Goal: Task Accomplishment & Management: Manage account settings

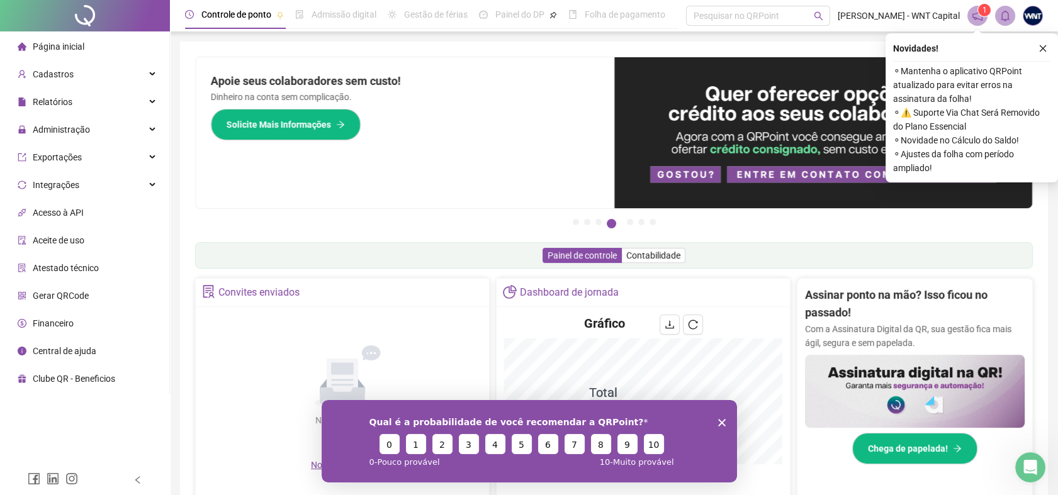
click at [721, 425] on icon "Encerrar pesquisa" at bounding box center [721, 422] width 8 height 8
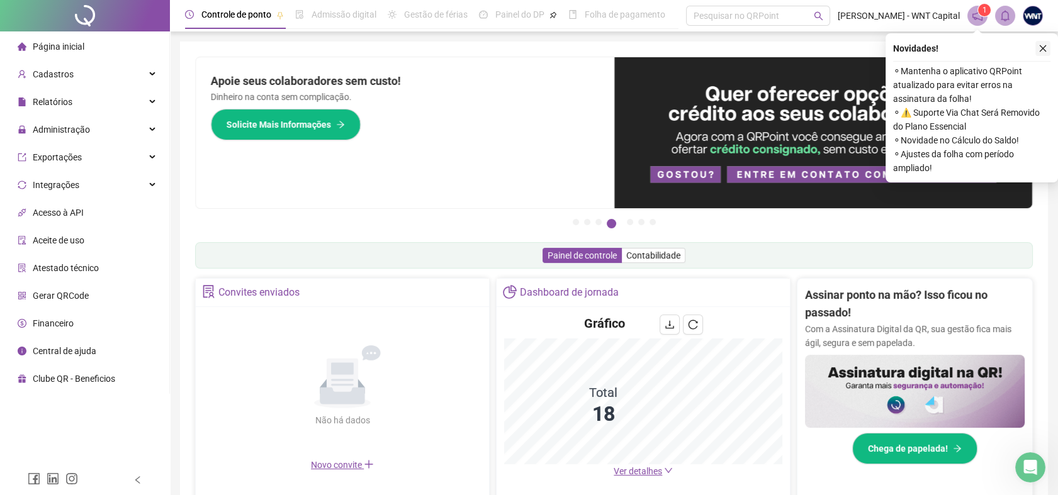
click at [1044, 46] on icon "close" at bounding box center [1042, 48] width 7 height 7
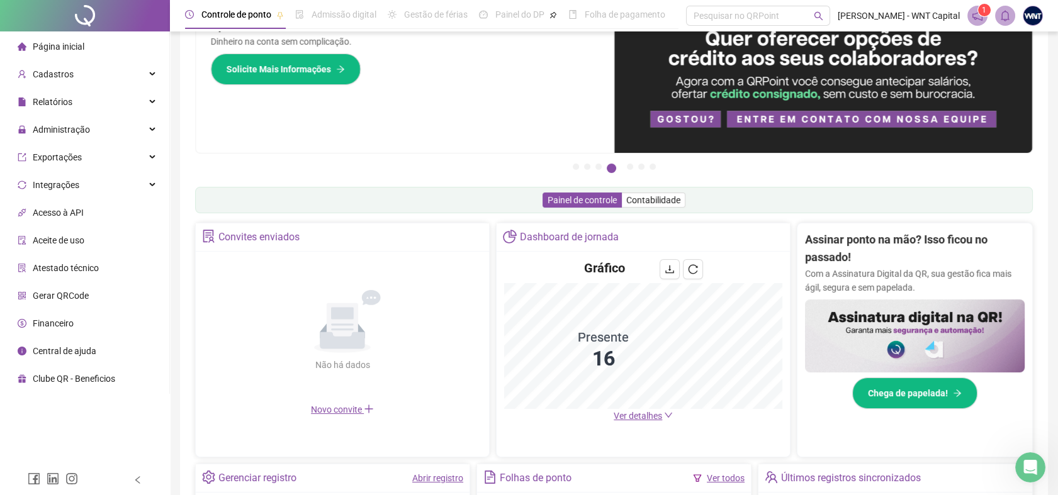
scroll to position [210, 0]
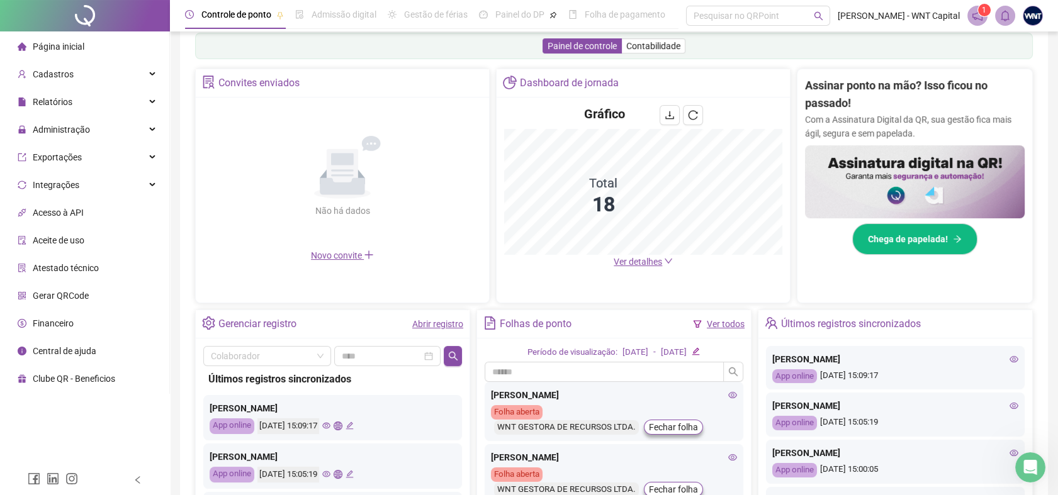
click at [866, 45] on div "Painel de controle Contabilidade" at bounding box center [613, 46] width 837 height 26
click at [72, 133] on span "Administração" at bounding box center [61, 130] width 57 height 10
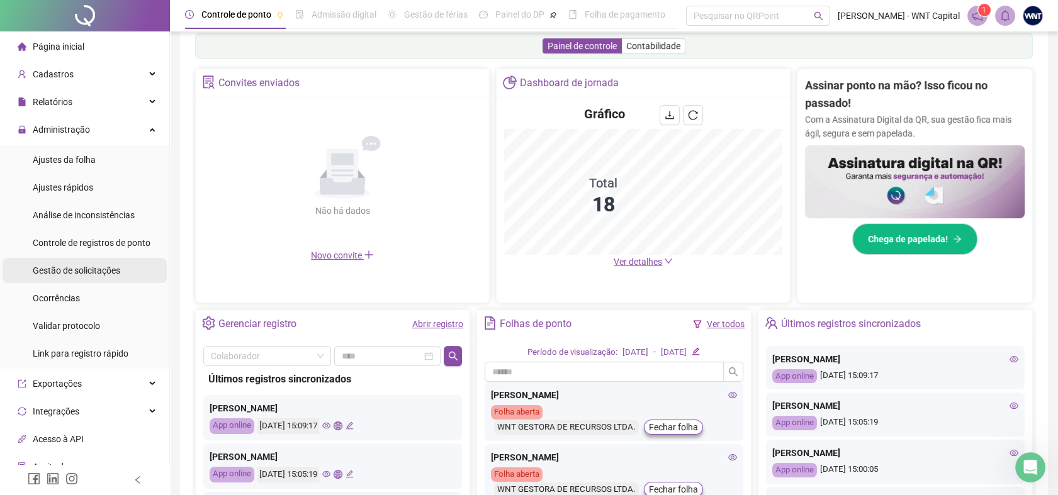
click at [79, 271] on span "Gestão de solicitações" at bounding box center [76, 271] width 87 height 10
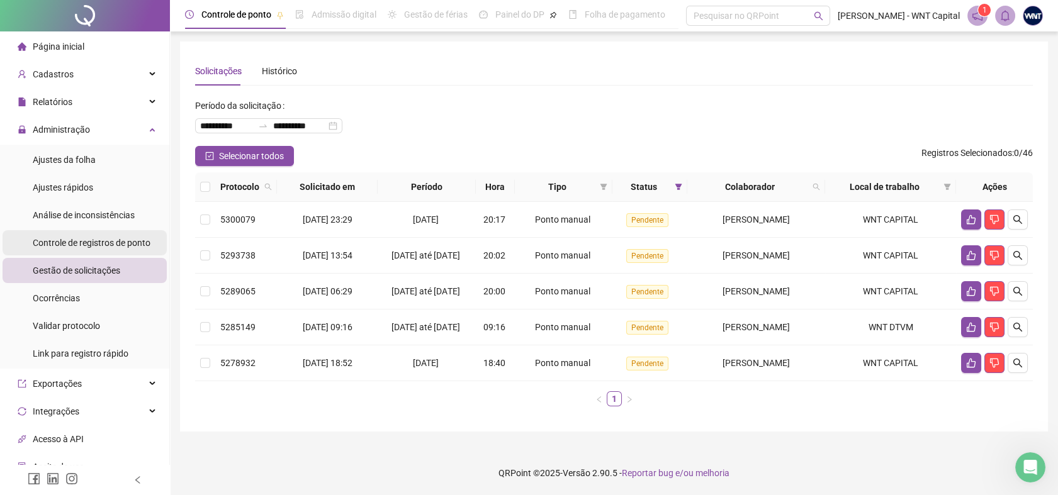
scroll to position [70, 0]
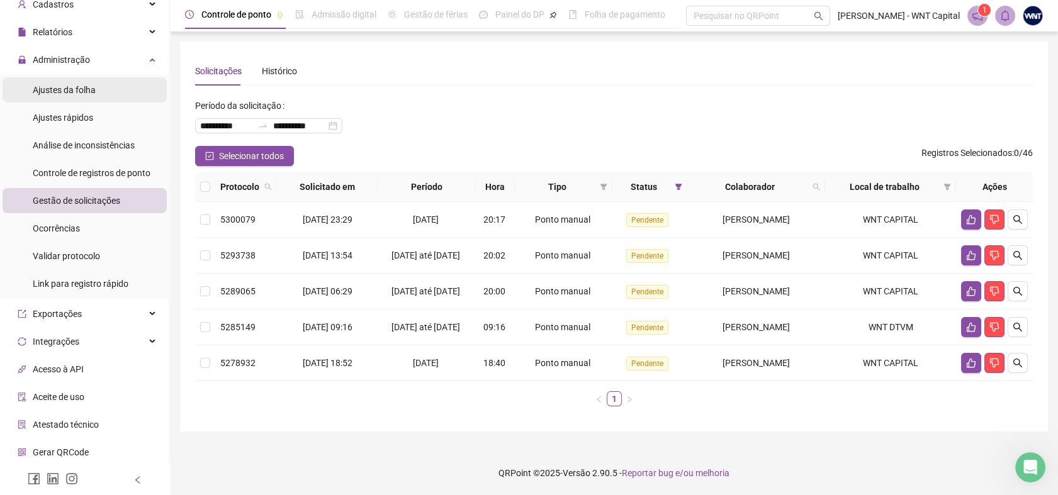
click at [86, 94] on span "Ajustes da folha" at bounding box center [64, 90] width 63 height 10
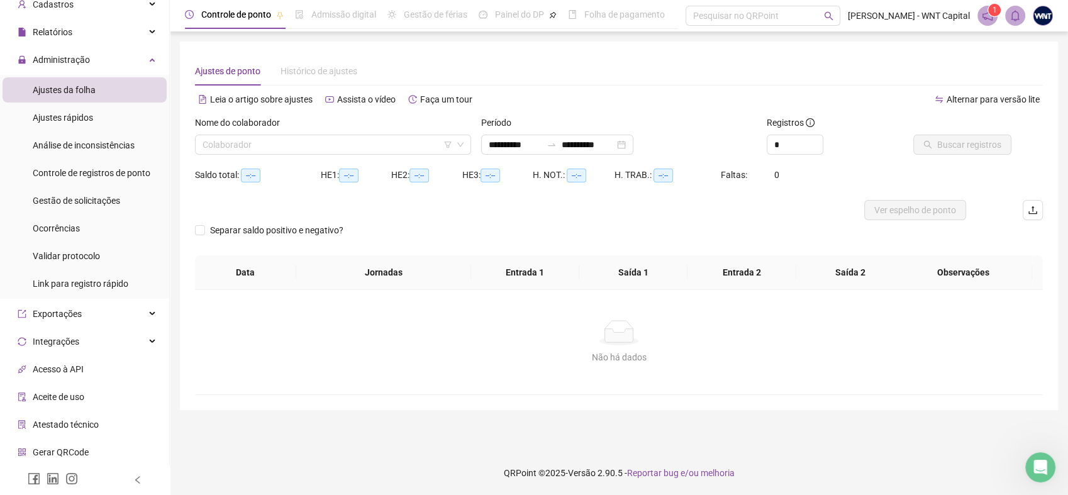
type input "**********"
click at [457, 145] on icon "down" at bounding box center [461, 145] width 8 height 8
click at [400, 147] on input "search" at bounding box center [328, 144] width 250 height 19
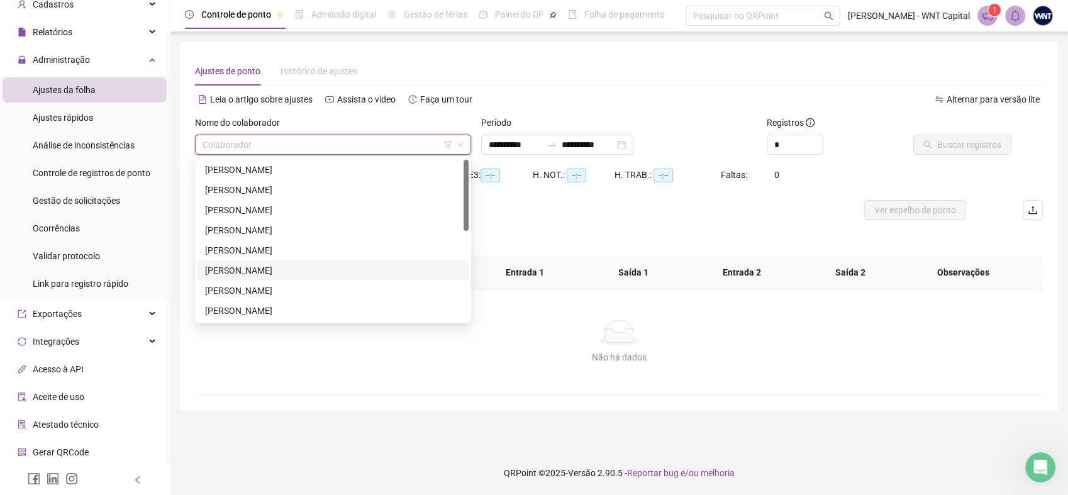
click at [262, 271] on div "[PERSON_NAME]" at bounding box center [333, 271] width 256 height 14
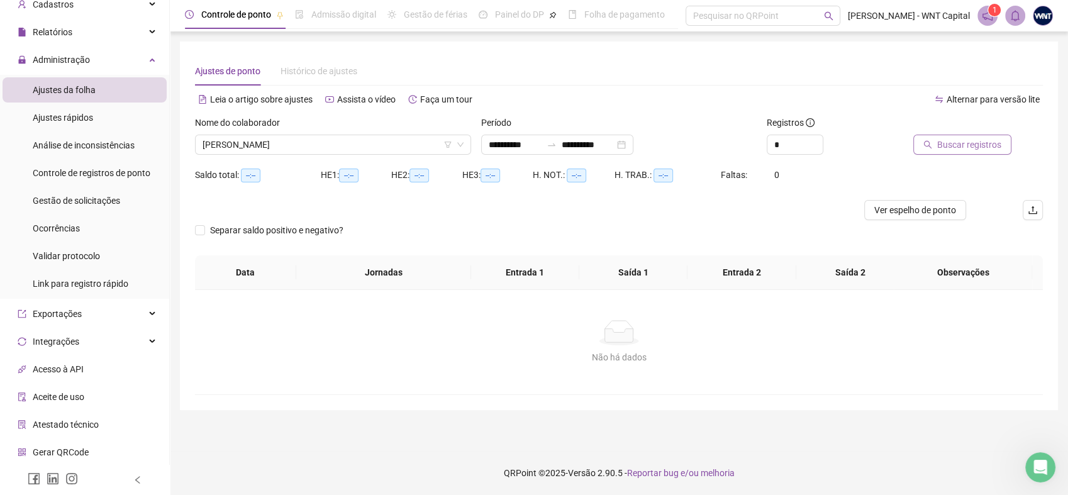
click at [998, 146] on span "Buscar registros" at bounding box center [970, 145] width 64 height 14
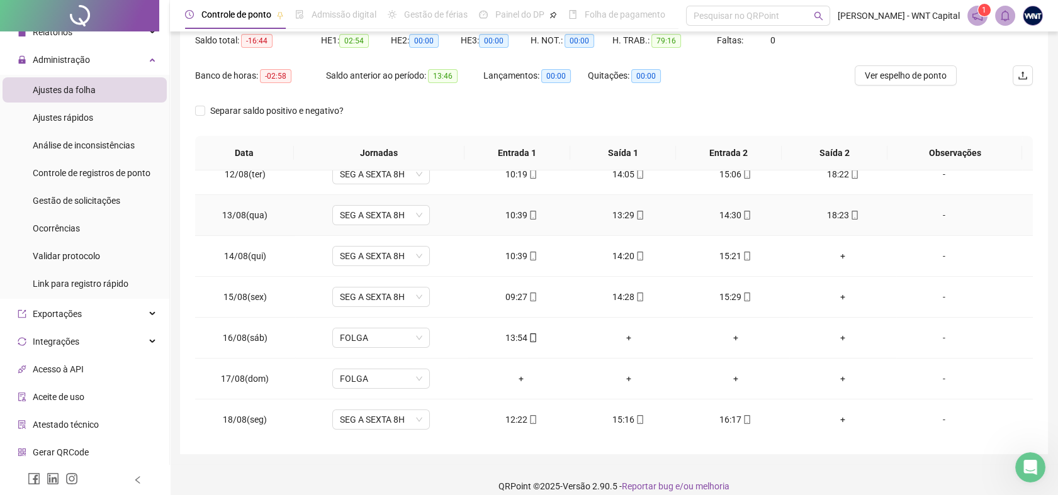
scroll to position [148, 0]
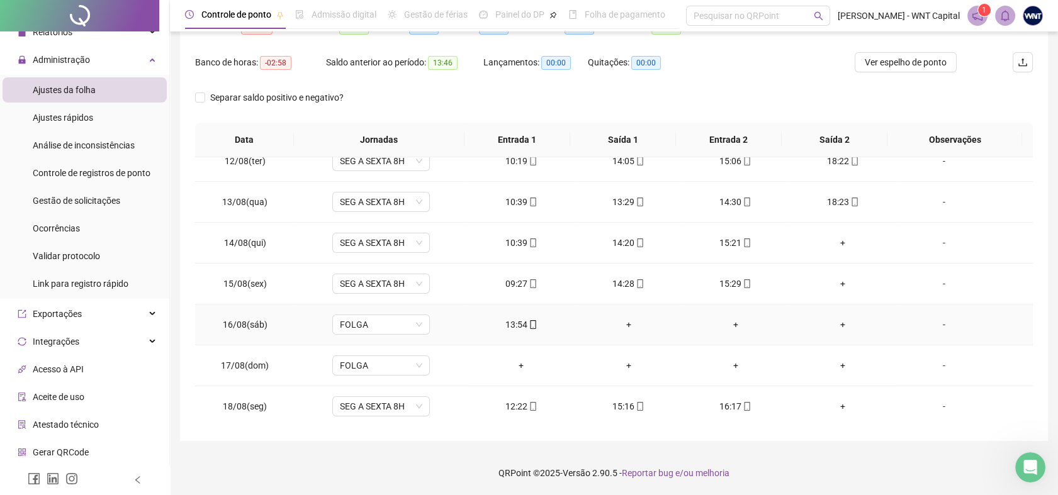
click at [529, 322] on icon "mobile" at bounding box center [533, 324] width 9 height 9
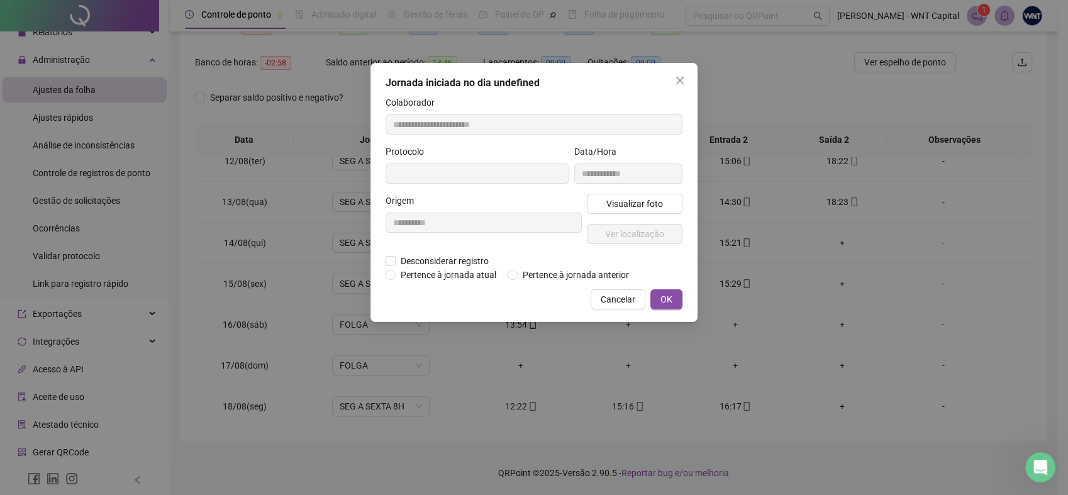
type input "**********"
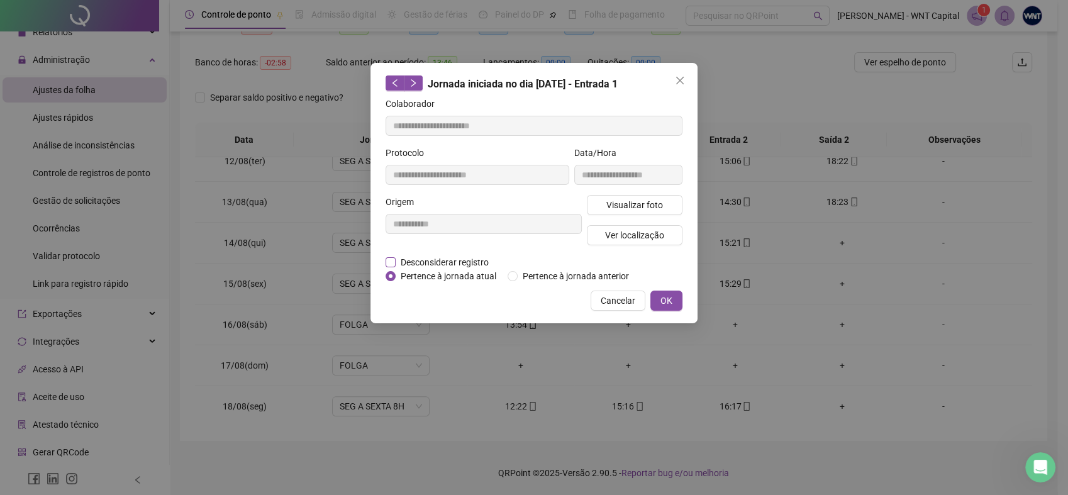
click at [463, 260] on span "Desconsiderar registro" at bounding box center [445, 262] width 98 height 14
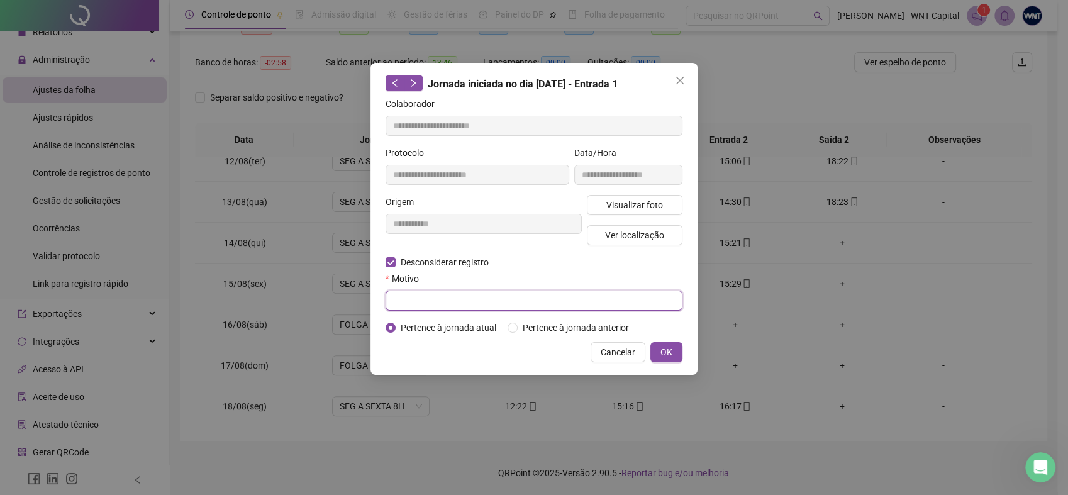
click at [551, 297] on input "text" at bounding box center [534, 301] width 297 height 20
type input "**********"
click at [674, 352] on button "OK" at bounding box center [667, 352] width 32 height 20
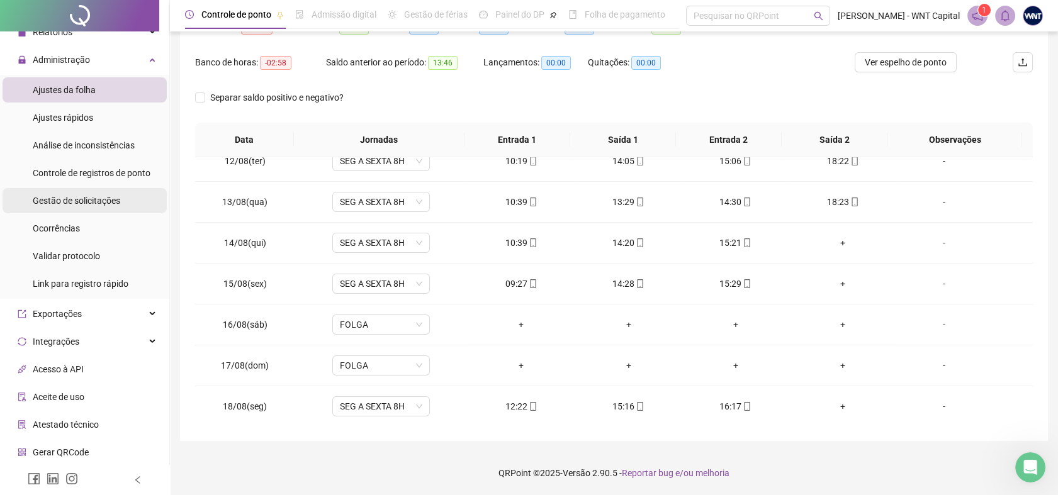
click at [70, 203] on span "Gestão de solicitações" at bounding box center [76, 201] width 87 height 10
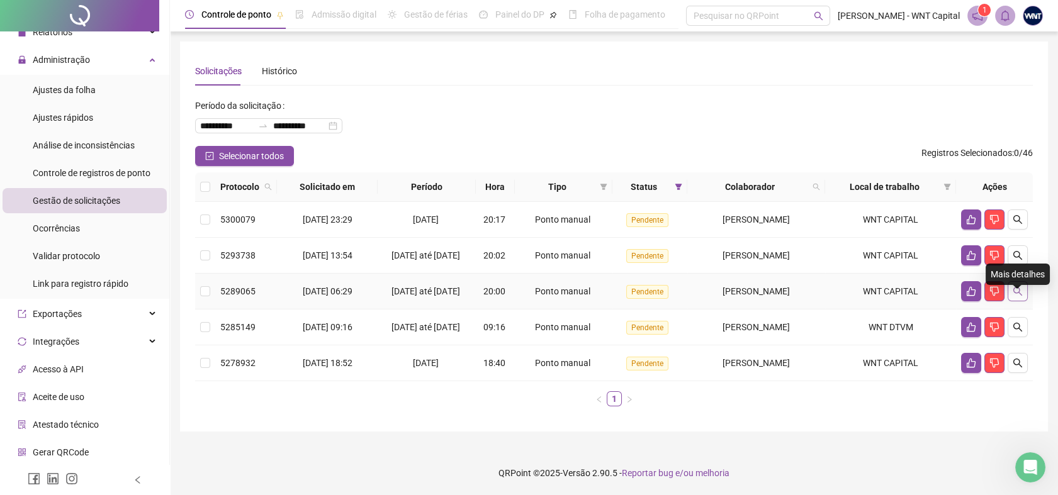
click at [1016, 296] on icon "search" at bounding box center [1017, 291] width 9 height 9
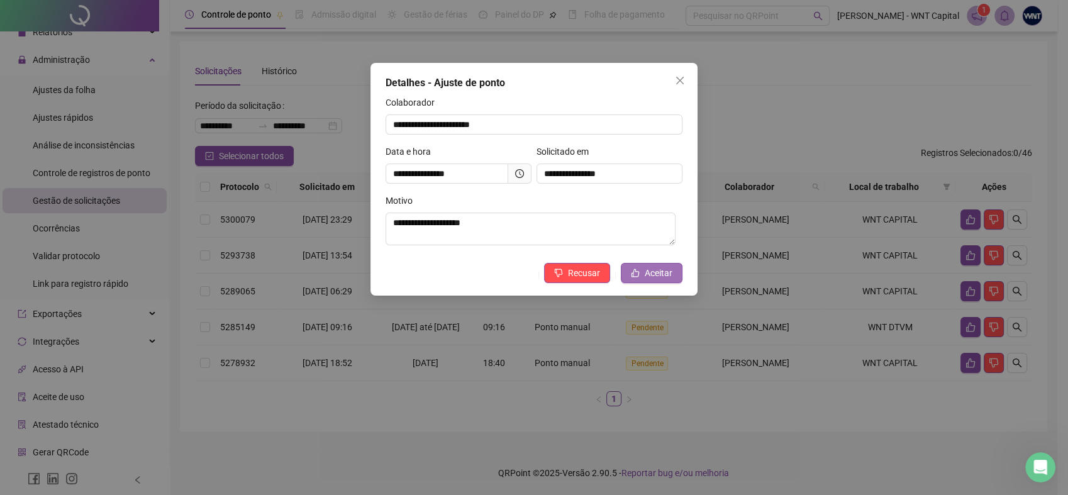
click at [678, 272] on button "Aceitar" at bounding box center [652, 273] width 62 height 20
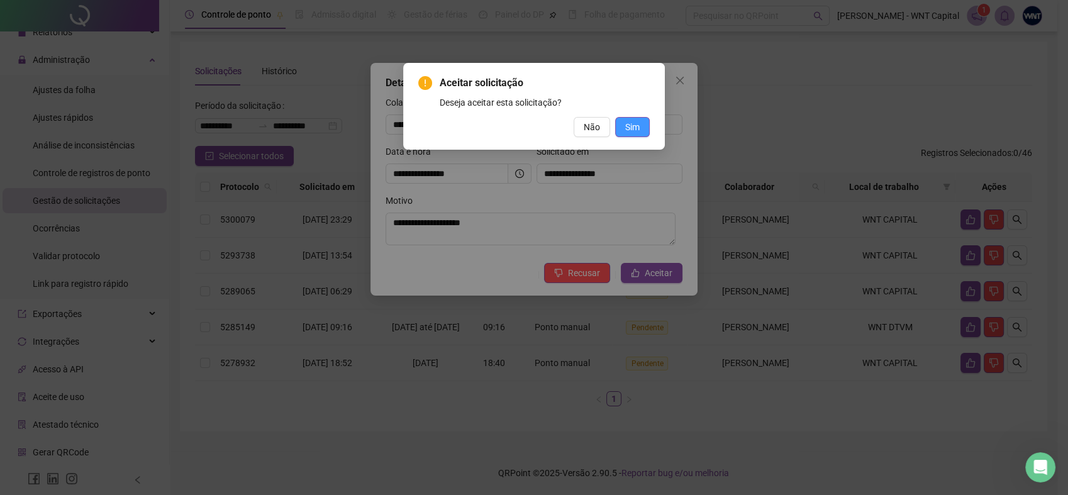
click at [633, 132] on span "Sim" at bounding box center [632, 127] width 14 height 14
click at [633, 126] on span "Sim" at bounding box center [632, 127] width 14 height 14
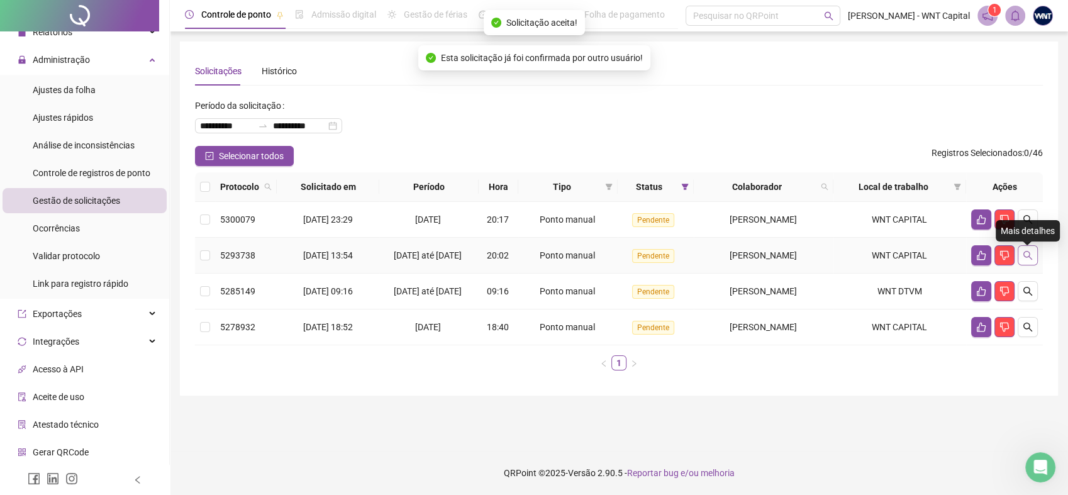
click at [1032, 259] on icon "search" at bounding box center [1028, 255] width 10 height 10
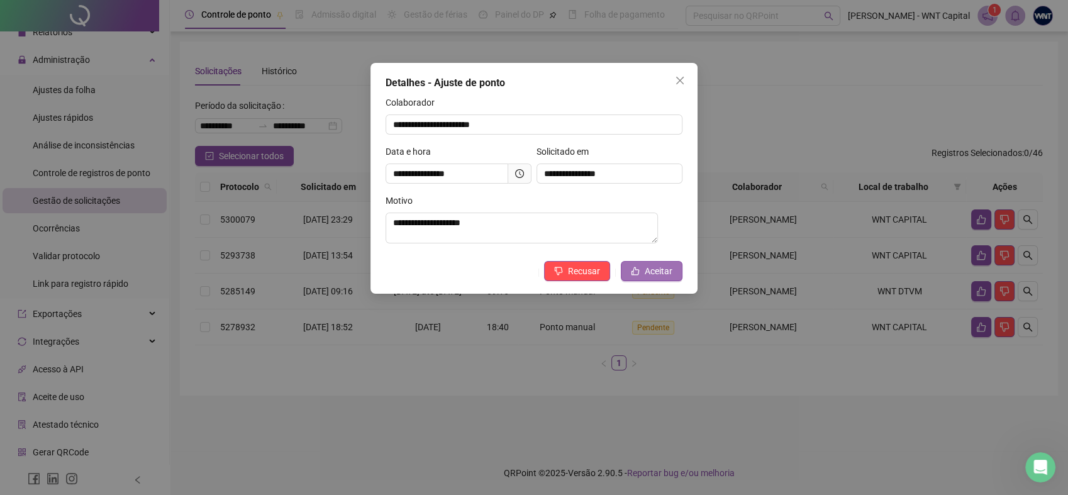
click at [659, 275] on span "Aceitar" at bounding box center [659, 271] width 28 height 14
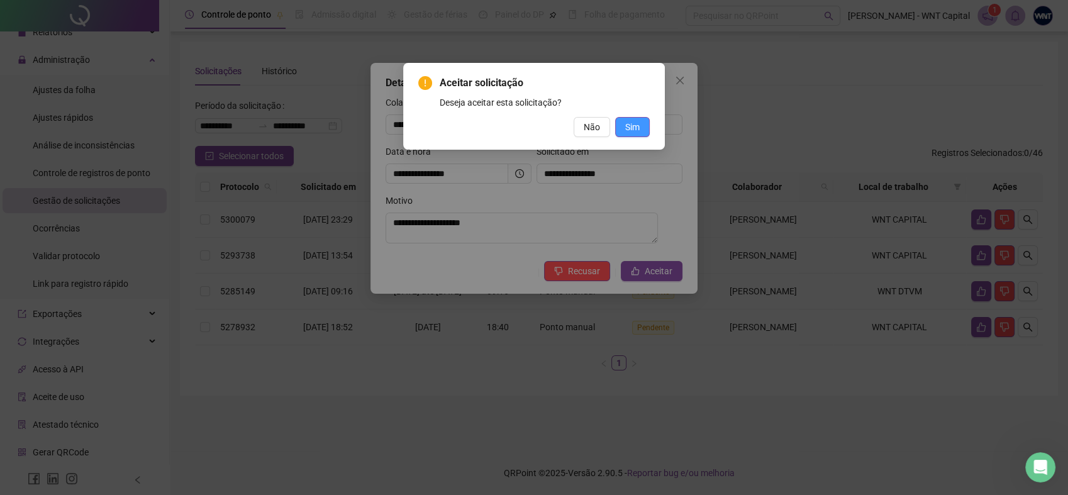
click at [639, 128] on span "Sim" at bounding box center [632, 127] width 14 height 14
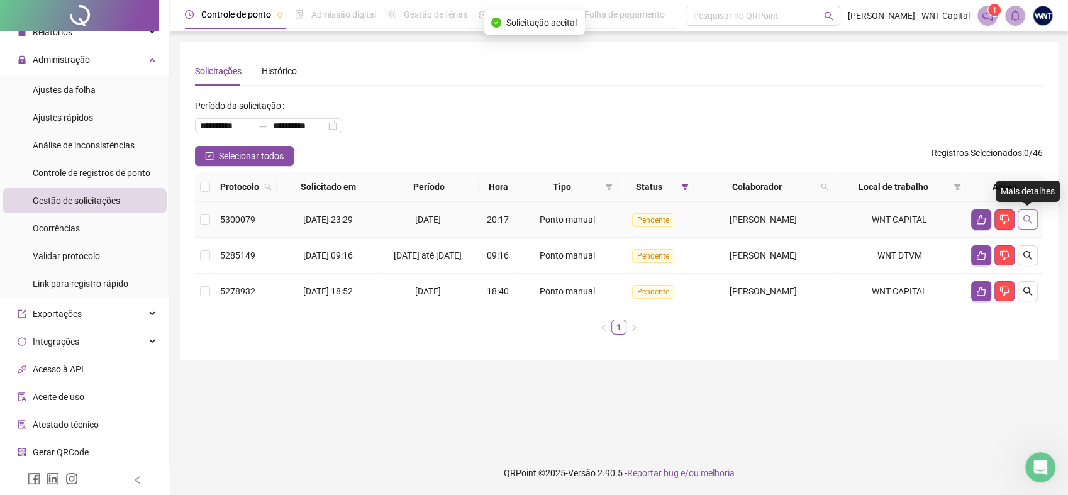
click at [1027, 216] on icon "search" at bounding box center [1028, 220] width 10 height 10
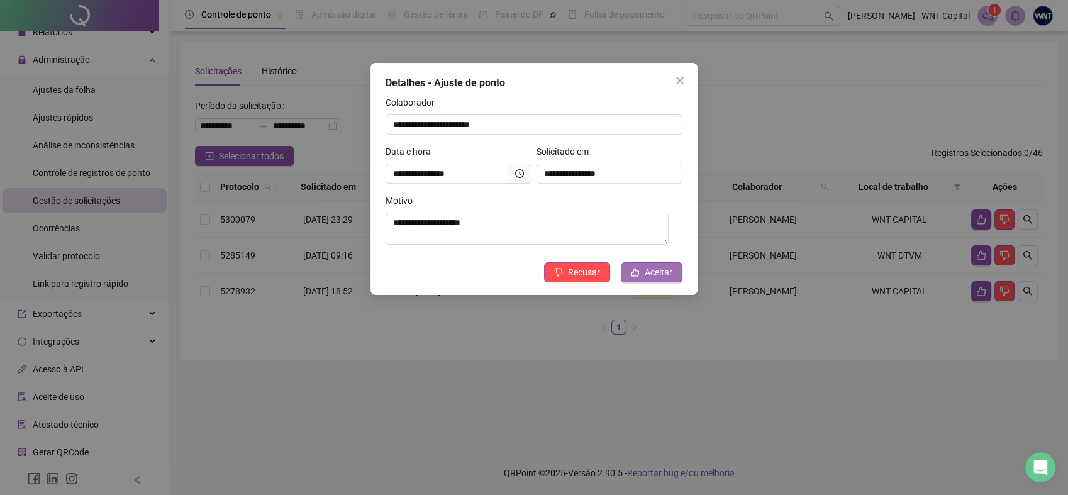
click at [669, 277] on span "Aceitar" at bounding box center [659, 273] width 28 height 14
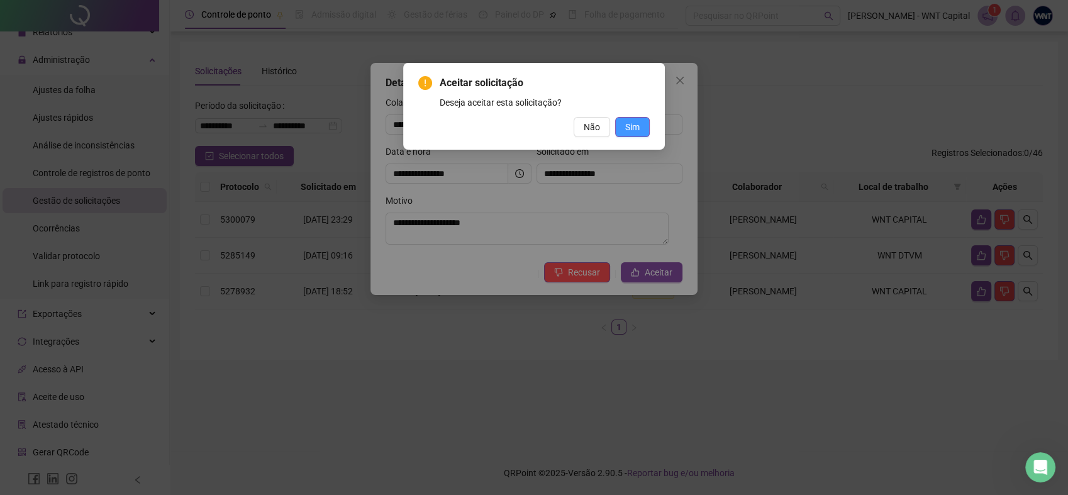
click at [639, 125] on span "Sim" at bounding box center [632, 127] width 14 height 14
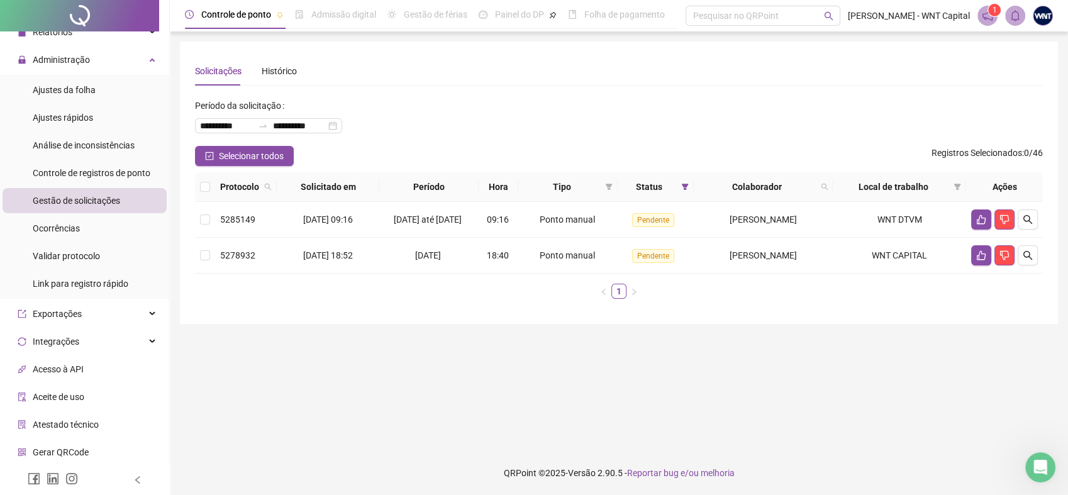
click at [113, 201] on span "Gestão de solicitações" at bounding box center [76, 201] width 87 height 10
click at [87, 59] on span "Administração" at bounding box center [61, 60] width 57 height 10
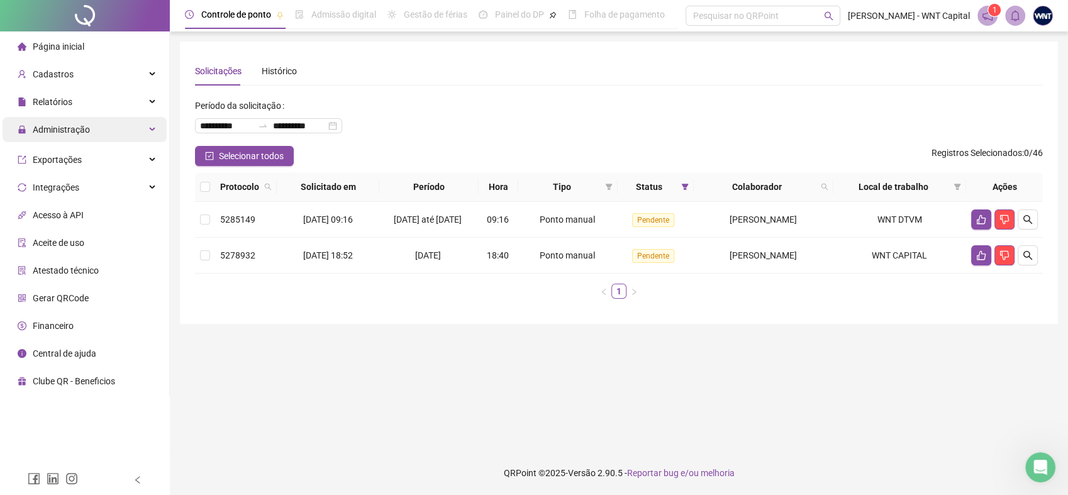
click at [87, 59] on ul "Página inicial Cadastros Relatórios Administração Ajustes da folha Ajustes rápi…" at bounding box center [85, 213] width 170 height 365
click at [81, 126] on span "Administração" at bounding box center [61, 130] width 57 height 10
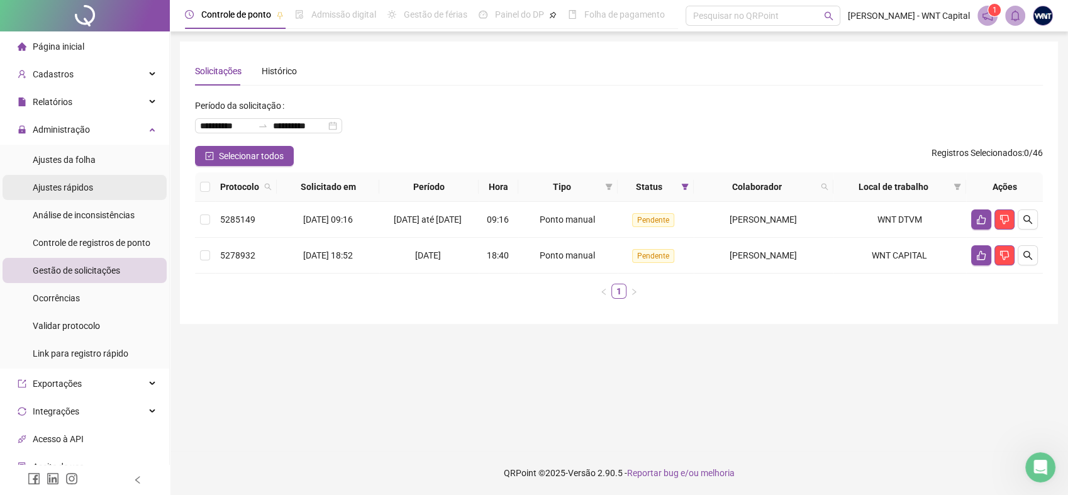
click at [84, 186] on span "Ajustes rápidos" at bounding box center [63, 187] width 60 height 10
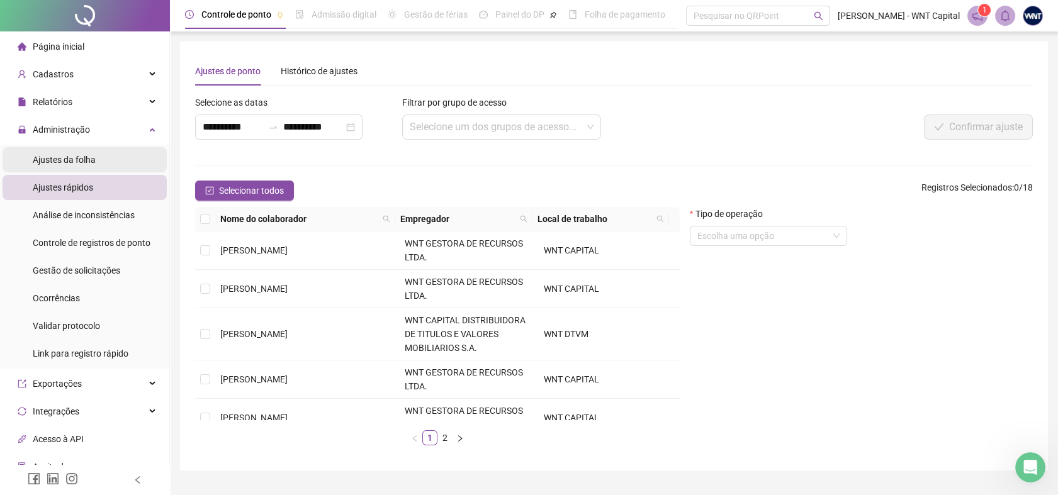
click at [84, 160] on span "Ajustes da folha" at bounding box center [64, 160] width 63 height 10
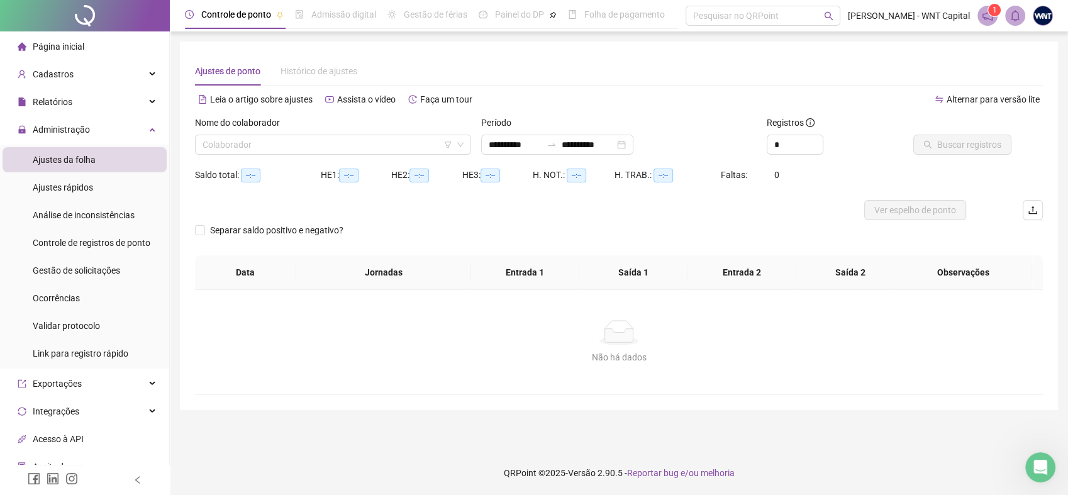
type input "**********"
click at [86, 134] on span "Administração" at bounding box center [61, 130] width 57 height 10
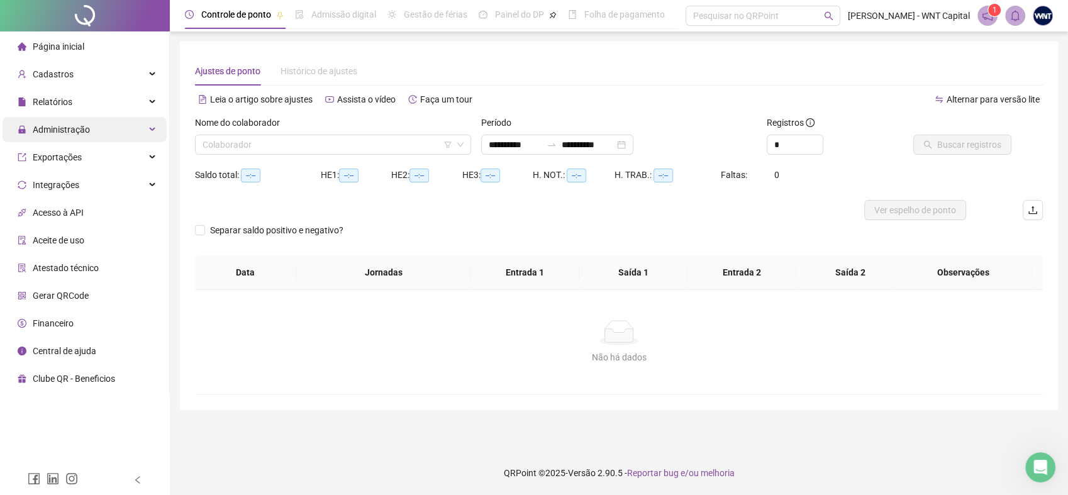
click at [86, 134] on span "Administração" at bounding box center [61, 130] width 57 height 10
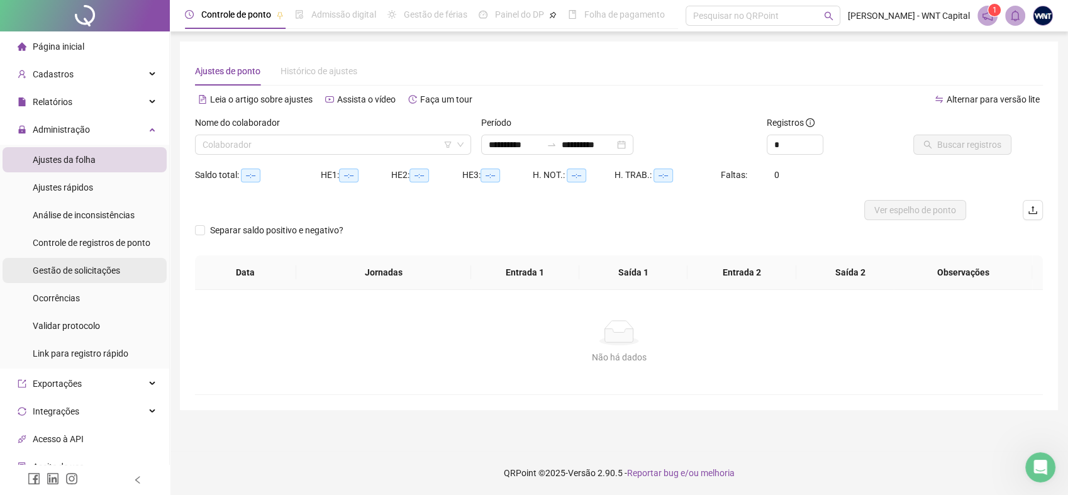
click at [89, 273] on span "Gestão de solicitações" at bounding box center [76, 271] width 87 height 10
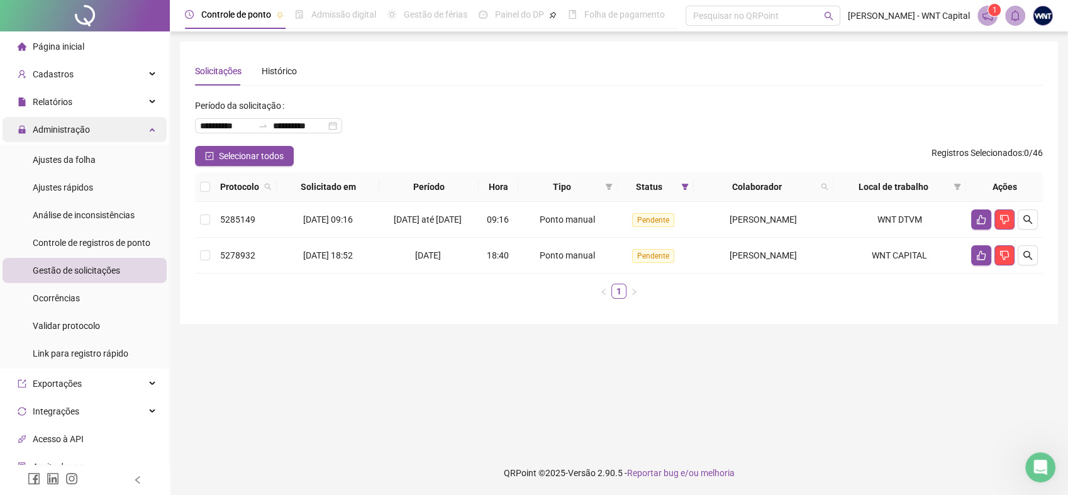
click at [83, 132] on span "Administração" at bounding box center [61, 130] width 57 height 10
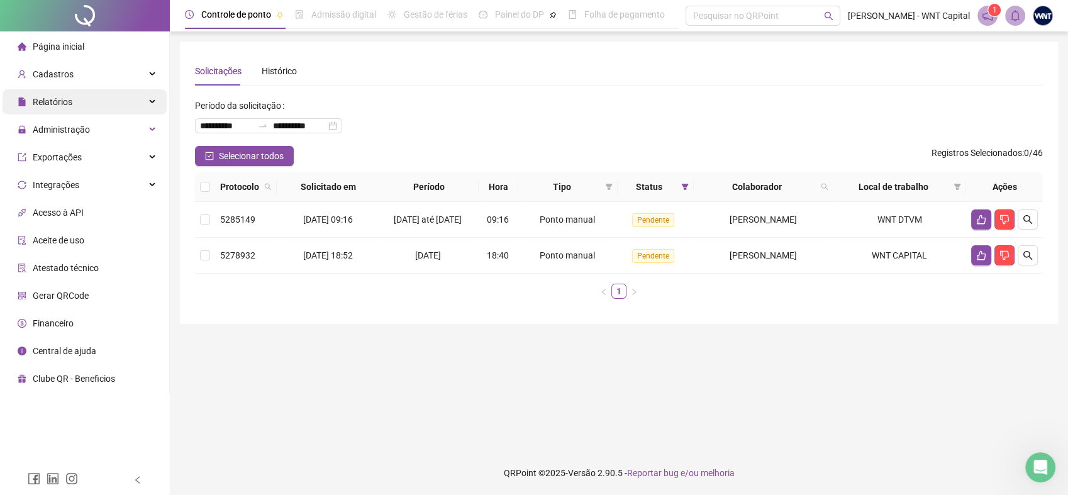
click at [84, 104] on div "Relatórios" at bounding box center [85, 101] width 164 height 25
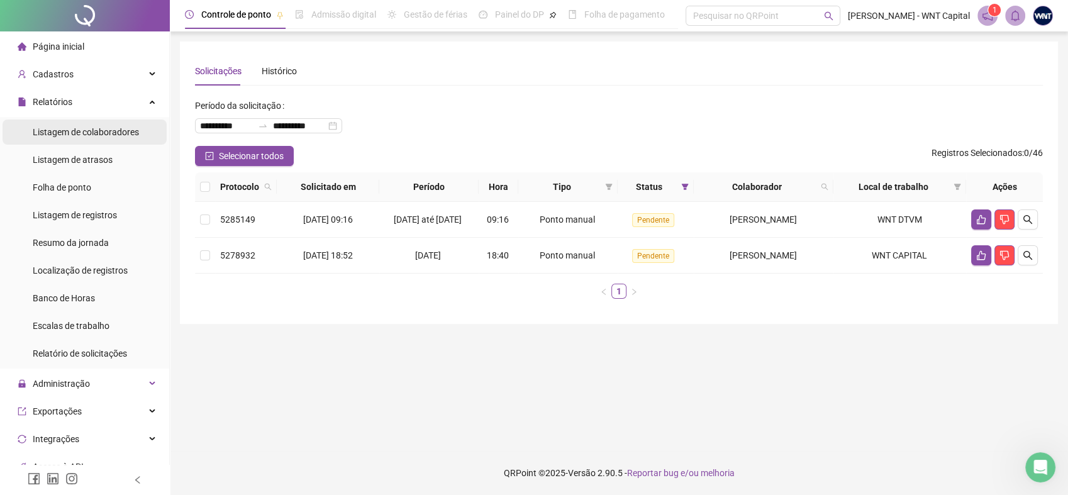
click at [85, 136] on span "Listagem de colaboradores" at bounding box center [86, 132] width 106 height 10
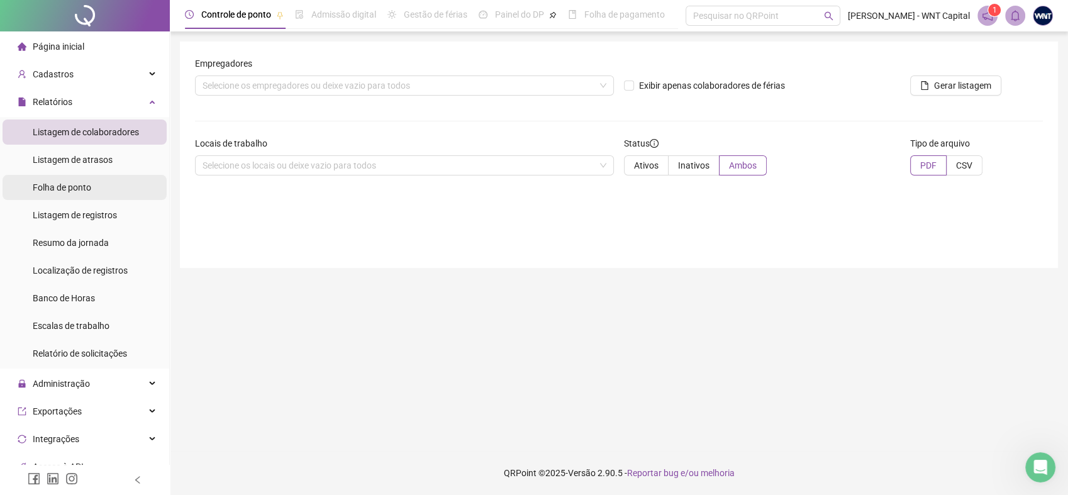
click at [86, 184] on span "Folha de ponto" at bounding box center [62, 187] width 59 height 10
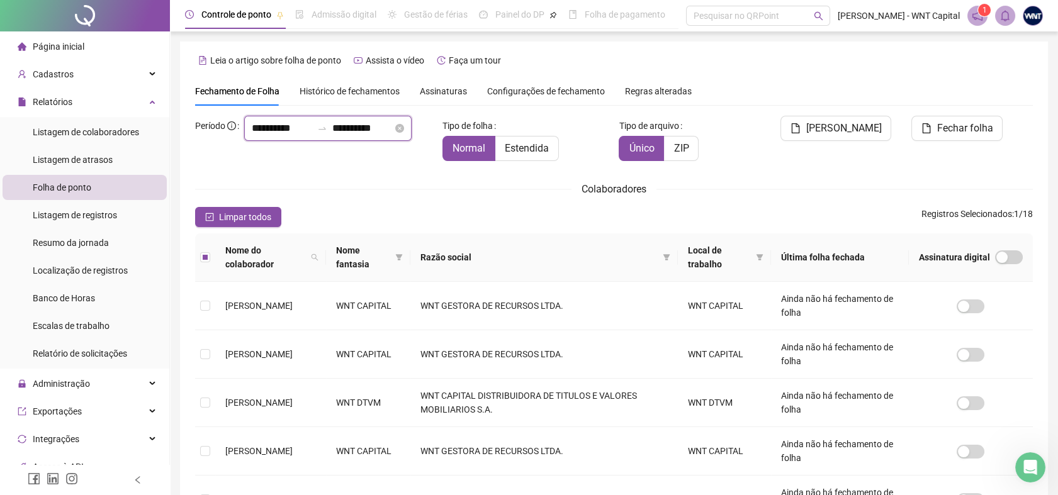
click at [252, 136] on input "**********" at bounding box center [282, 128] width 60 height 15
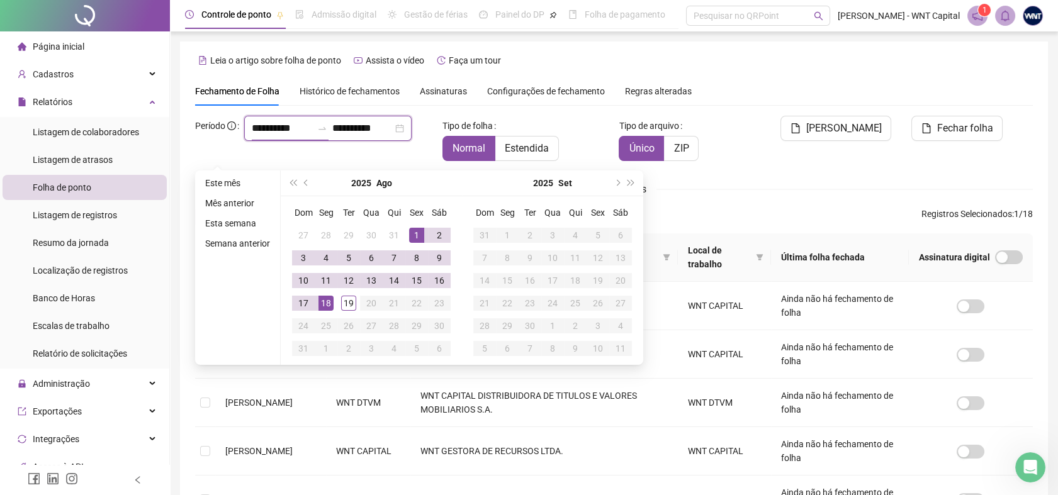
type input "**********"
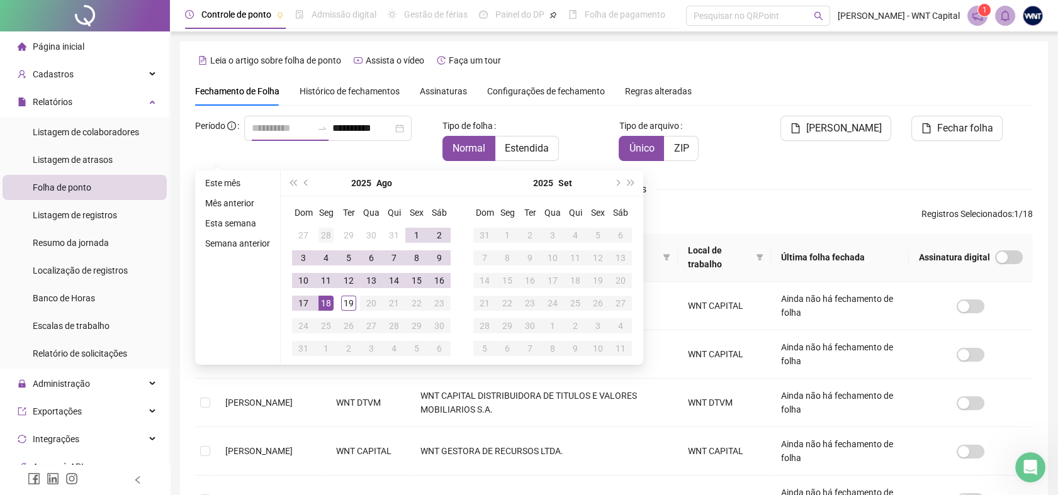
click at [327, 238] on div "28" at bounding box center [325, 235] width 15 height 15
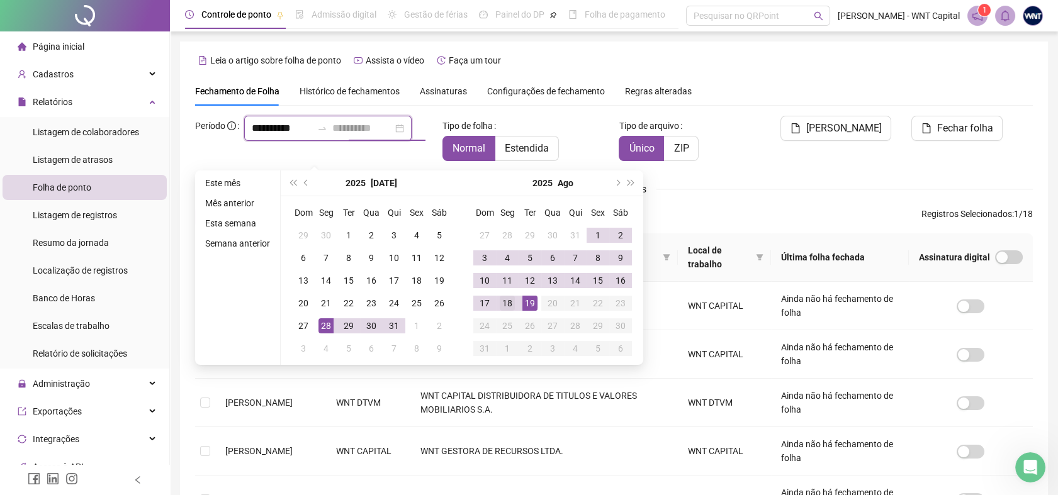
type input "**********"
click at [507, 301] on div "18" at bounding box center [507, 303] width 15 height 15
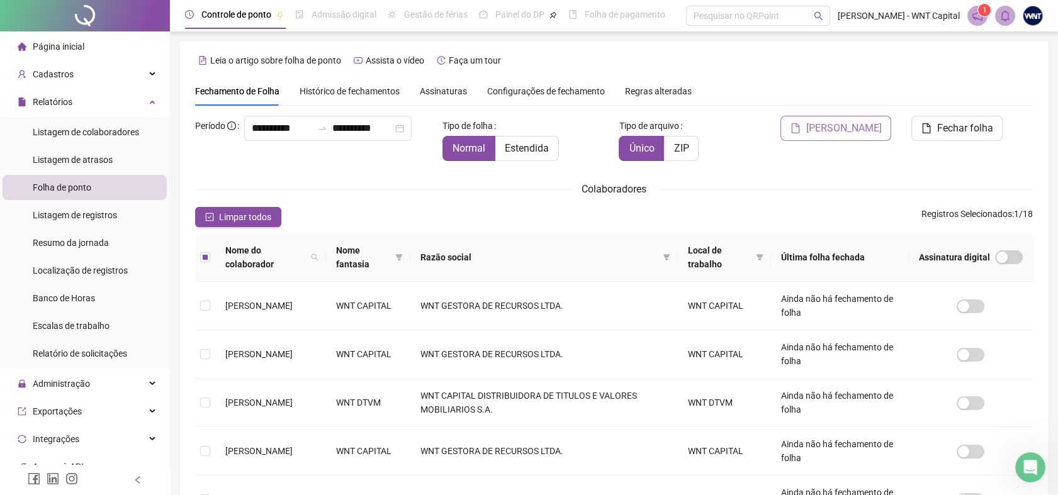
click at [873, 138] on button "[PERSON_NAME]" at bounding box center [835, 128] width 111 height 25
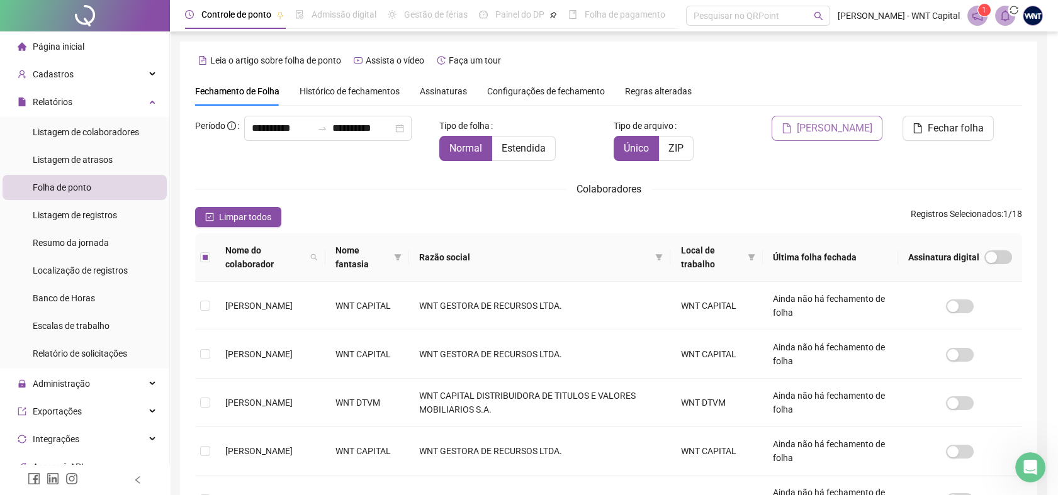
scroll to position [10, 0]
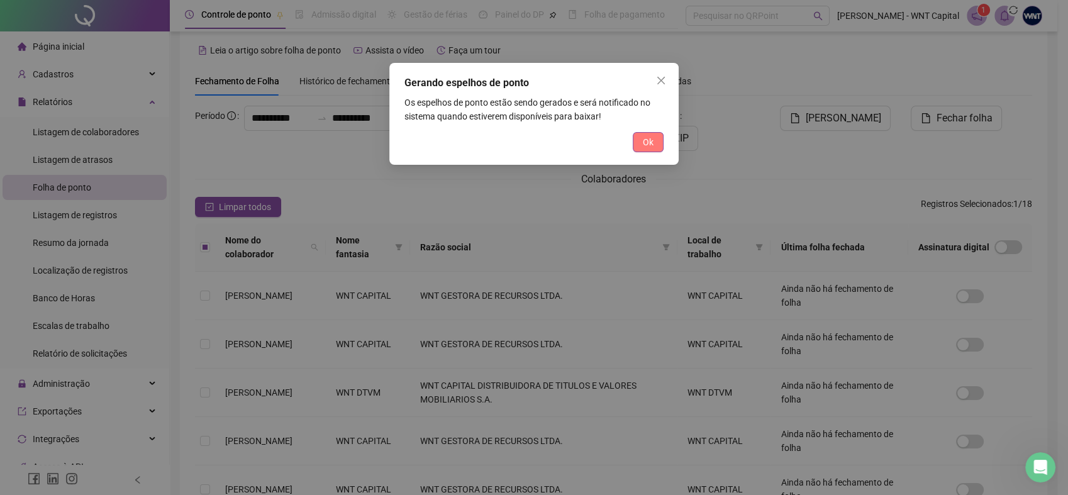
click at [654, 141] on button "Ok" at bounding box center [648, 142] width 31 height 20
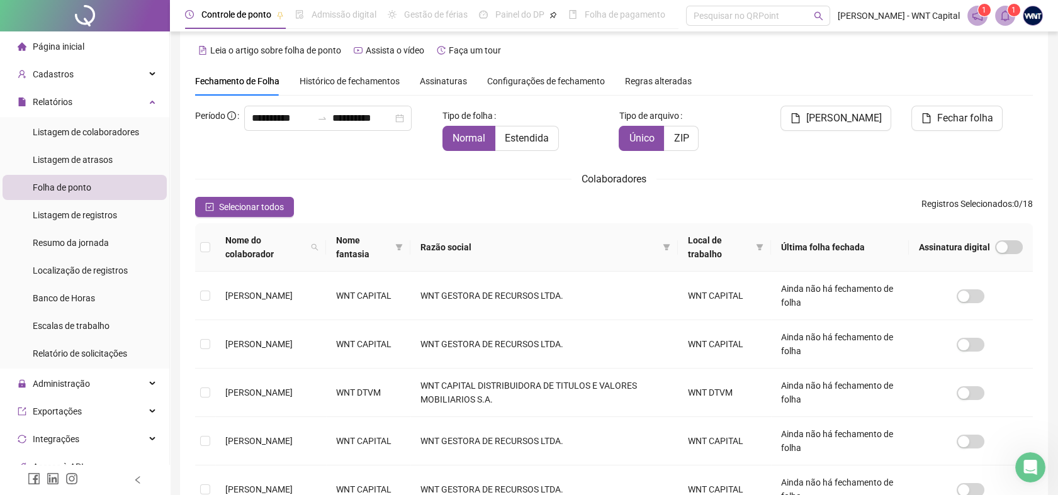
click at [1005, 18] on icon "bell" at bounding box center [1004, 15] width 11 height 11
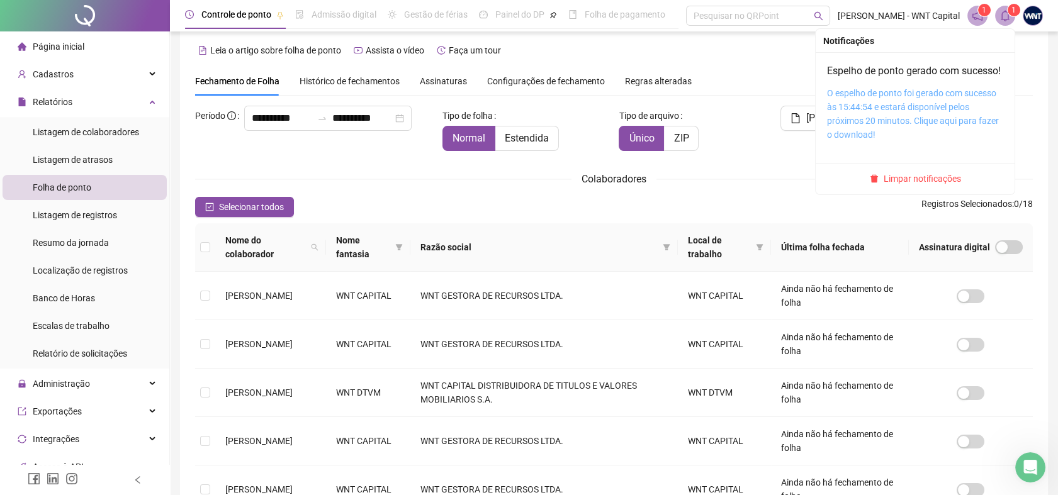
click at [906, 112] on link "O espelho de ponto foi gerado com sucesso às 15:44:54 e estará disponível pelos…" at bounding box center [913, 114] width 172 height 52
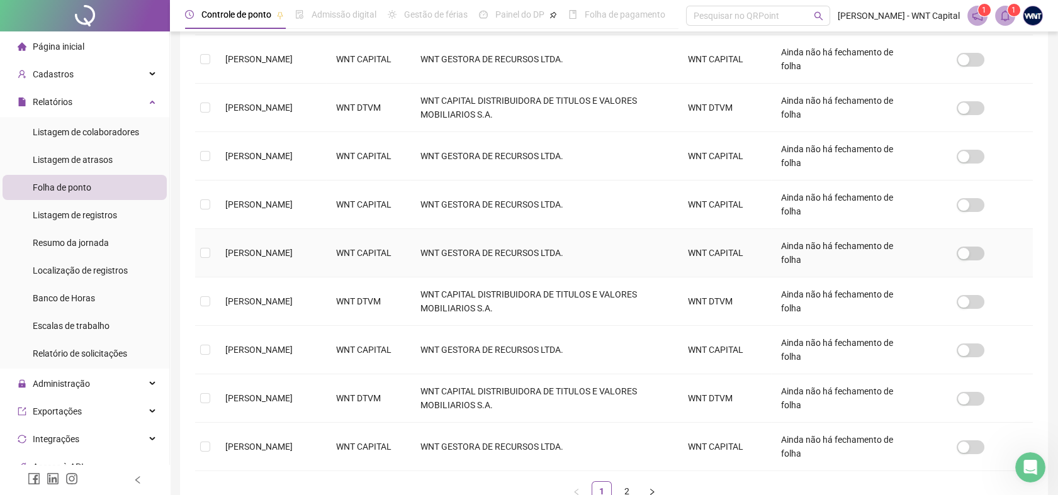
scroll to position [359, 0]
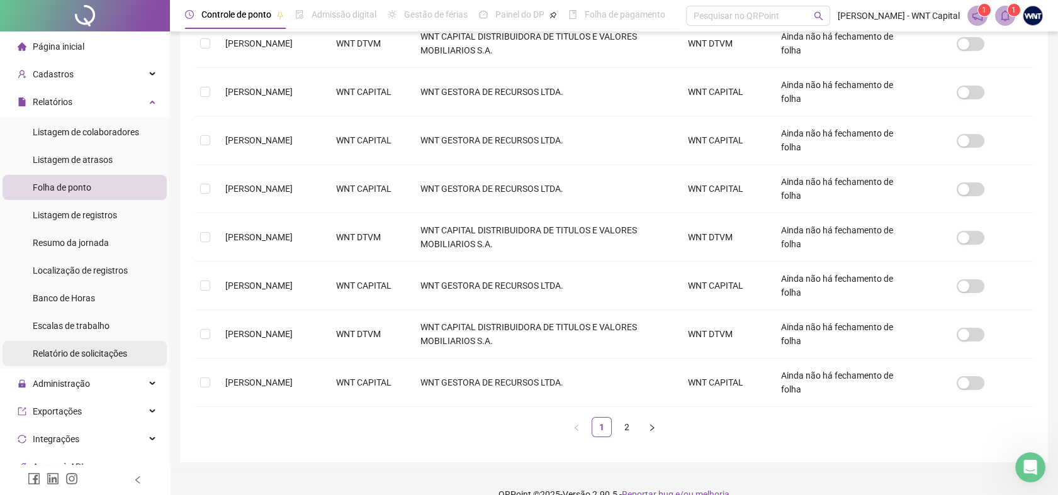
click at [115, 345] on div "Relatório de solicitações" at bounding box center [80, 353] width 94 height 25
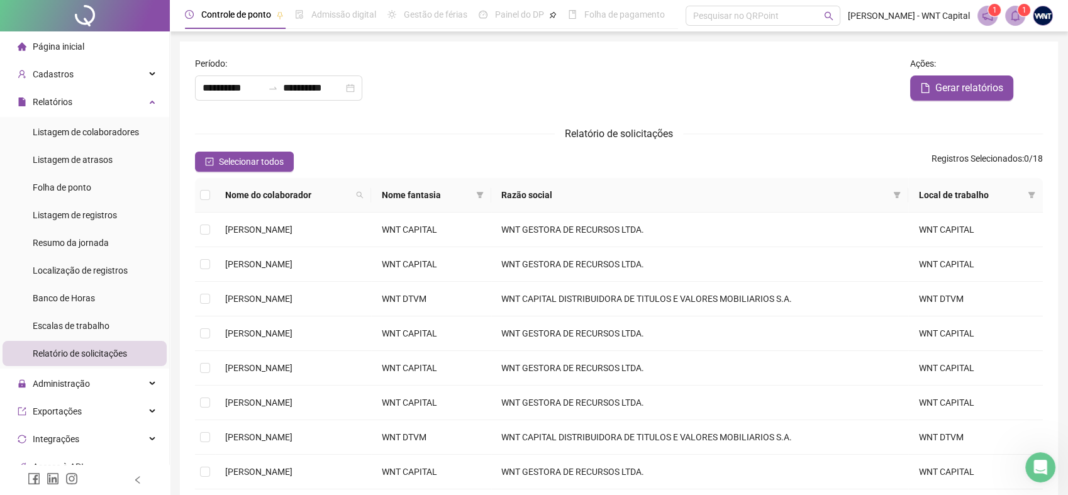
type input "**********"
click at [268, 78] on div "**********" at bounding box center [278, 88] width 167 height 25
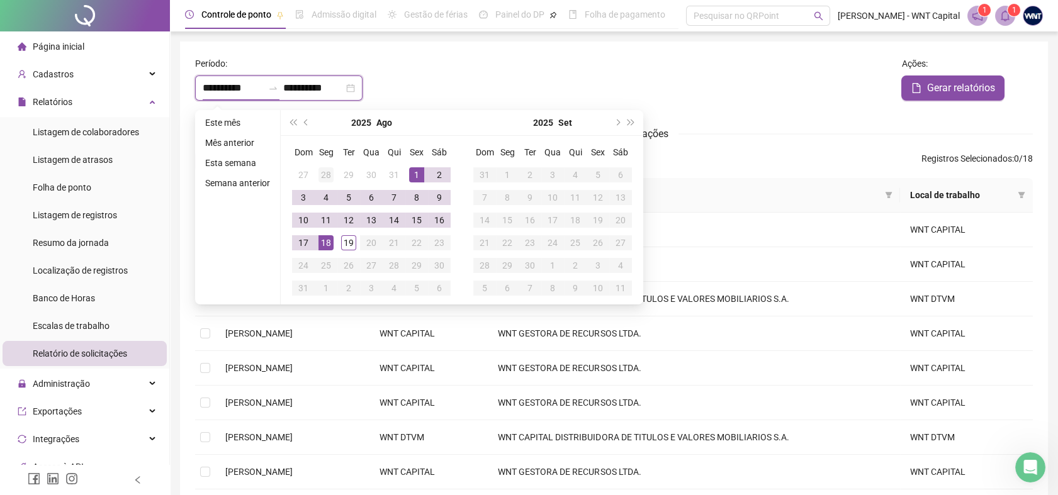
type input "**********"
click at [323, 172] on div "28" at bounding box center [325, 174] width 15 height 15
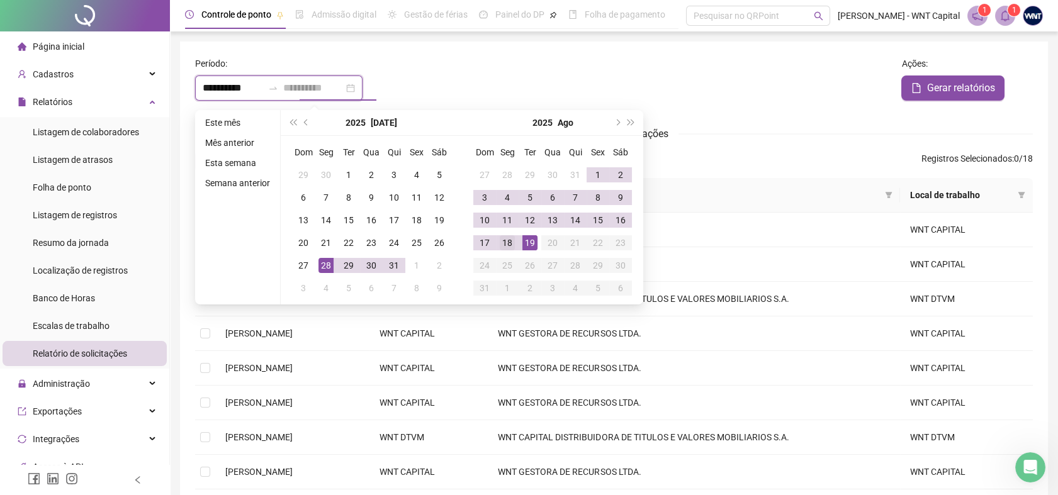
type input "**********"
click at [512, 242] on div "18" at bounding box center [507, 242] width 15 height 15
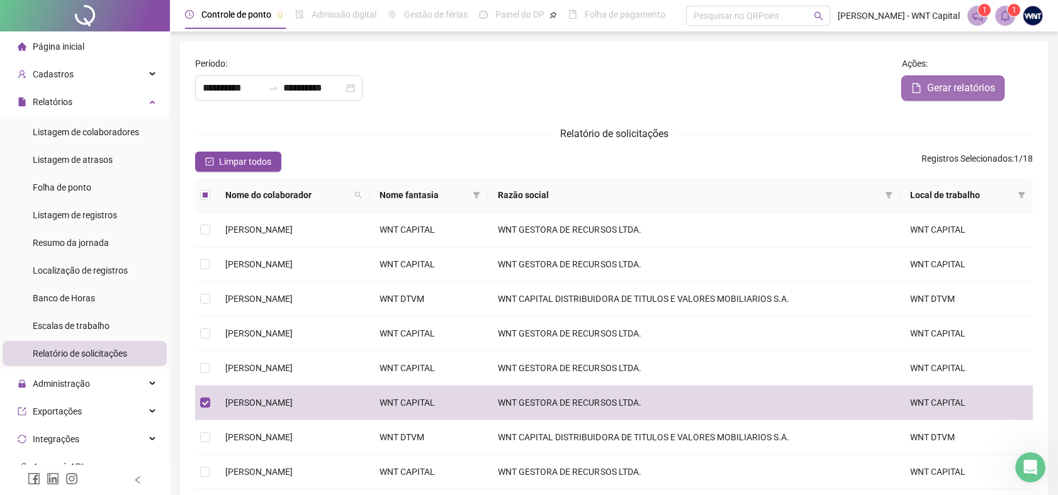
click at [941, 94] on span "Gerar relatórios" at bounding box center [960, 88] width 68 height 15
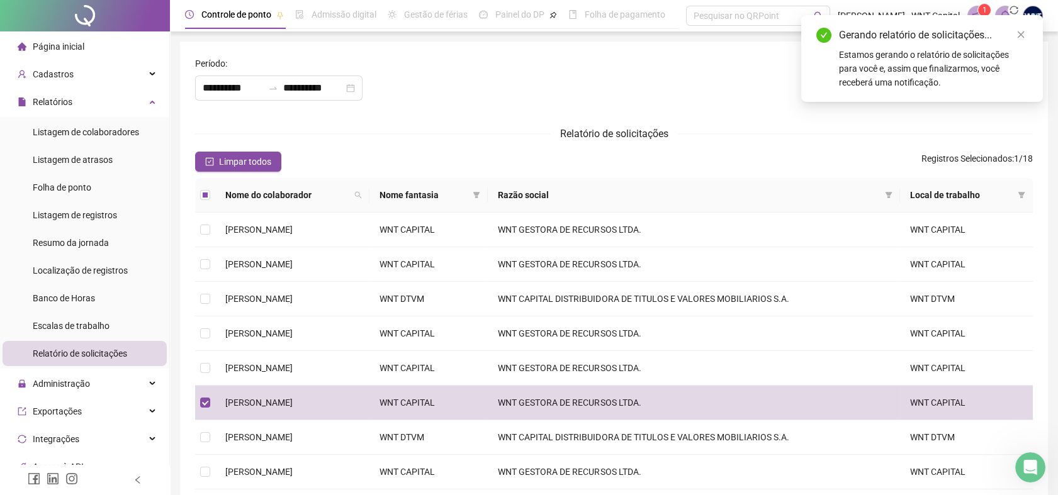
type input "**********"
click at [1024, 33] on icon "close" at bounding box center [1020, 34] width 9 height 9
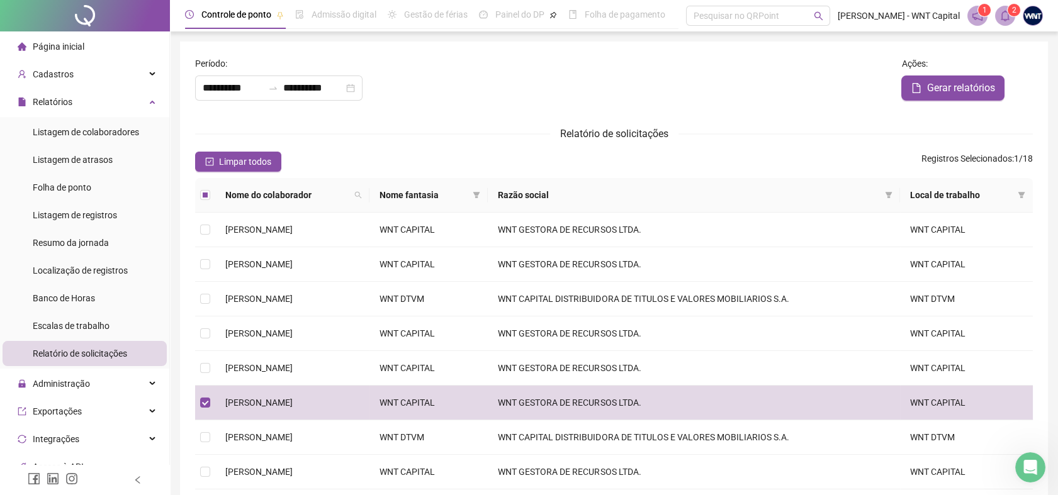
click at [1010, 17] on icon "bell" at bounding box center [1004, 15] width 11 height 11
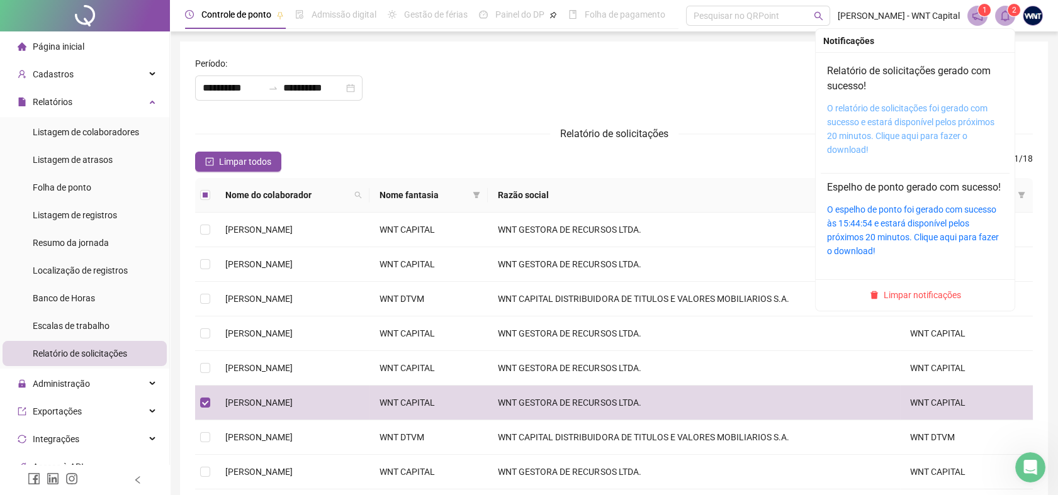
click at [885, 116] on link "O relatório de solicitações foi gerado com sucesso e estará disponível pelos pr…" at bounding box center [910, 129] width 167 height 52
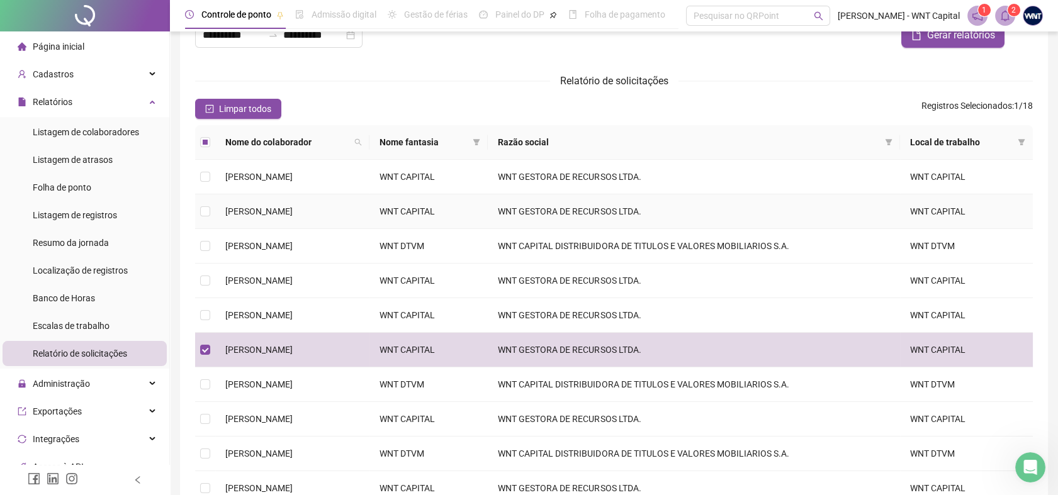
scroll to position [33, 0]
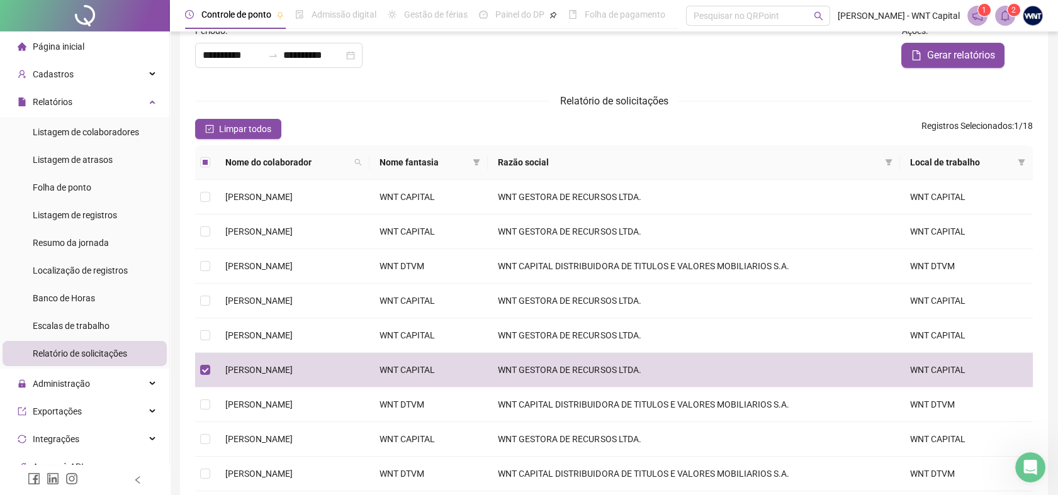
click at [982, 16] on icon "notification" at bounding box center [977, 16] width 10 height 10
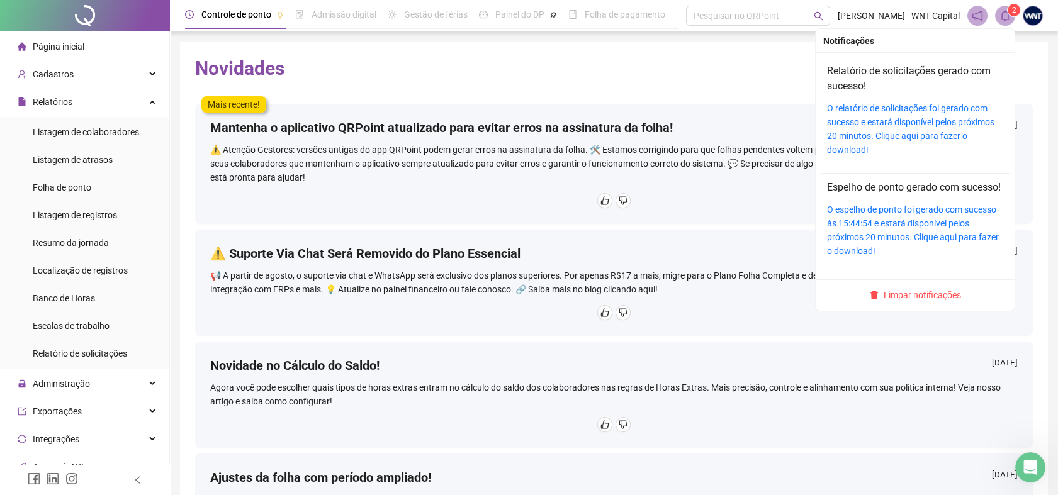
click at [1008, 21] on span at bounding box center [1005, 16] width 20 height 20
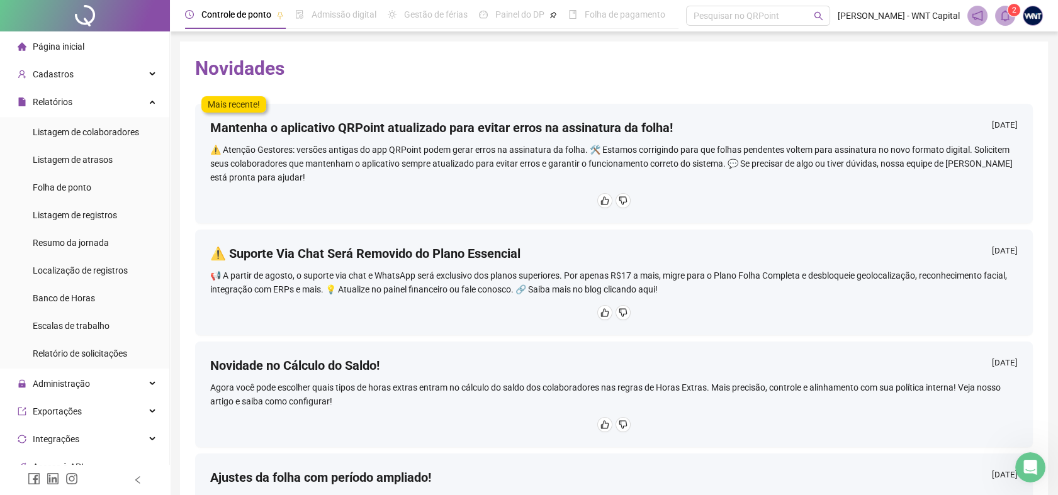
click at [722, 67] on h2 "Novidades" at bounding box center [613, 69] width 837 height 24
click at [79, 349] on span "Relatório de solicitações" at bounding box center [80, 354] width 94 height 10
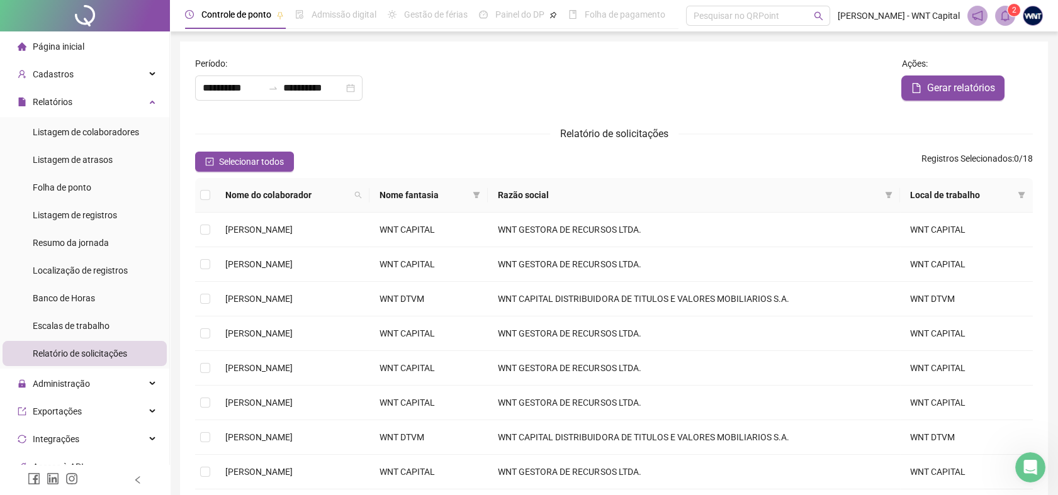
type input "**********"
click at [101, 220] on span "Listagem de registros" at bounding box center [75, 215] width 84 height 10
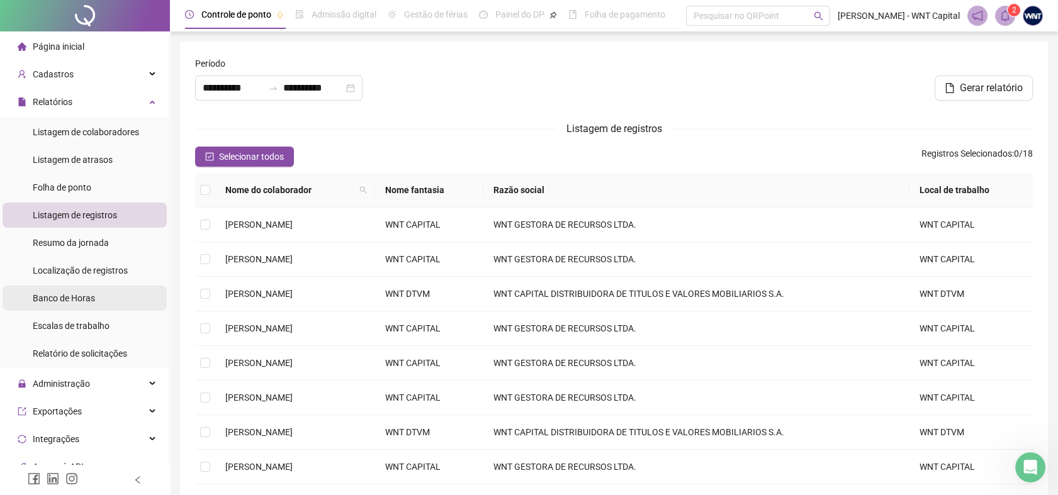
type input "**********"
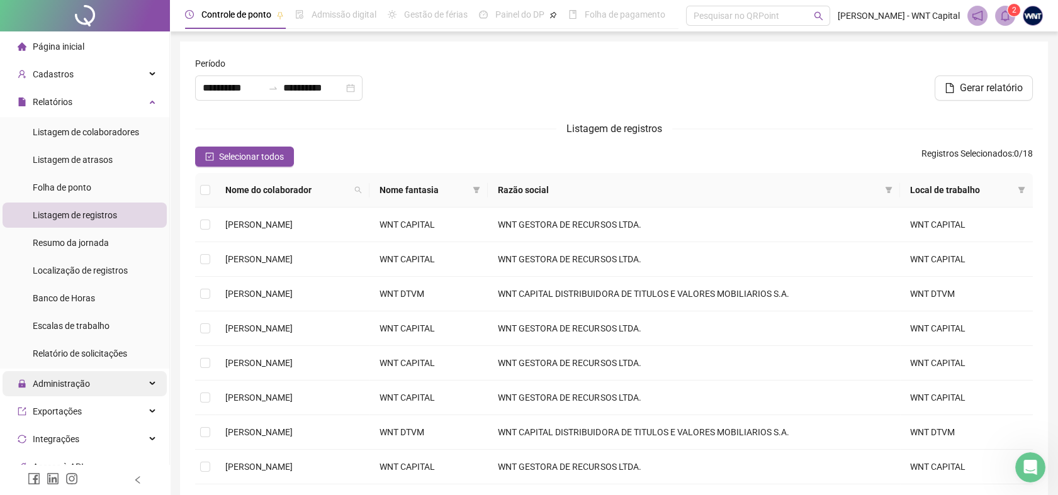
click at [76, 376] on span "Administração" at bounding box center [54, 383] width 72 height 25
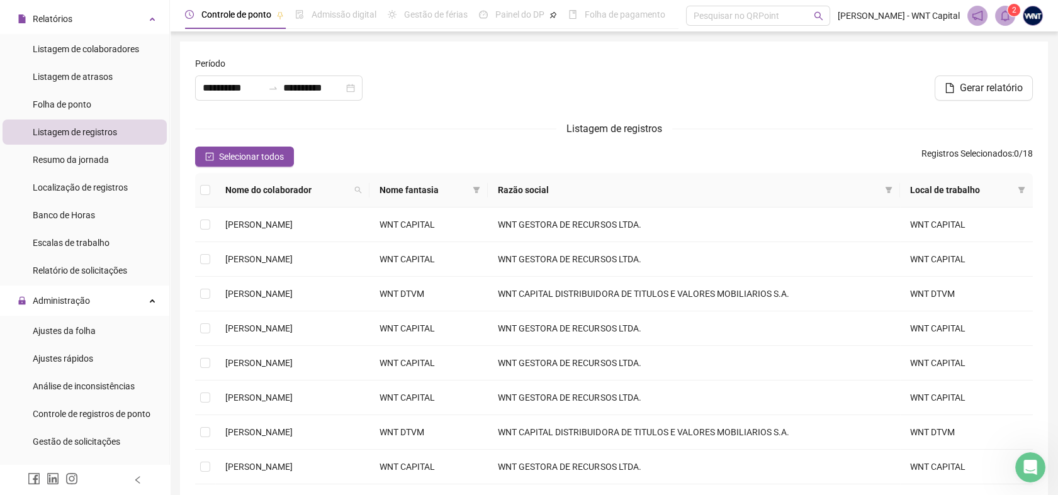
scroll to position [210, 0]
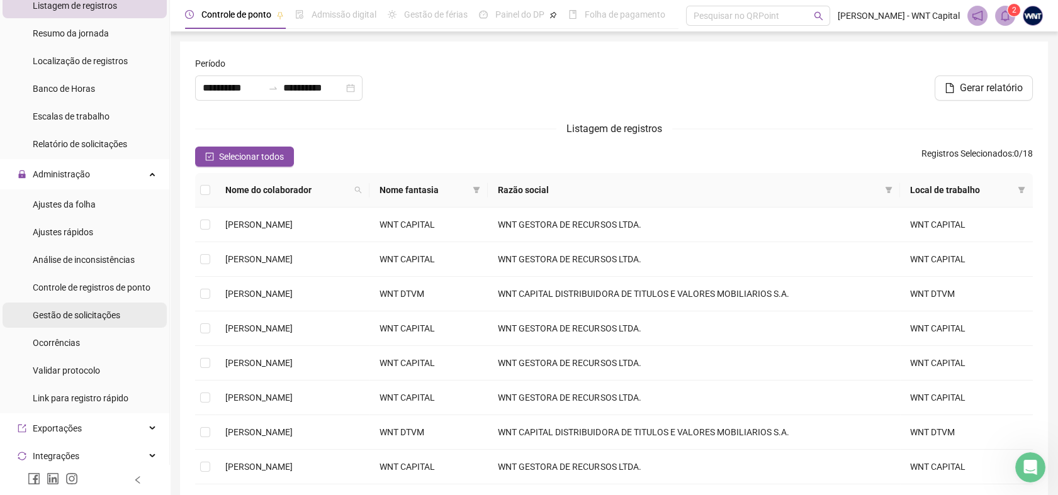
click at [98, 319] on span "Gestão de solicitações" at bounding box center [76, 315] width 87 height 10
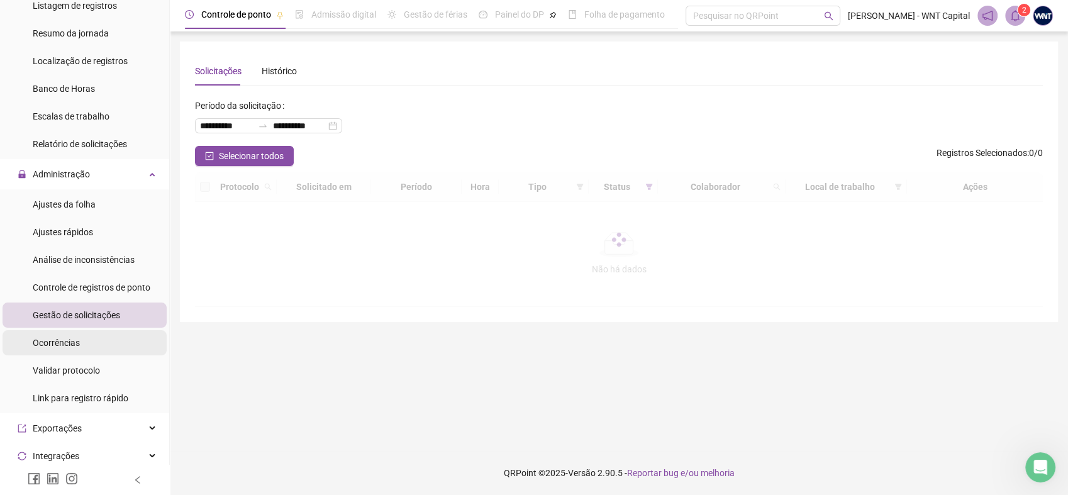
click at [92, 337] on li "Ocorrências" at bounding box center [85, 342] width 164 height 25
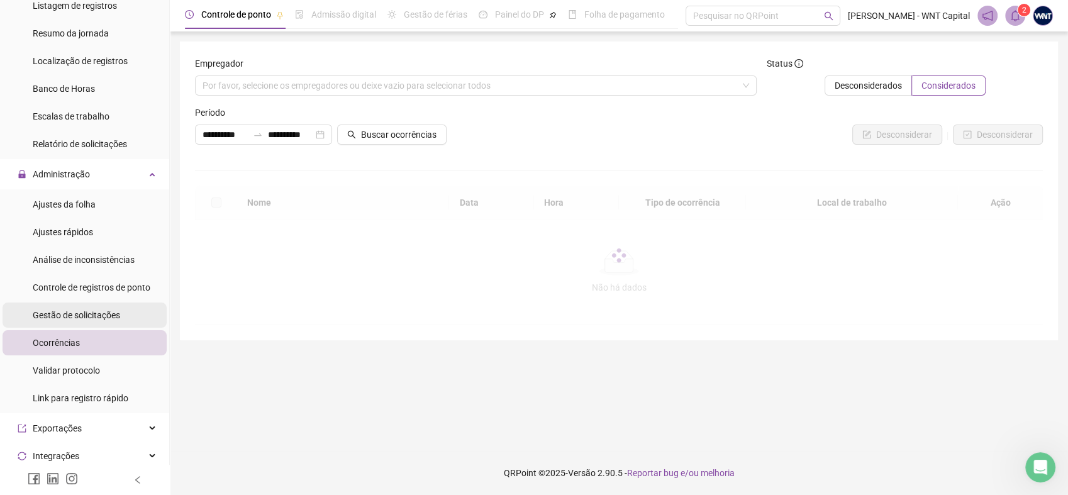
click at [94, 316] on span "Gestão de solicitações" at bounding box center [76, 315] width 87 height 10
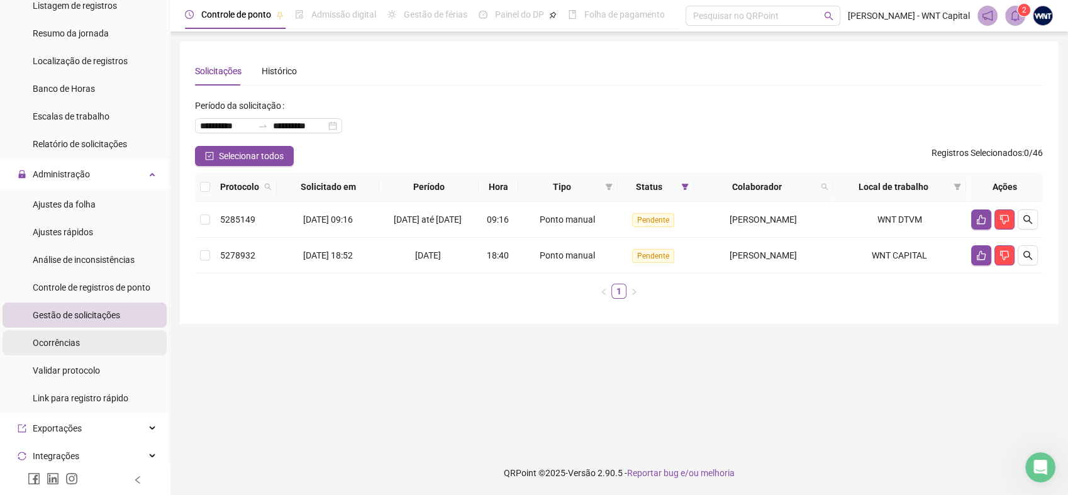
click at [95, 338] on li "Ocorrências" at bounding box center [85, 342] width 164 height 25
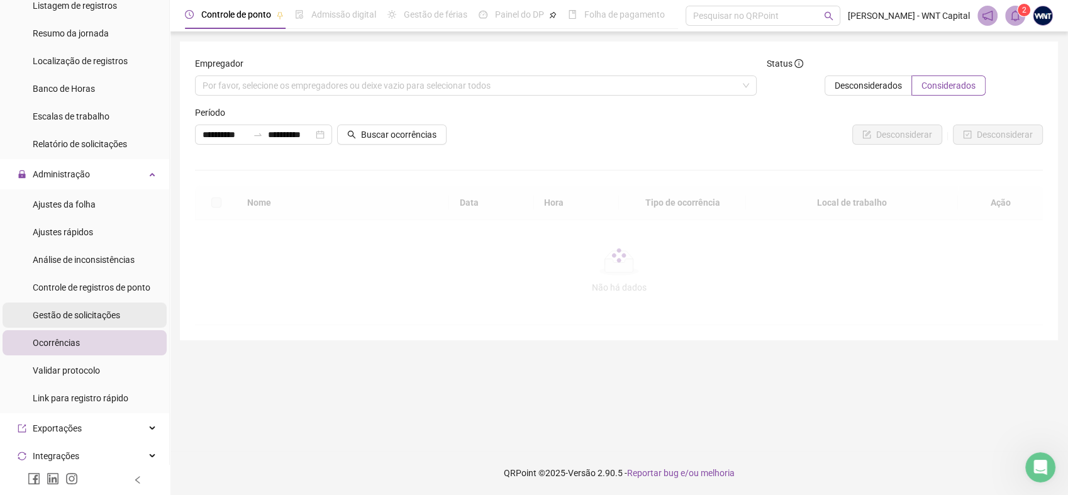
click at [96, 315] on span "Gestão de solicitações" at bounding box center [76, 315] width 87 height 10
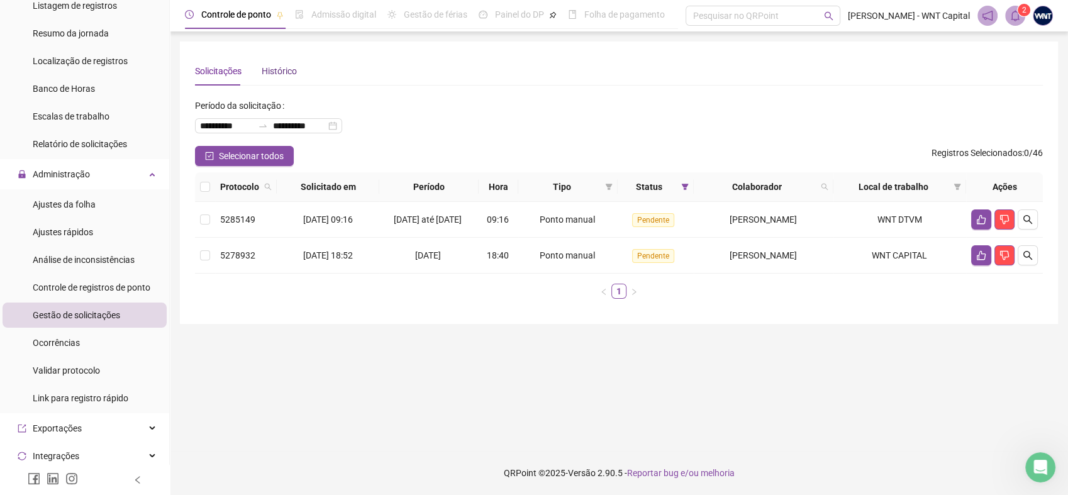
click at [284, 66] on div "Histórico" at bounding box center [279, 71] width 35 height 14
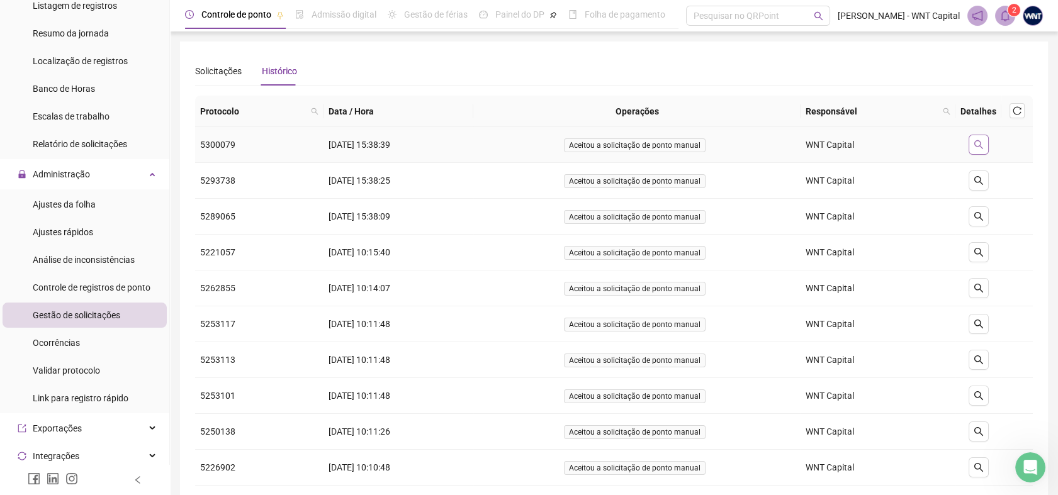
click at [983, 143] on button "button" at bounding box center [978, 145] width 20 height 20
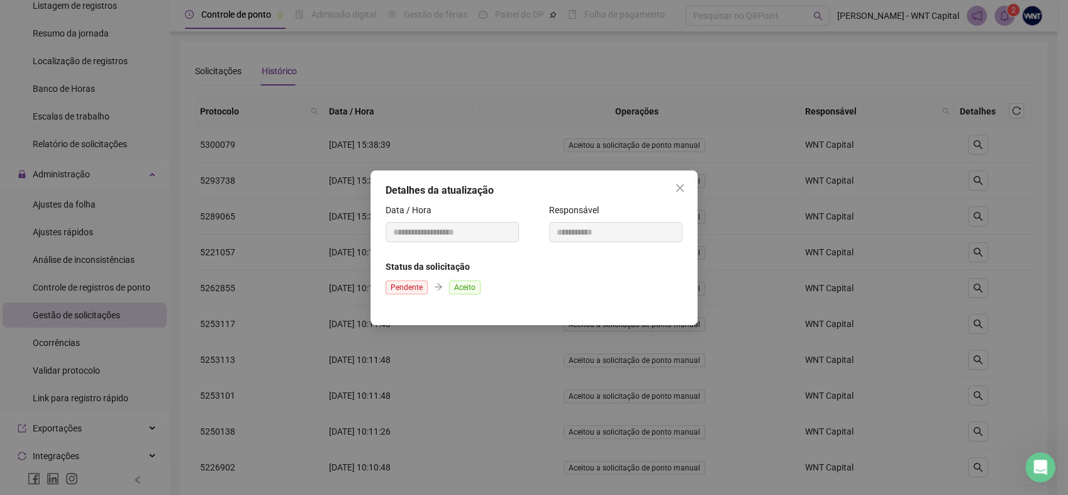
click at [680, 191] on icon "close" at bounding box center [680, 188] width 10 height 10
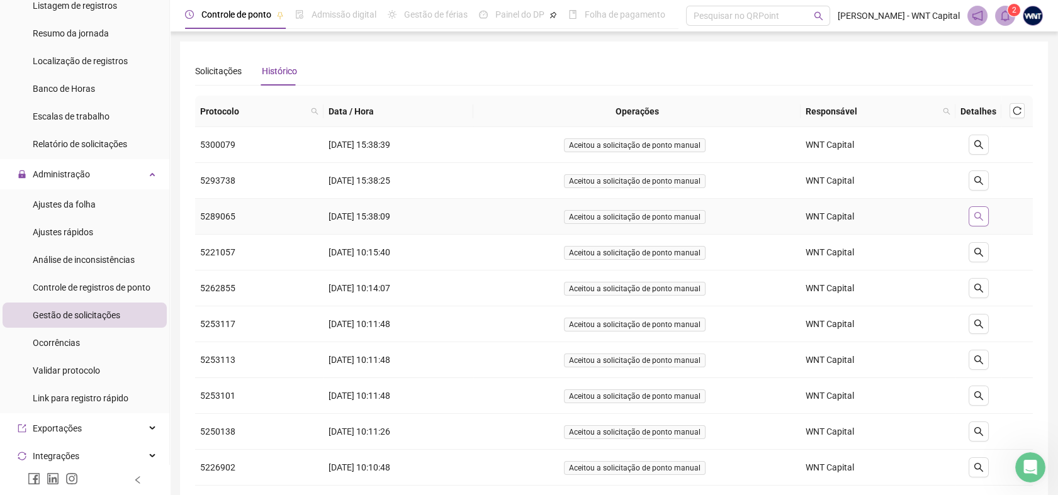
click at [978, 213] on icon "search" at bounding box center [978, 216] width 10 height 10
type input "**********"
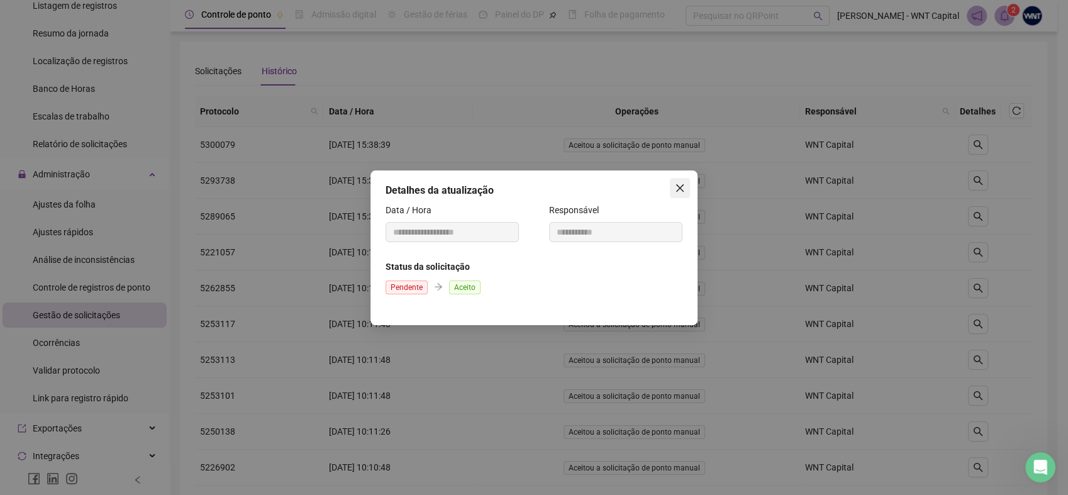
click at [678, 189] on icon "close" at bounding box center [680, 188] width 10 height 10
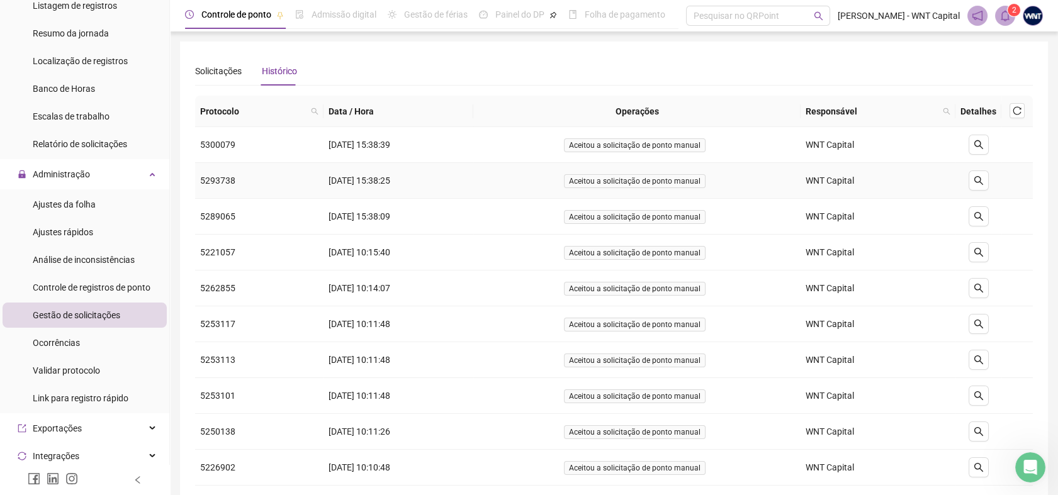
click at [206, 180] on td "5293738" at bounding box center [259, 181] width 128 height 36
click at [218, 152] on td "5300079" at bounding box center [259, 145] width 128 height 36
click at [673, 143] on span "Aceitou a solicitação de ponto manual" at bounding box center [635, 145] width 142 height 14
click at [218, 72] on div "Solicitações" at bounding box center [218, 71] width 47 height 14
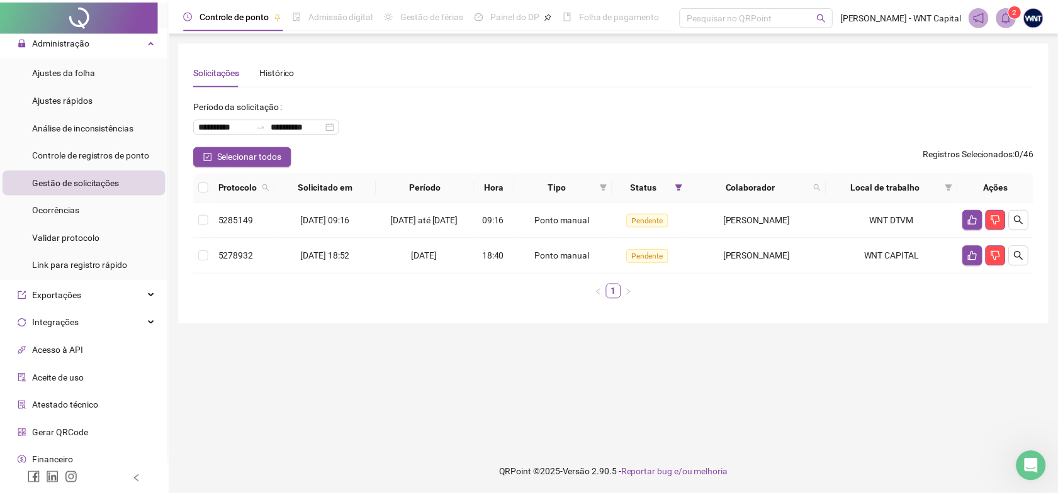
scroll to position [349, 0]
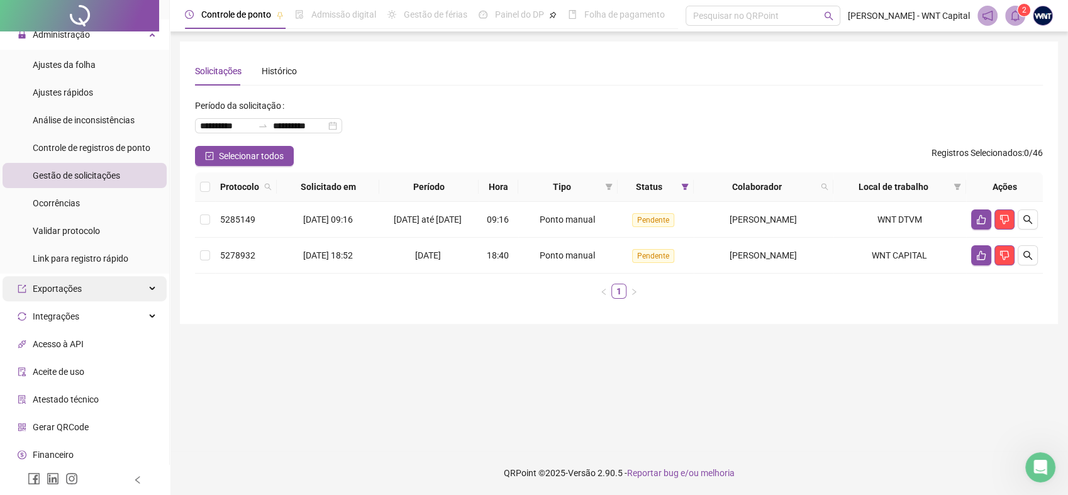
click at [143, 282] on div "Exportações" at bounding box center [85, 288] width 164 height 25
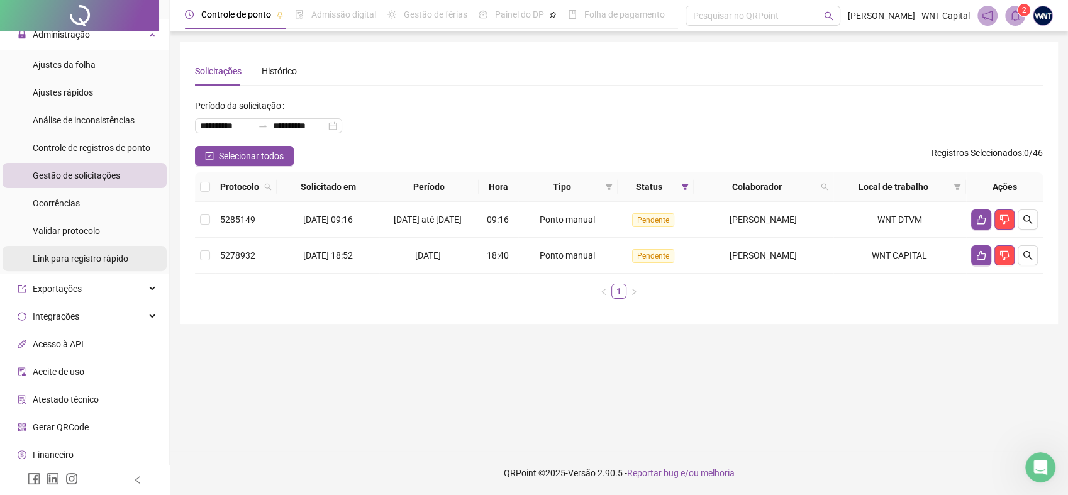
click at [116, 257] on span "Link para registro rápido" at bounding box center [81, 259] width 96 height 10
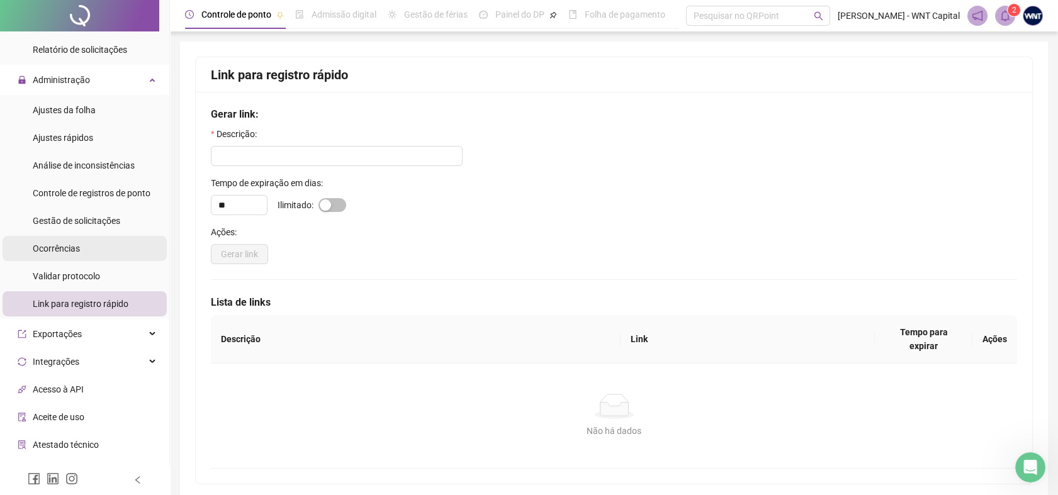
scroll to position [279, 0]
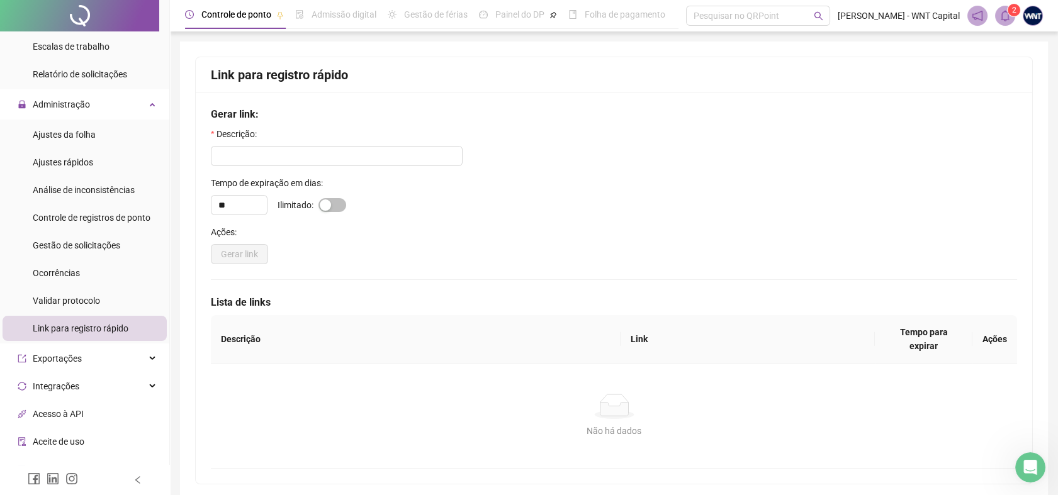
click at [70, 285] on div "Ocorrências" at bounding box center [56, 272] width 47 height 25
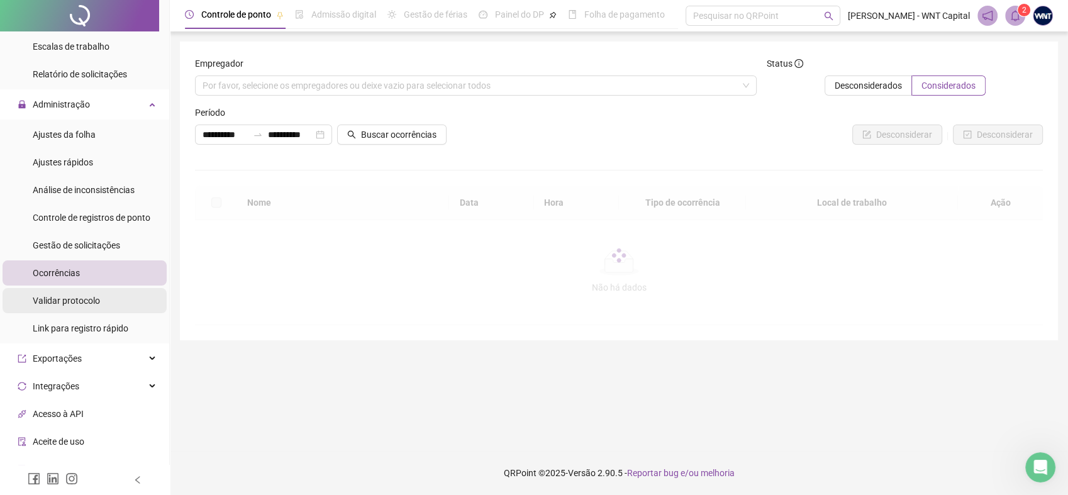
click at [73, 302] on span "Validar protocolo" at bounding box center [66, 301] width 67 height 10
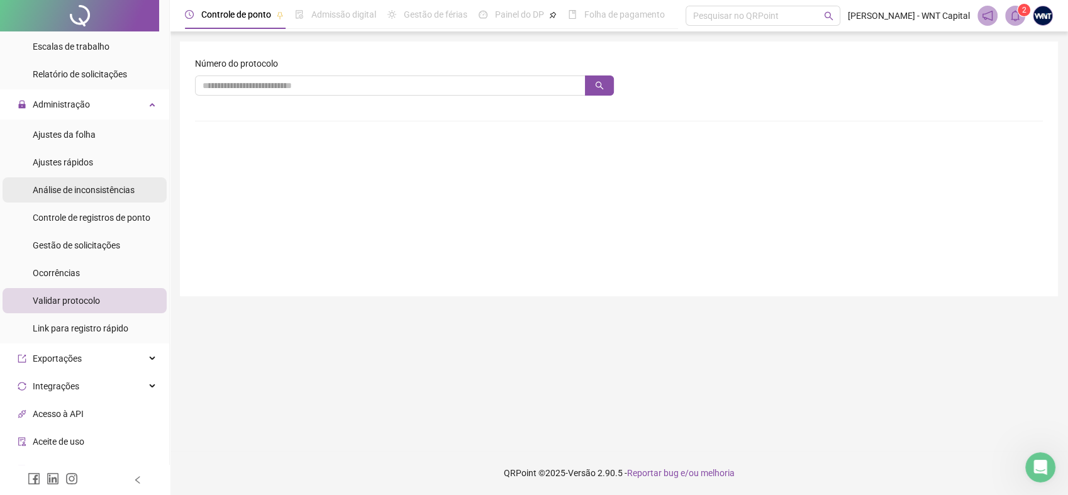
click at [91, 186] on span "Análise de inconsistências" at bounding box center [84, 190] width 102 height 10
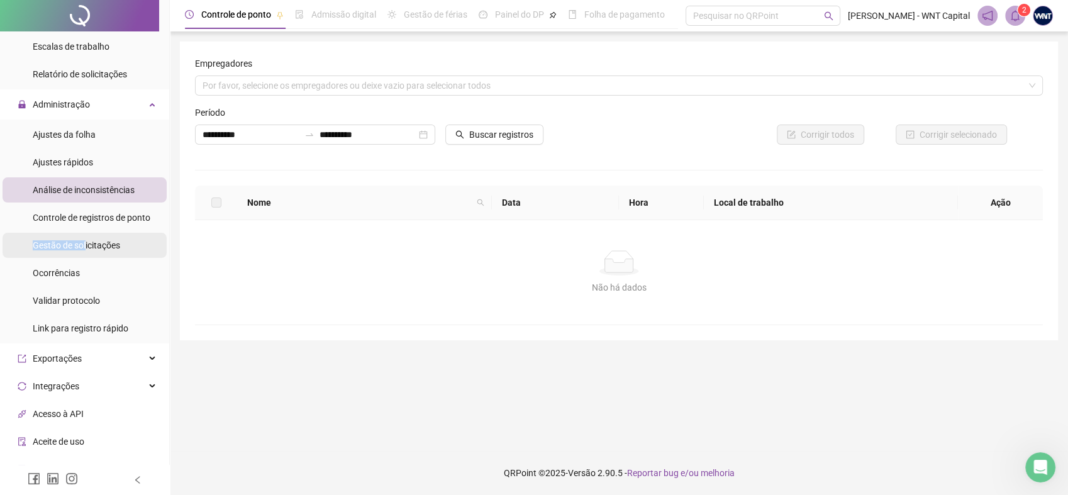
click at [85, 239] on div "Gestão de solicitações" at bounding box center [76, 245] width 87 height 25
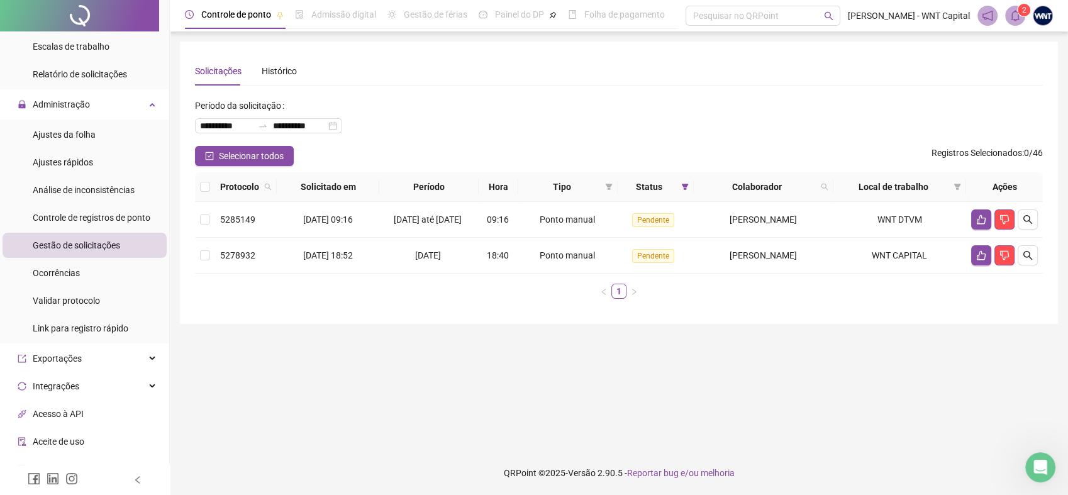
click at [507, 142] on div "**********" at bounding box center [619, 121] width 848 height 50
click at [92, 138] on span "Ajustes da folha" at bounding box center [64, 135] width 63 height 10
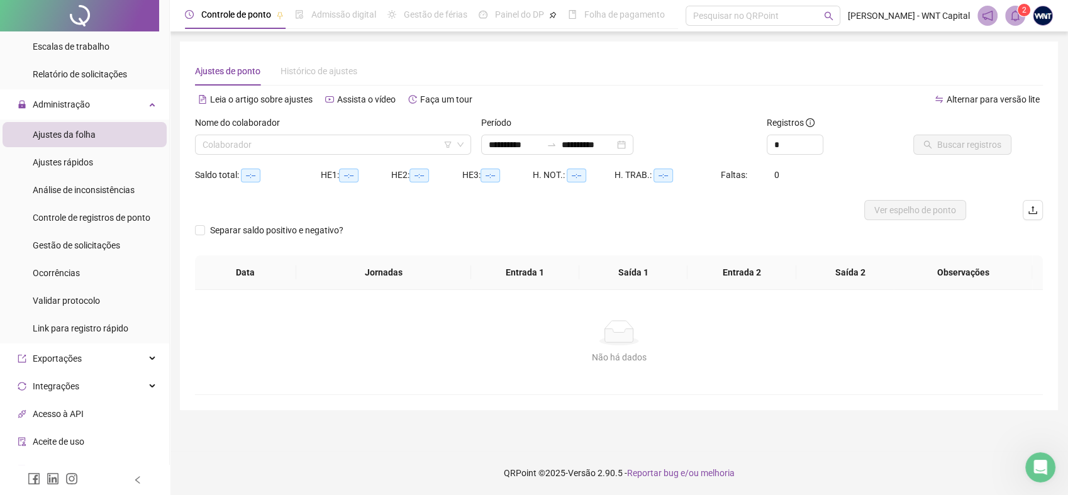
type input "**********"
click at [457, 145] on icon "down" at bounding box center [461, 145] width 8 height 8
click at [457, 147] on icon "down" at bounding box center [461, 145] width 8 height 8
click at [461, 142] on icon "down" at bounding box center [461, 145] width 8 height 8
click at [101, 164] on li "Ajustes rápidos" at bounding box center [85, 162] width 164 height 25
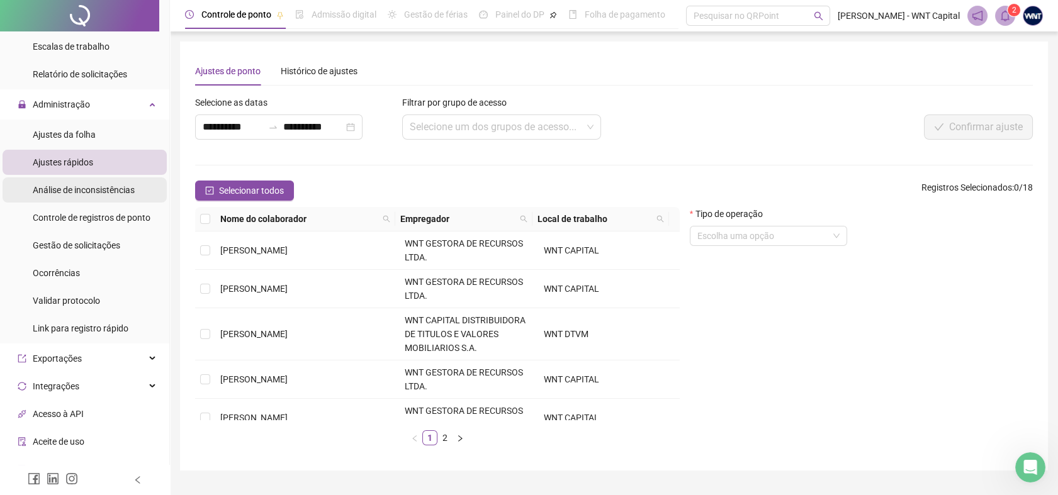
click at [101, 186] on span "Análise de inconsistências" at bounding box center [84, 190] width 102 height 10
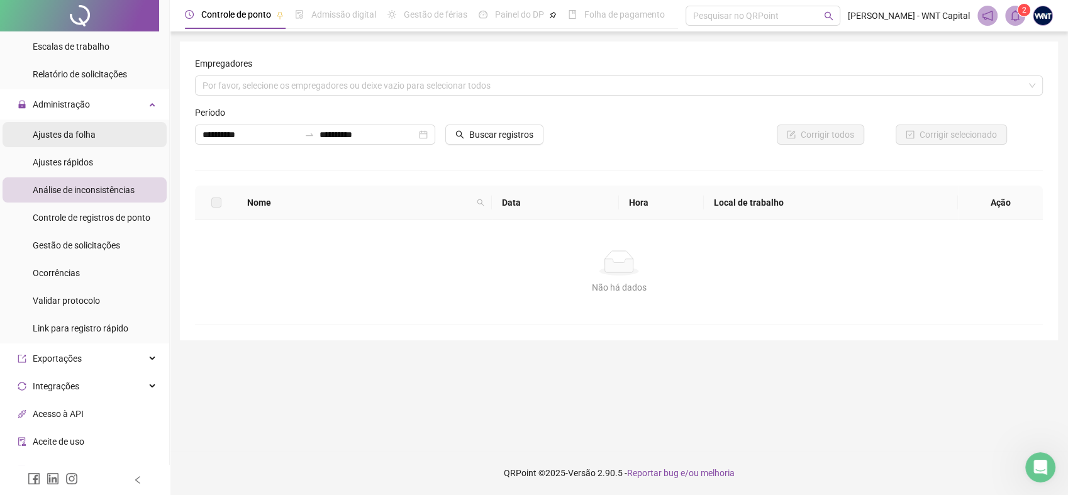
click at [82, 133] on span "Ajustes da folha" at bounding box center [64, 135] width 63 height 10
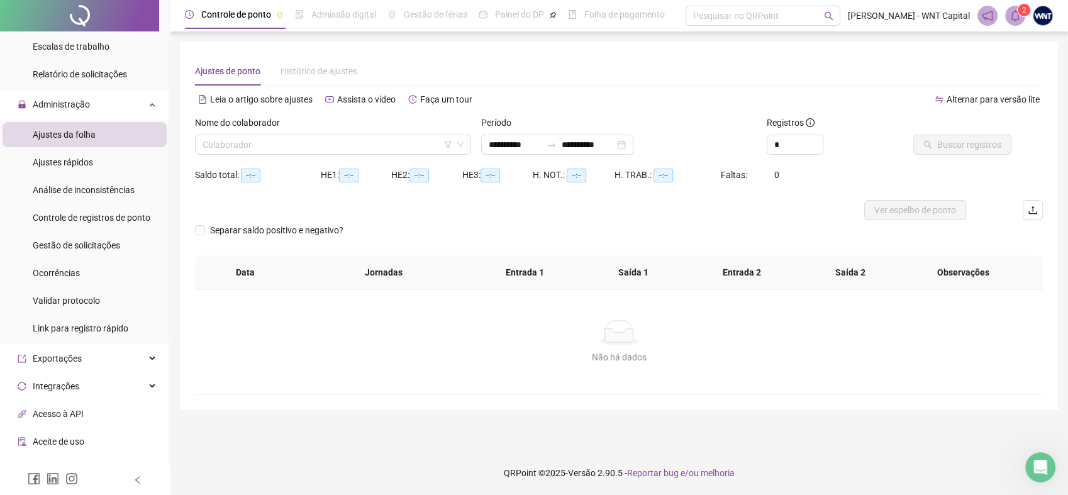
type input "**********"
click at [384, 143] on input "search" at bounding box center [328, 144] width 250 height 19
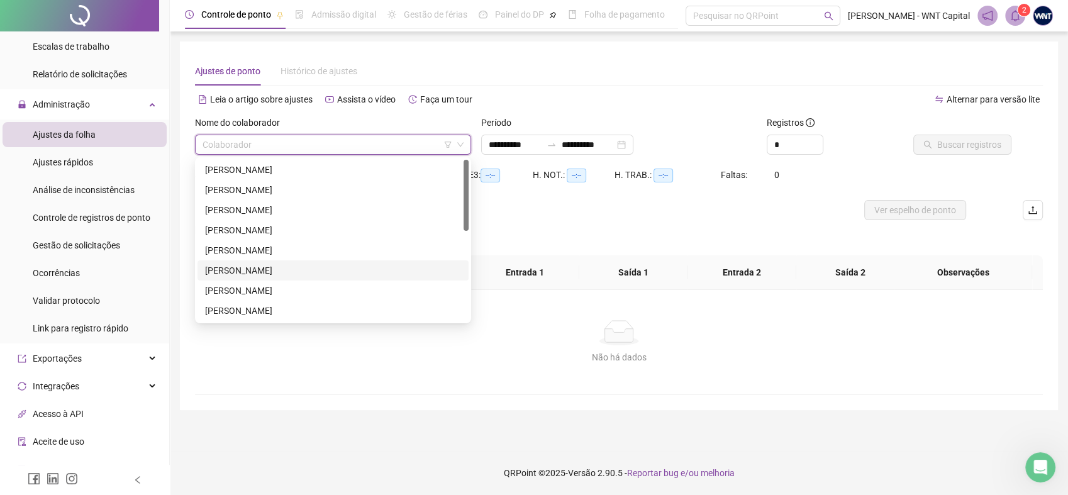
click at [248, 269] on div "[PERSON_NAME]" at bounding box center [333, 271] width 256 height 14
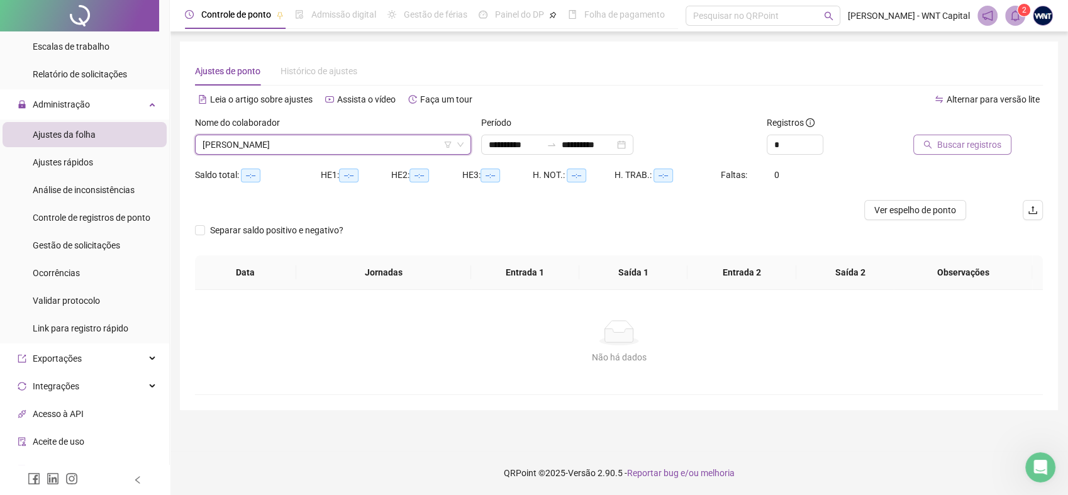
click at [932, 147] on icon "search" at bounding box center [928, 145] width 8 height 8
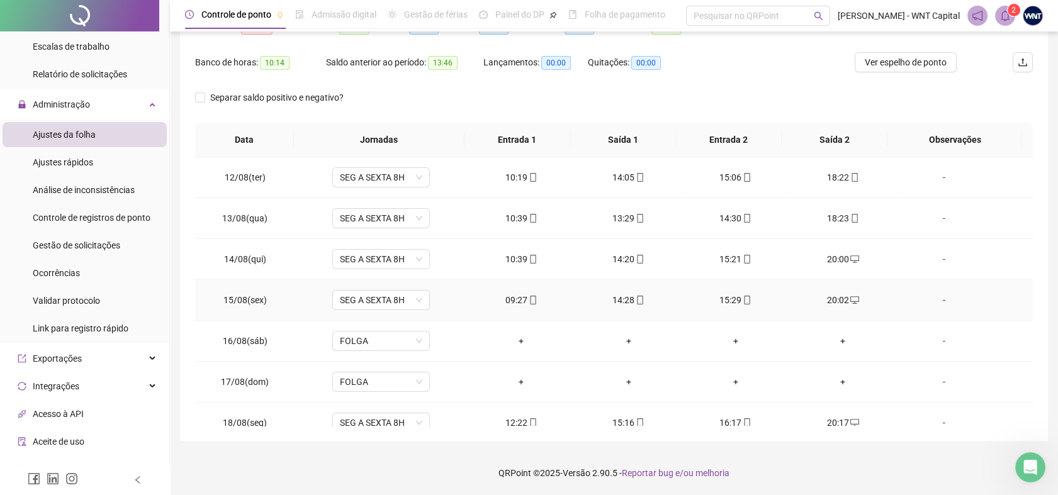
scroll to position [466, 0]
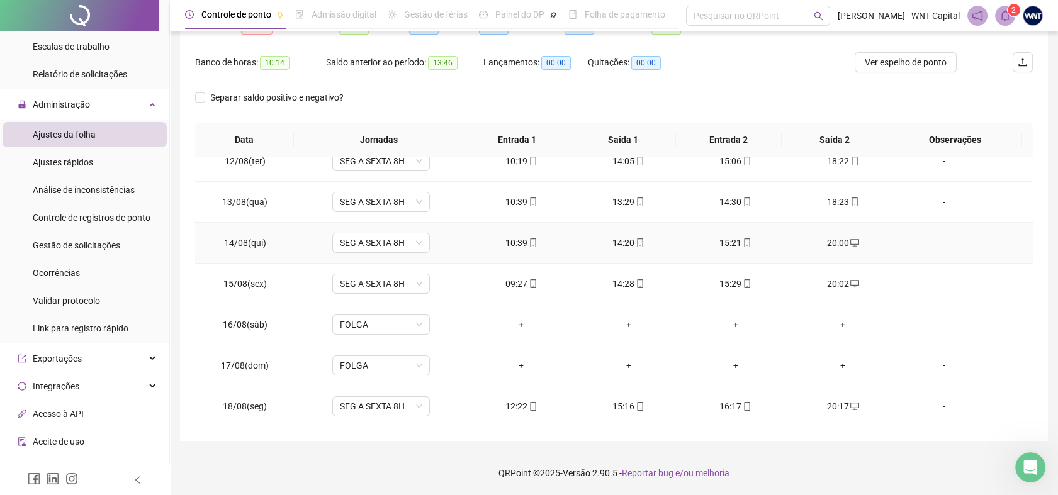
click at [850, 244] on icon "desktop" at bounding box center [854, 242] width 9 height 9
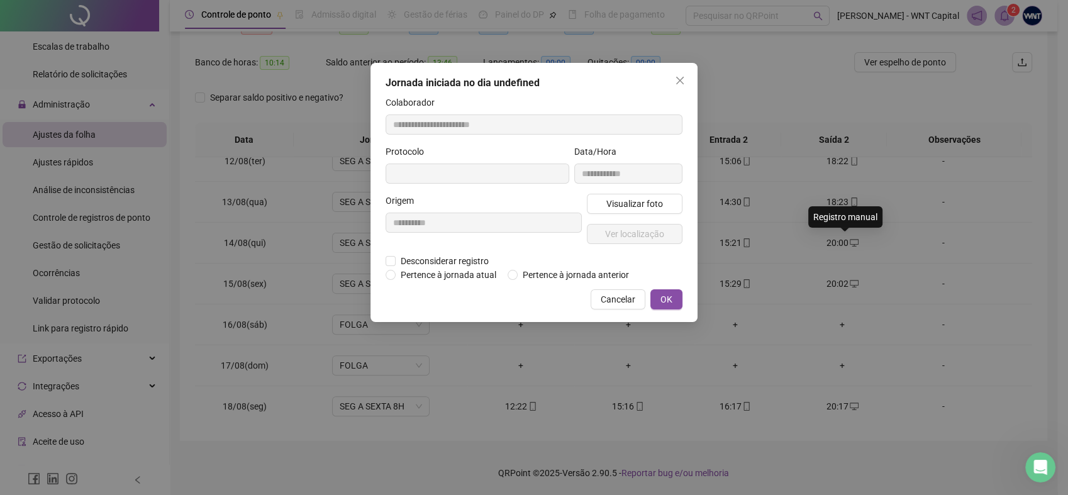
type input "**********"
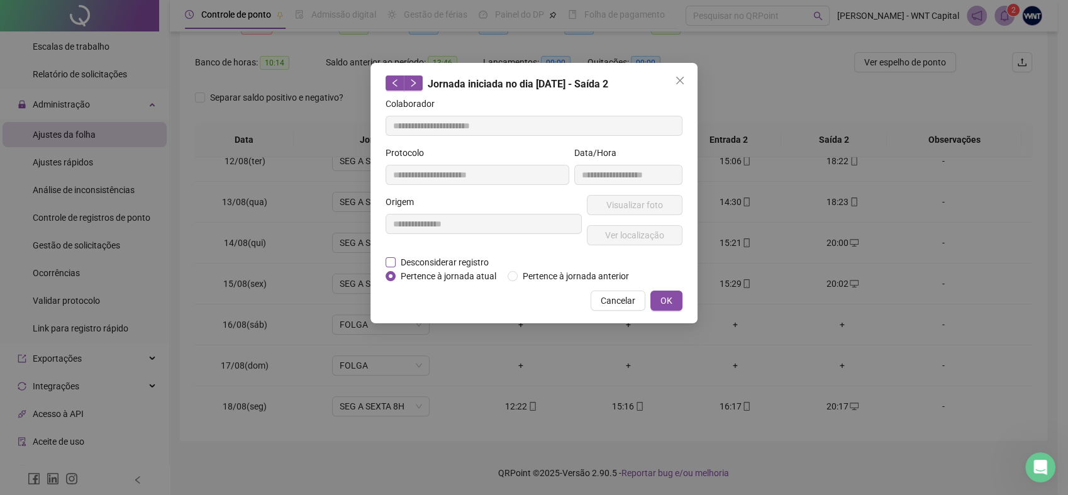
click at [471, 262] on span "Desconsiderar registro" at bounding box center [445, 262] width 98 height 14
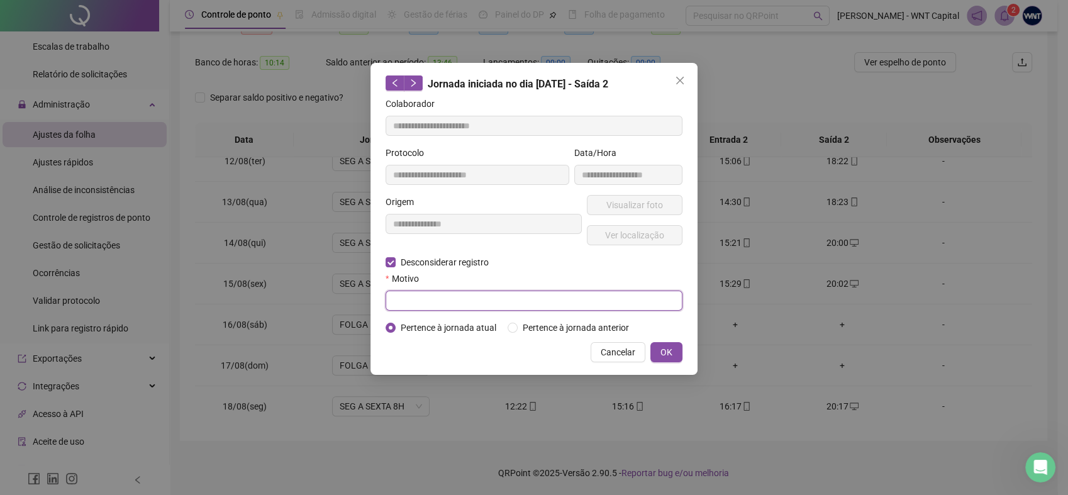
click at [600, 308] on input "text" at bounding box center [534, 301] width 297 height 20
drag, startPoint x: 479, startPoint y: 305, endPoint x: 304, endPoint y: 298, distance: 175.7
click at [304, 298] on div "**********" at bounding box center [534, 247] width 1068 height 495
click at [507, 304] on input "**********" at bounding box center [534, 301] width 297 height 20
type input "**********"
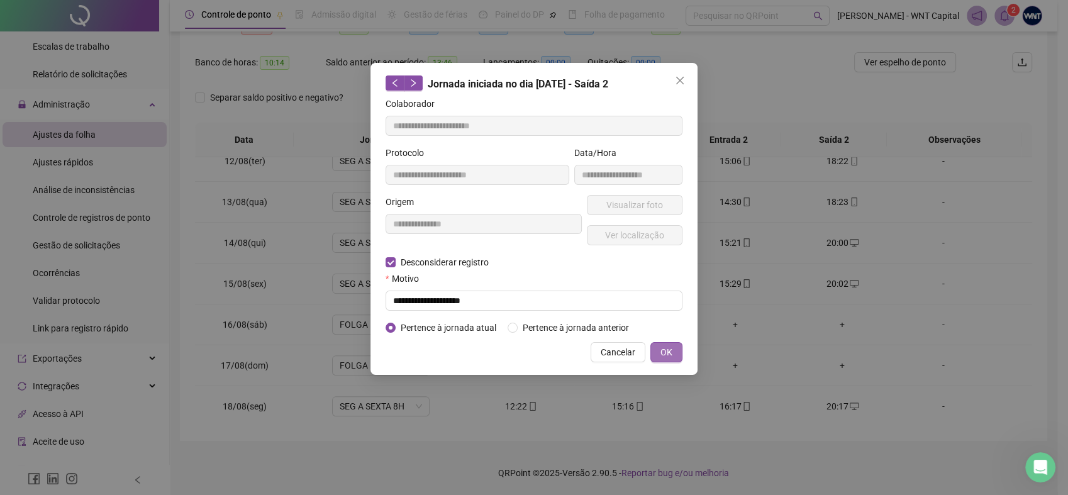
click at [663, 353] on span "OK" at bounding box center [667, 352] width 12 height 14
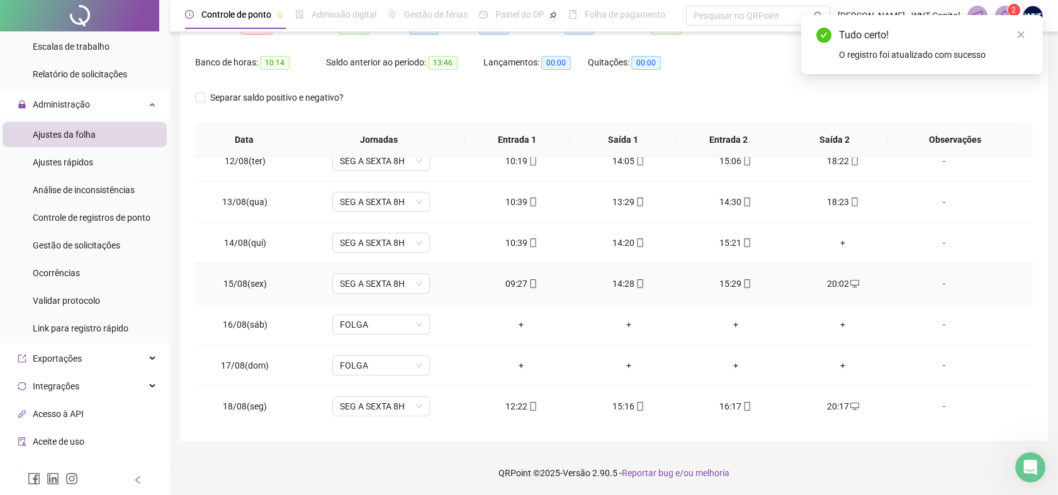
click at [850, 281] on icon "desktop" at bounding box center [854, 283] width 9 height 9
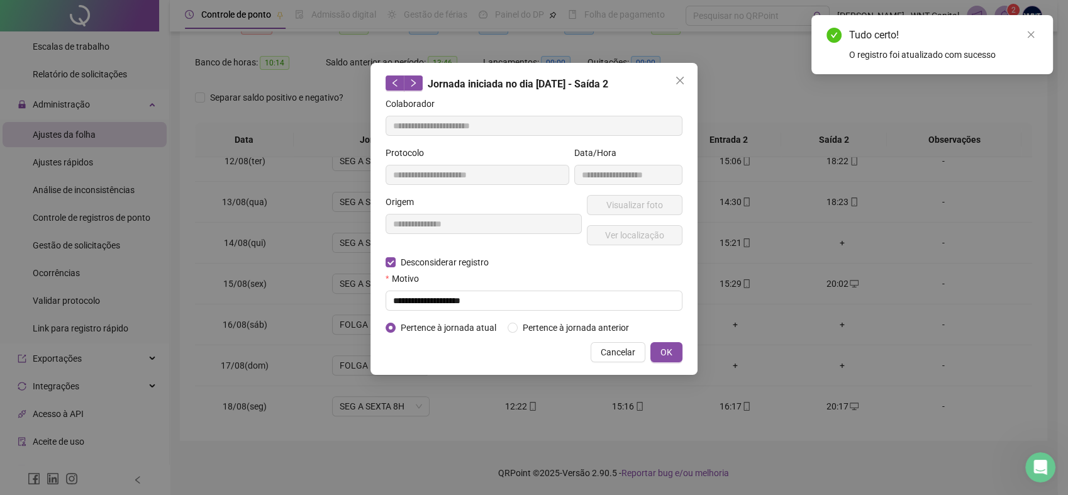
type input "**********"
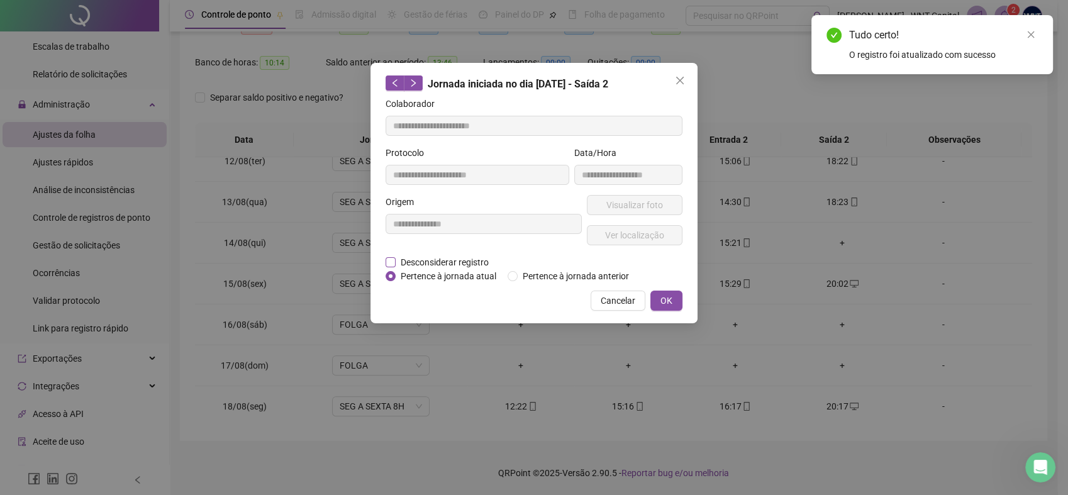
click at [461, 266] on span "Desconsiderar registro" at bounding box center [445, 262] width 98 height 14
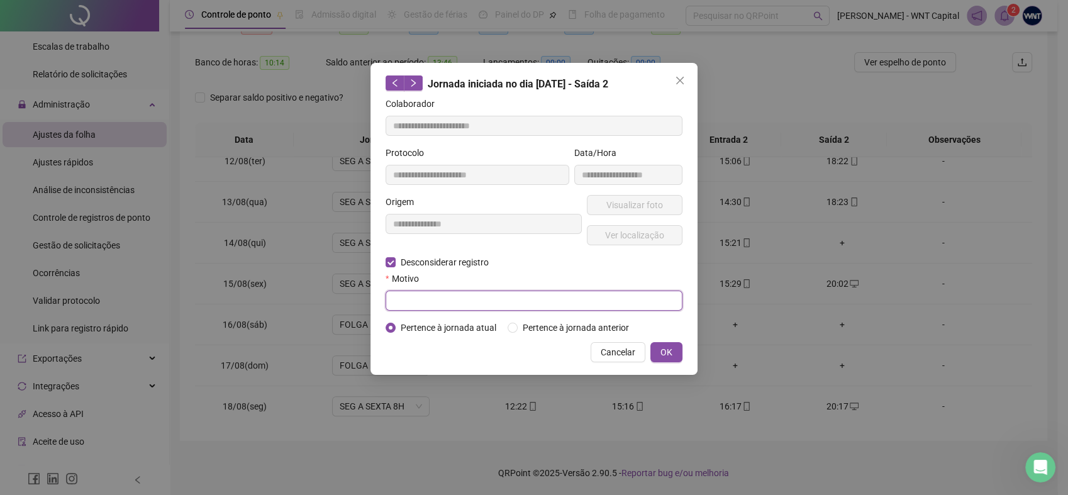
click at [490, 300] on input "text" at bounding box center [534, 301] width 297 height 20
paste input "**********"
type input "**********"
click at [663, 352] on span "OK" at bounding box center [667, 352] width 12 height 14
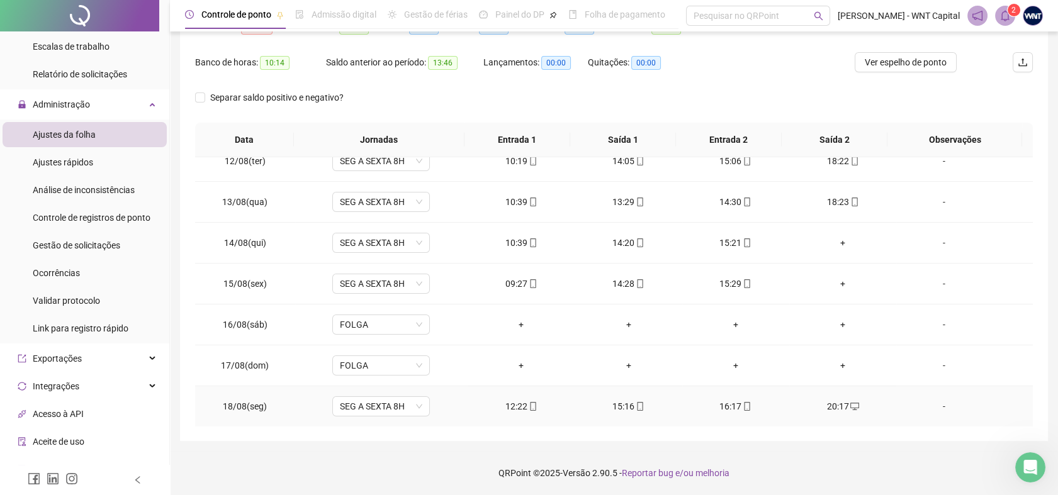
click at [850, 403] on icon "desktop" at bounding box center [854, 406] width 9 height 9
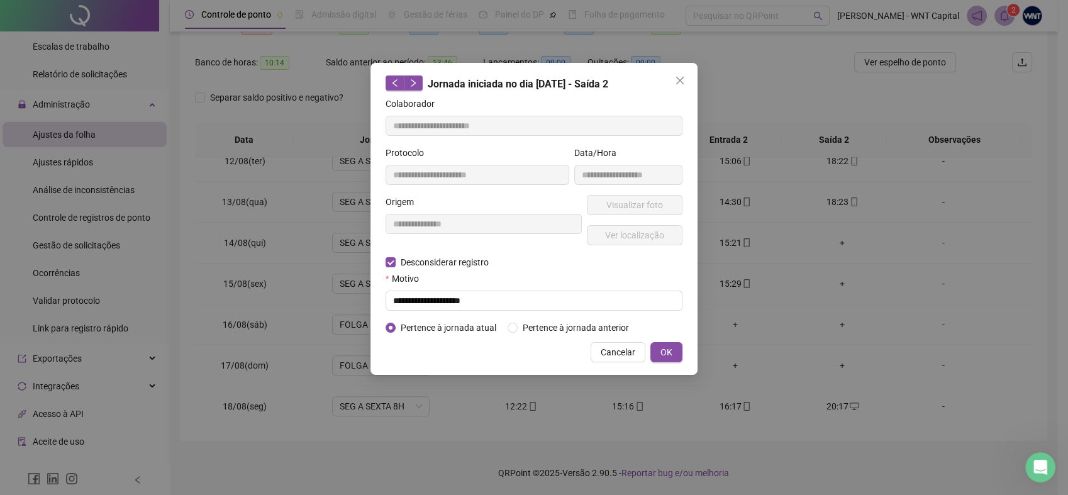
type input "**********"
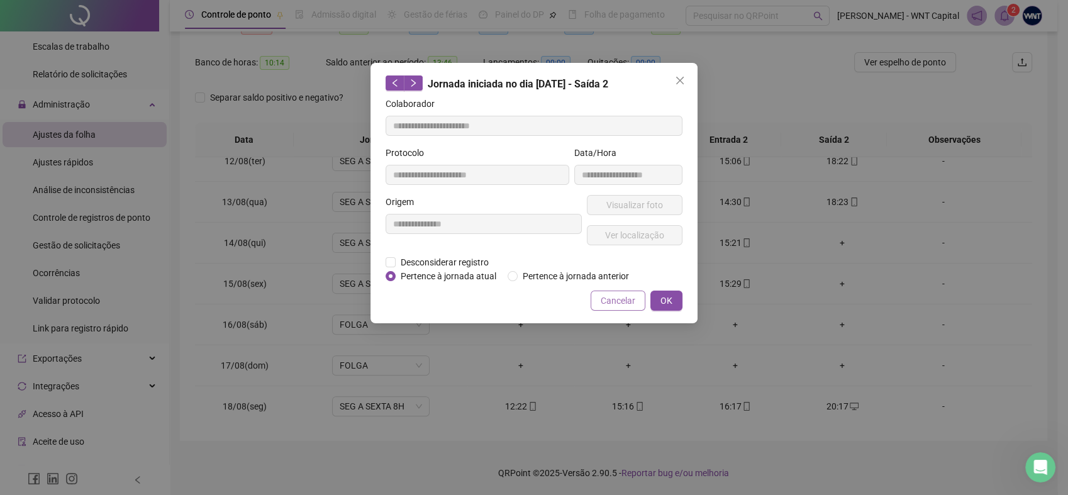
click at [620, 294] on span "Cancelar" at bounding box center [618, 301] width 35 height 14
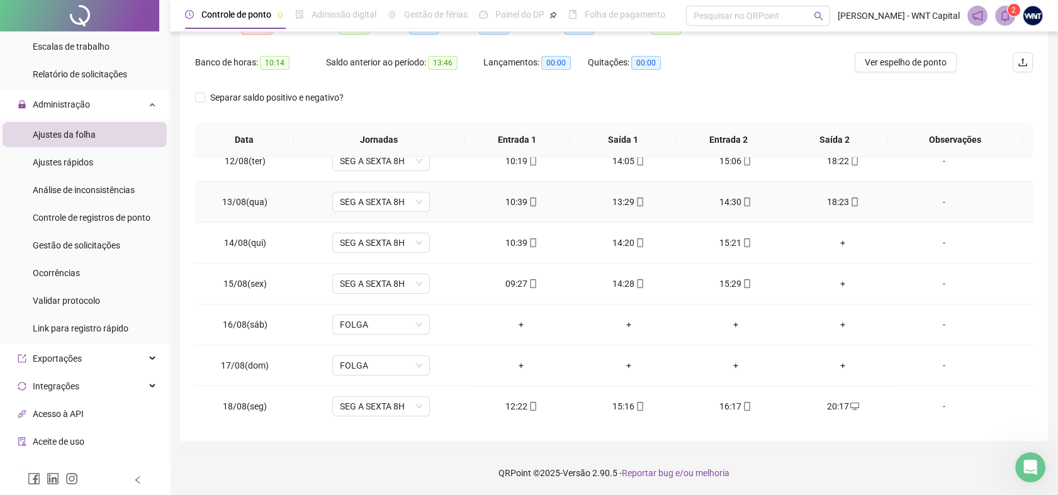
click at [850, 200] on icon "mobile" at bounding box center [854, 202] width 9 height 9
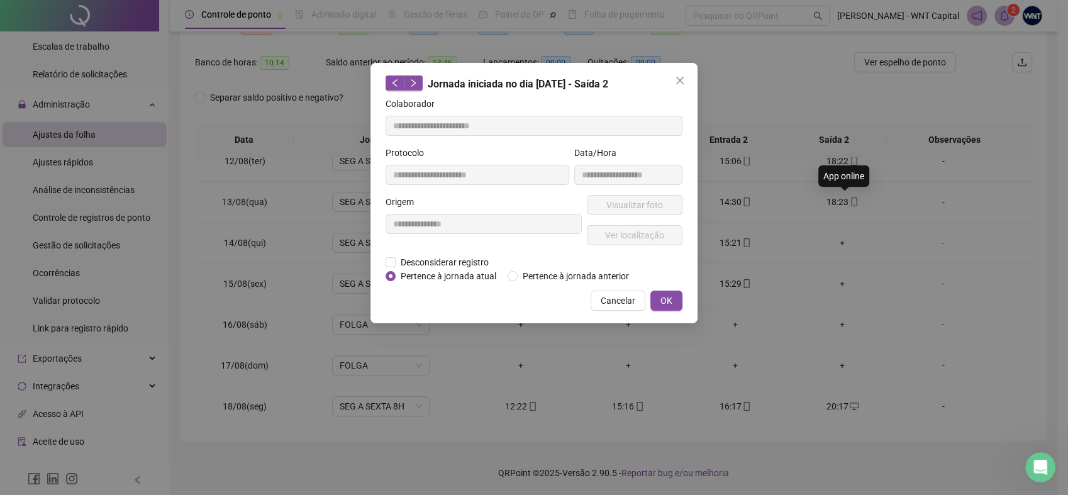
type input "**********"
click at [656, 236] on span "Ver localização" at bounding box center [634, 235] width 59 height 14
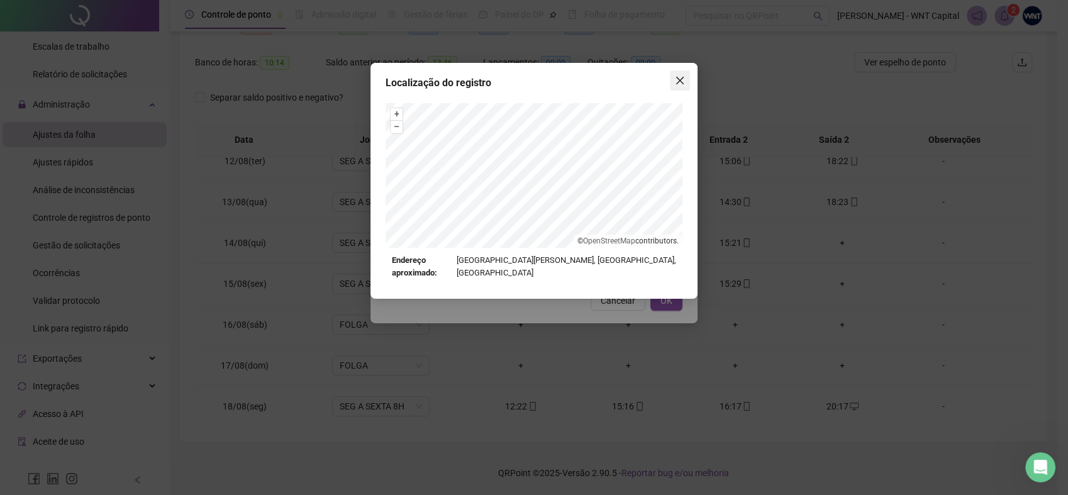
click at [683, 84] on icon "close" at bounding box center [680, 81] width 10 height 10
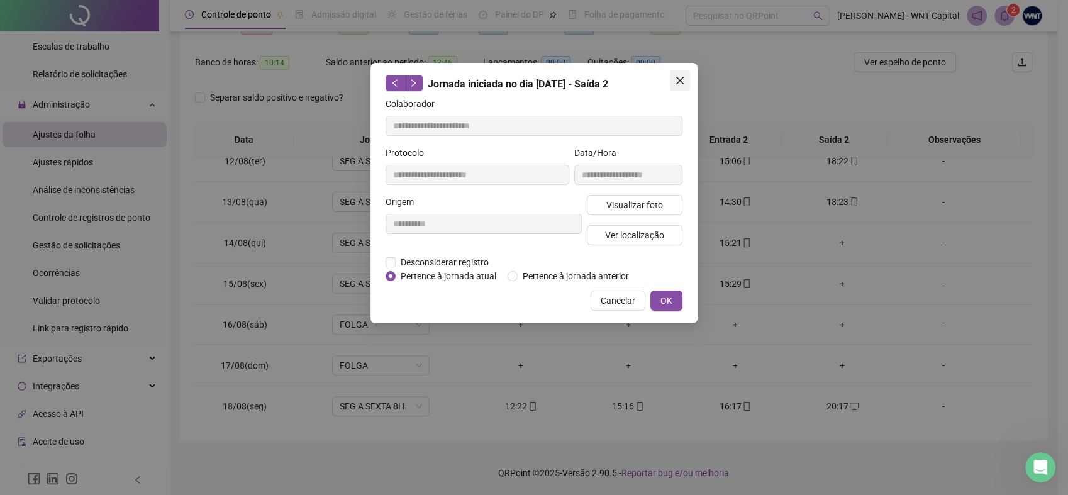
click at [680, 81] on icon "close" at bounding box center [680, 81] width 8 height 8
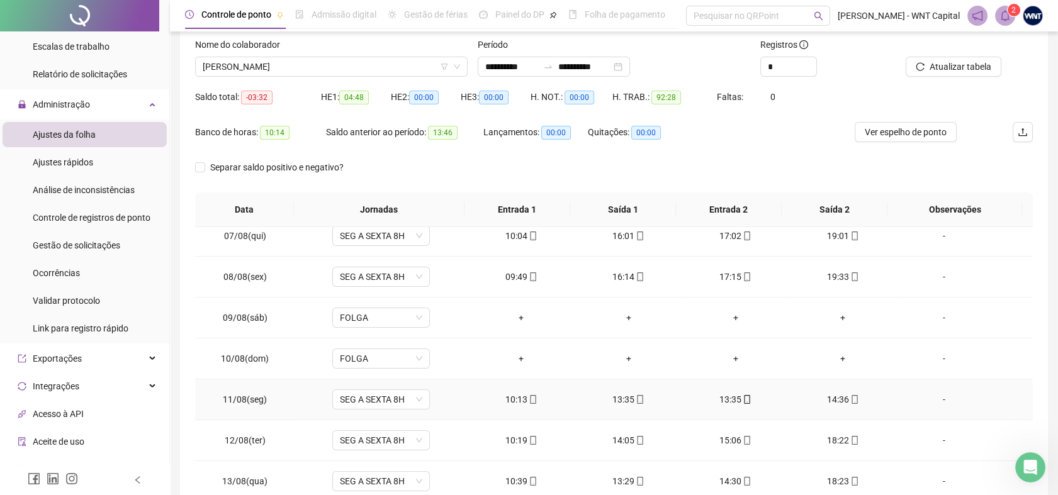
scroll to position [186, 0]
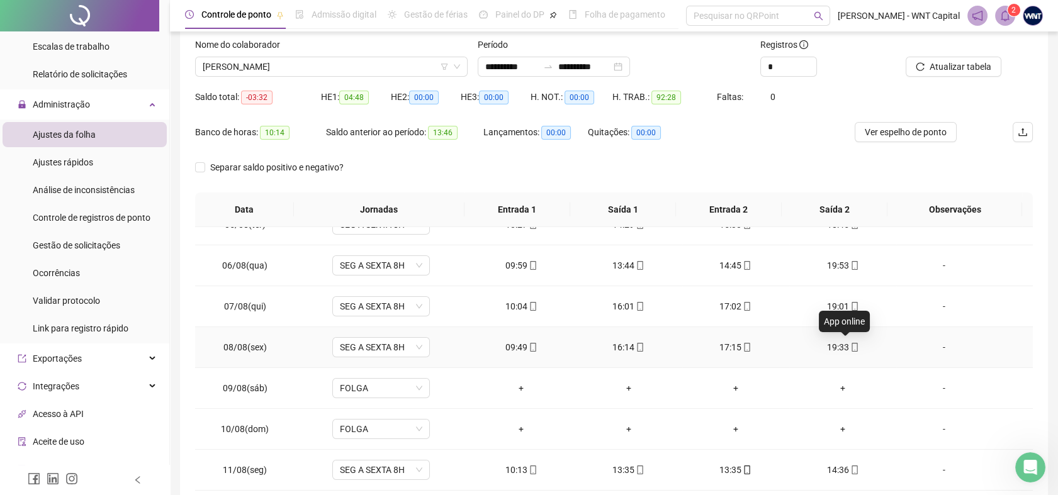
click at [850, 344] on icon "mobile" at bounding box center [854, 347] width 9 height 9
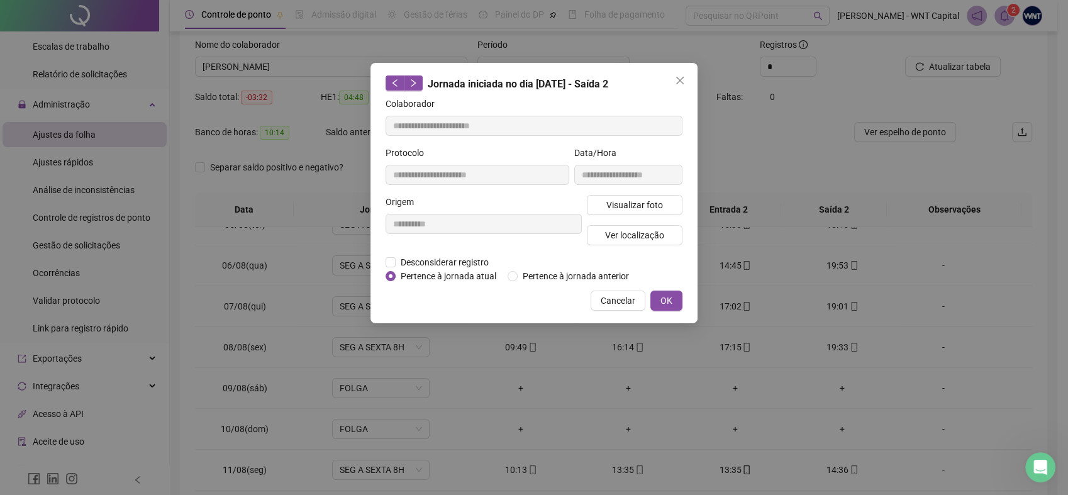
type input "**********"
click at [666, 235] on button "Ver localização" at bounding box center [635, 235] width 96 height 20
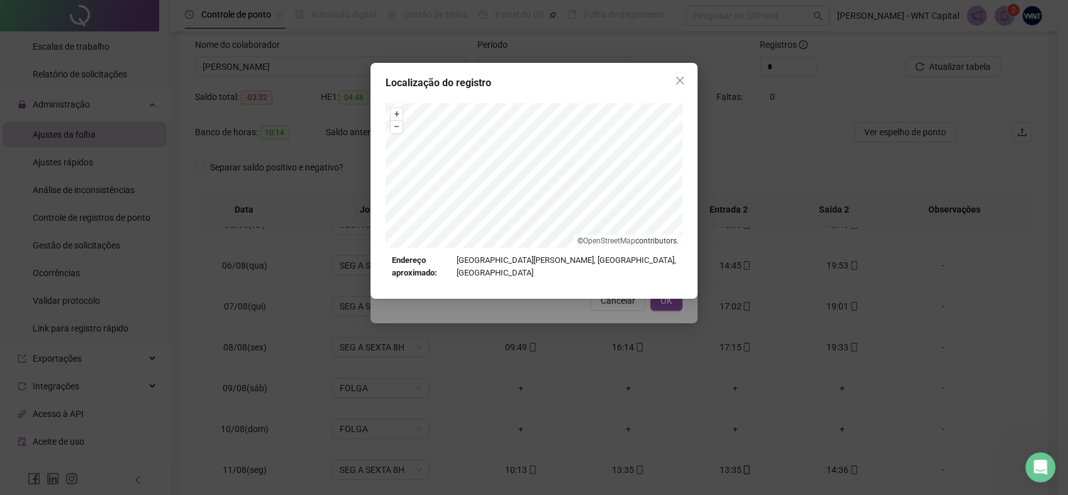
click at [598, 269] on div "+ – ⇧ › © OpenStreetMap contributors. Endereço aproximado: [GEOGRAPHIC_DATA][PE…" at bounding box center [534, 191] width 297 height 177
click at [559, 100] on div "Localização do registro + – ⇧ › © OpenStreetMap contributors. Endereço aproxima…" at bounding box center [534, 181] width 327 height 236
click at [678, 77] on icon "close" at bounding box center [680, 81] width 10 height 10
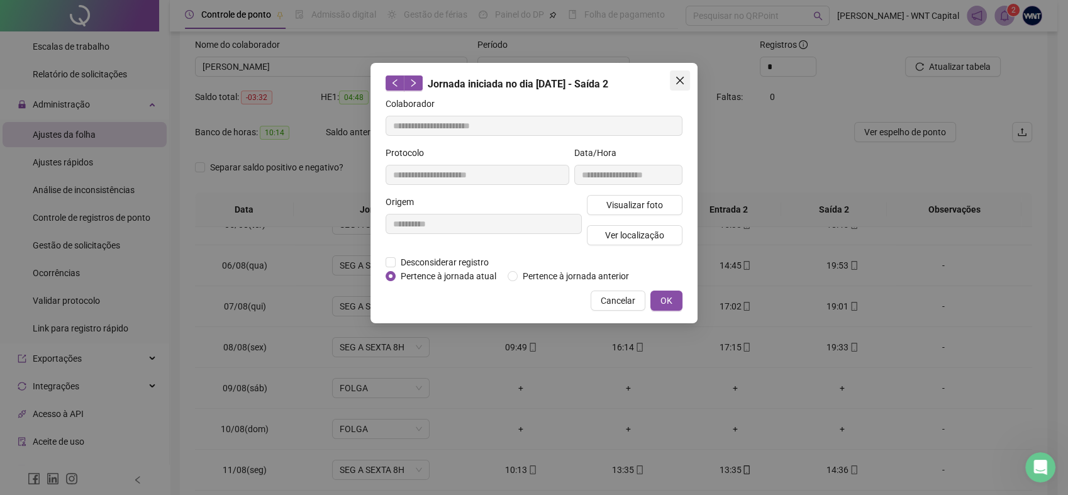
click at [683, 77] on icon "close" at bounding box center [680, 81] width 8 height 8
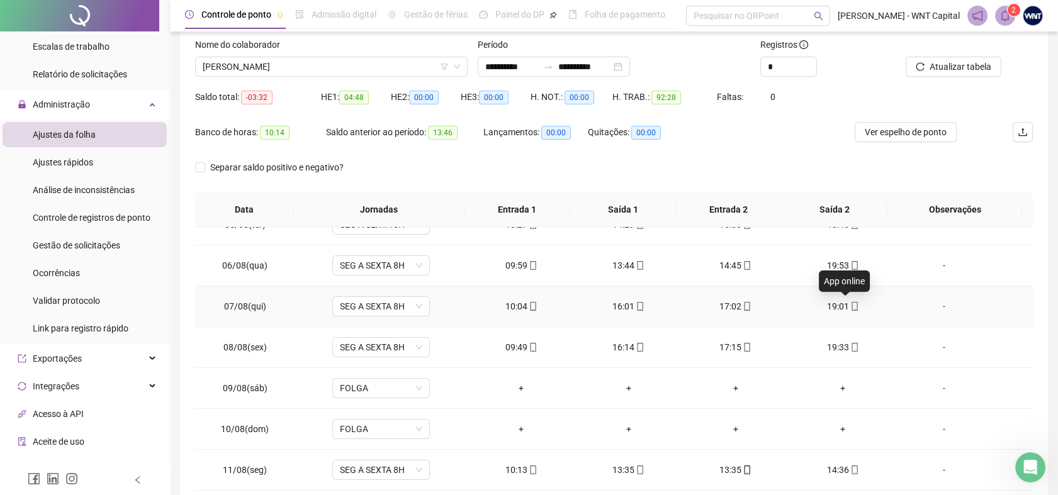
click at [850, 304] on icon "mobile" at bounding box center [854, 306] width 9 height 9
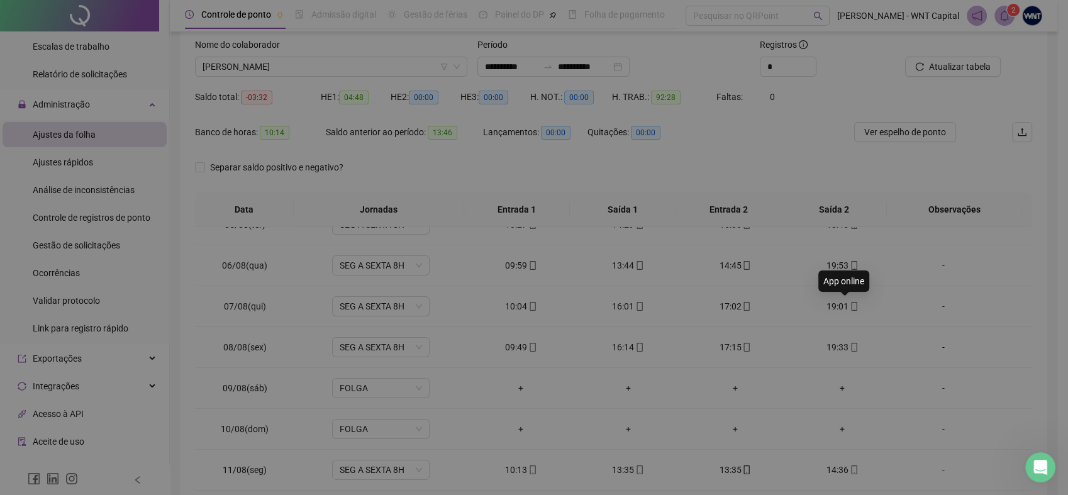
type input "**********"
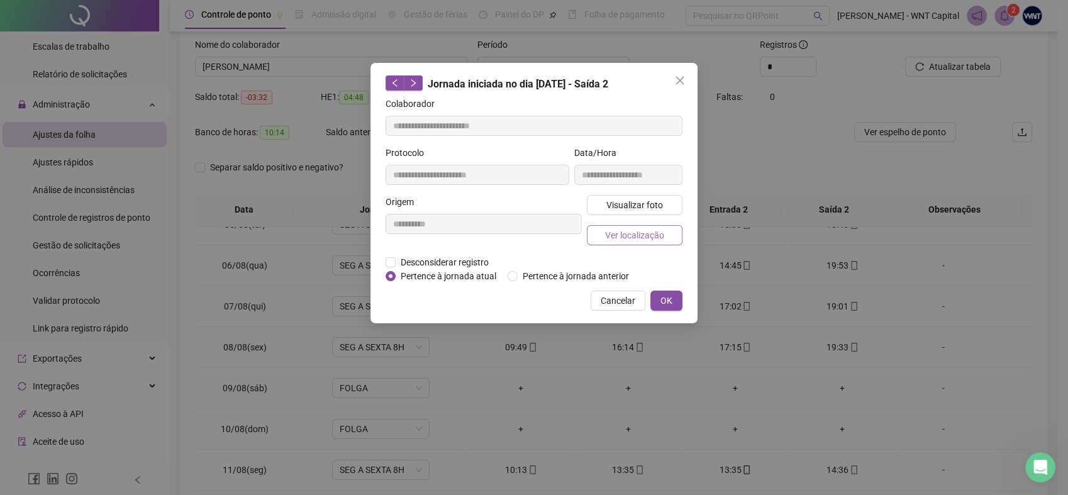
click at [649, 233] on span "Ver localização" at bounding box center [634, 235] width 59 height 14
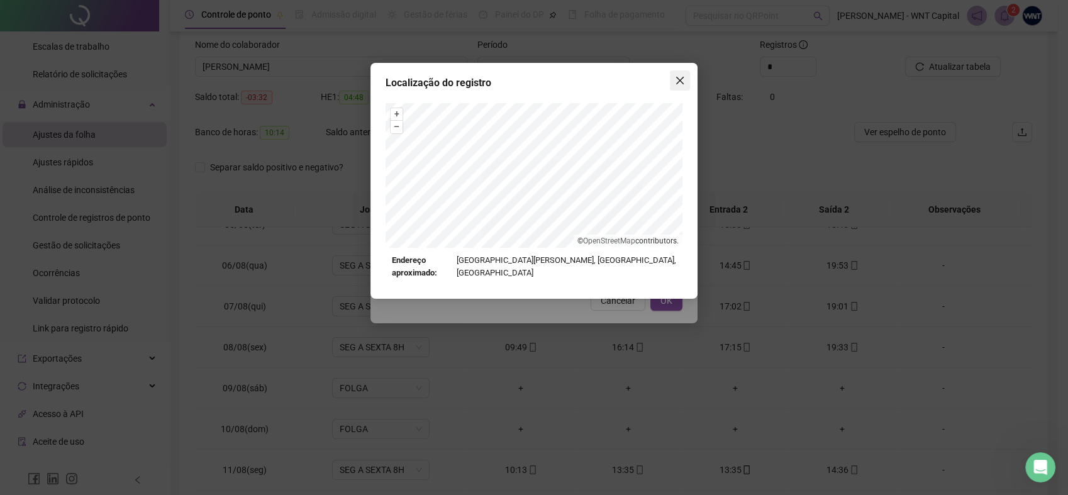
click at [681, 71] on button "Close" at bounding box center [680, 80] width 20 height 20
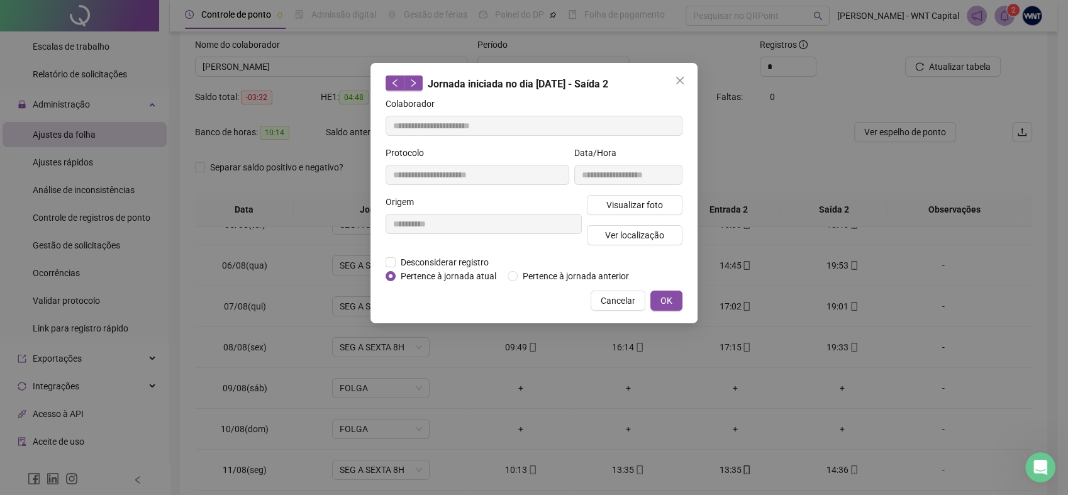
click at [683, 77] on icon "close" at bounding box center [680, 81] width 8 height 8
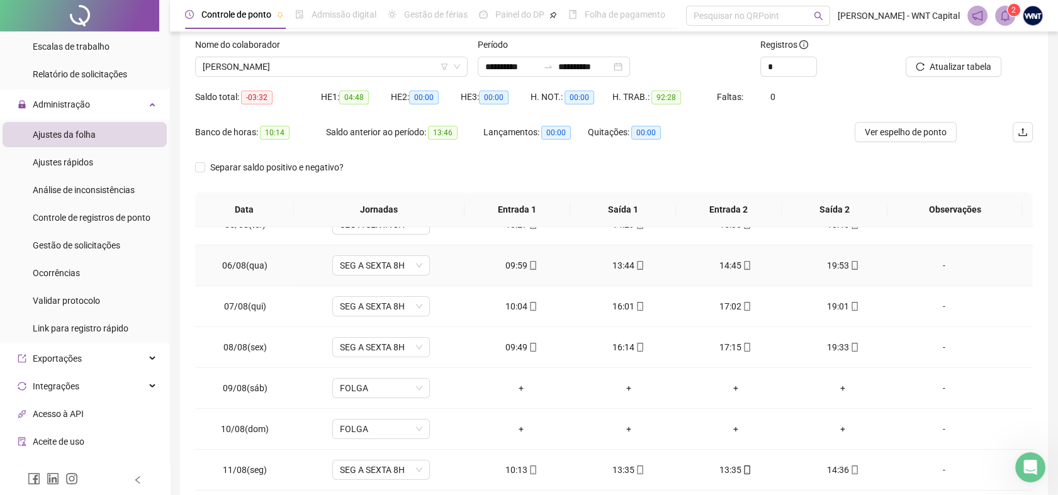
click at [850, 264] on icon "mobile" at bounding box center [854, 265] width 9 height 9
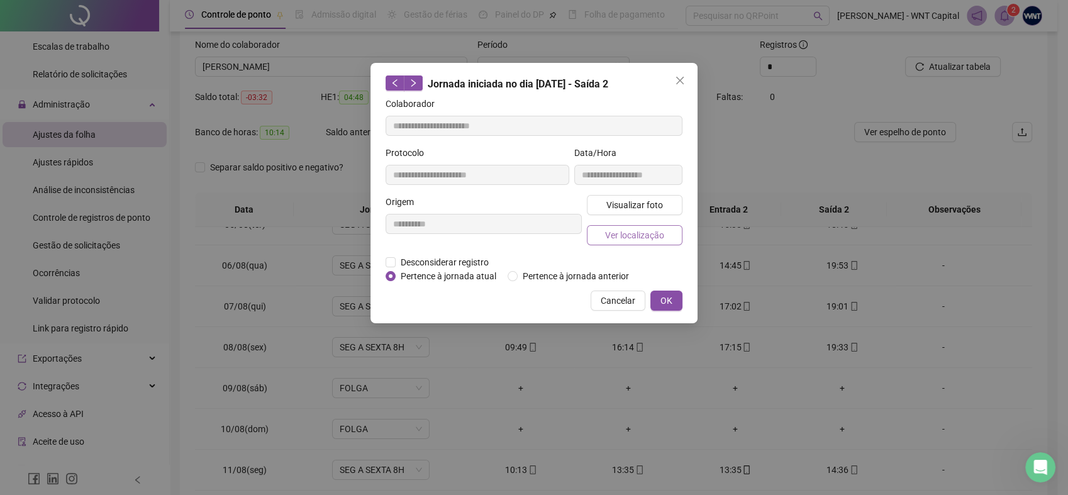
click at [649, 227] on button "Ver localização" at bounding box center [635, 235] width 96 height 20
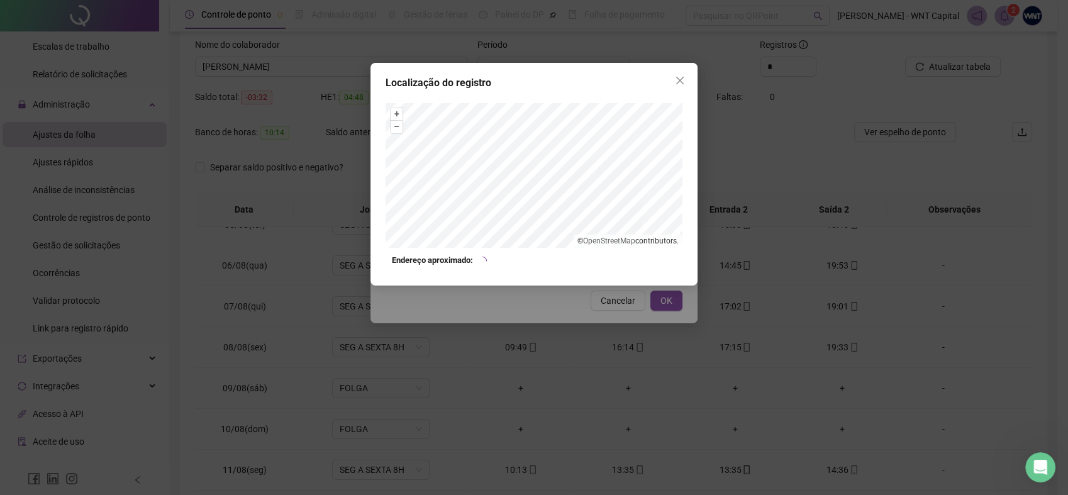
type input "**********"
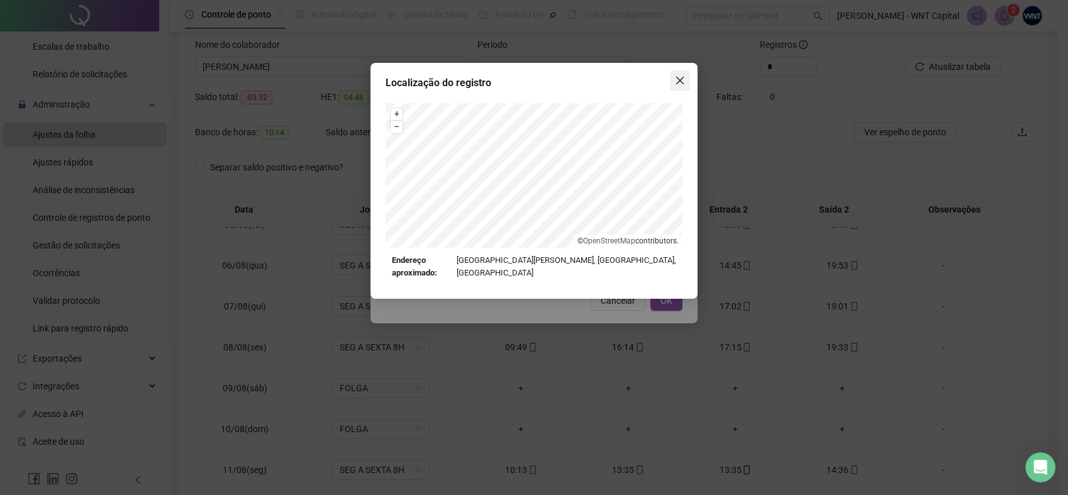
click at [685, 79] on span "Close" at bounding box center [680, 81] width 20 height 10
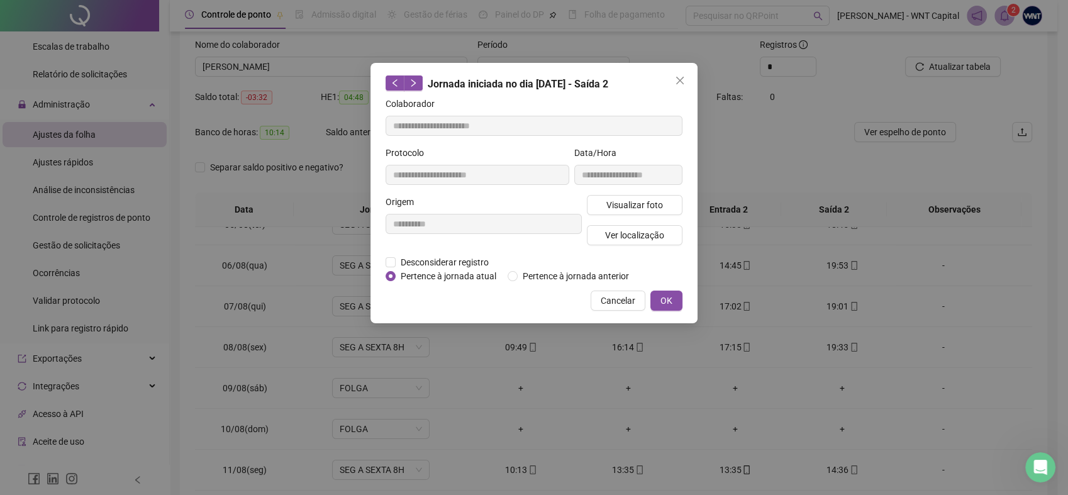
click at [680, 81] on icon "close" at bounding box center [680, 81] width 10 height 10
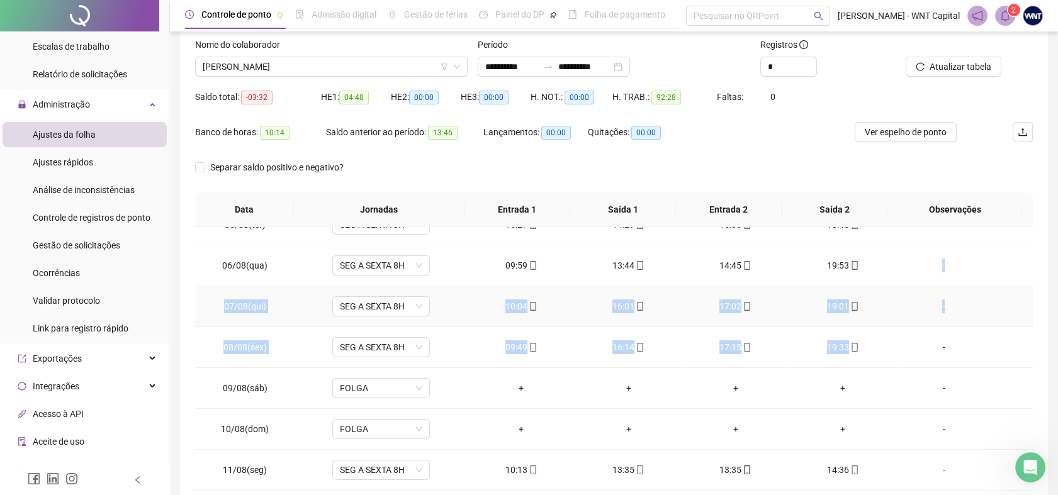
drag, startPoint x: 875, startPoint y: 284, endPoint x: 878, endPoint y: 330, distance: 46.0
click at [878, 330] on tbody "01/08(sex) SEG A SEXTA 8H 10:18 13:45 14:46 18:44 [DATE](sáb) FOLGA + + + + - 0…" at bounding box center [613, 409] width 837 height 736
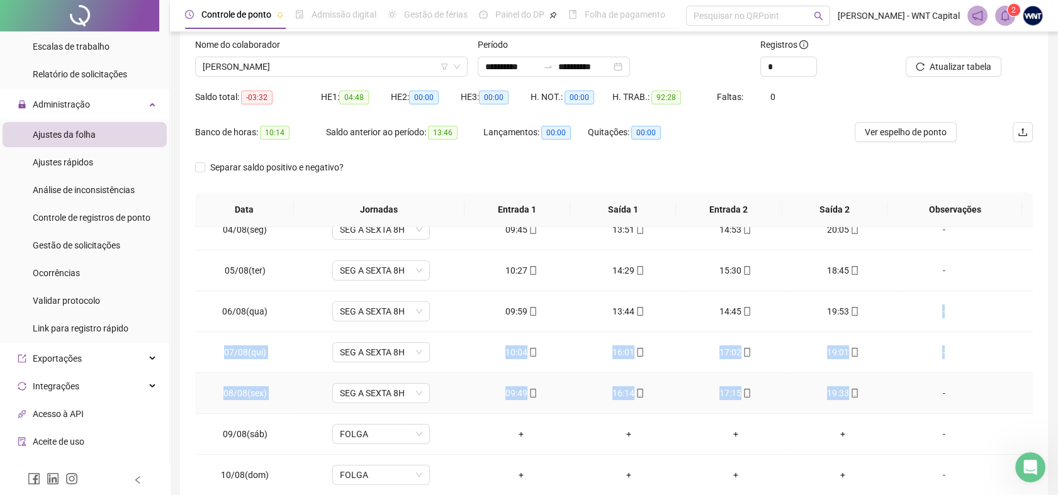
scroll to position [116, 0]
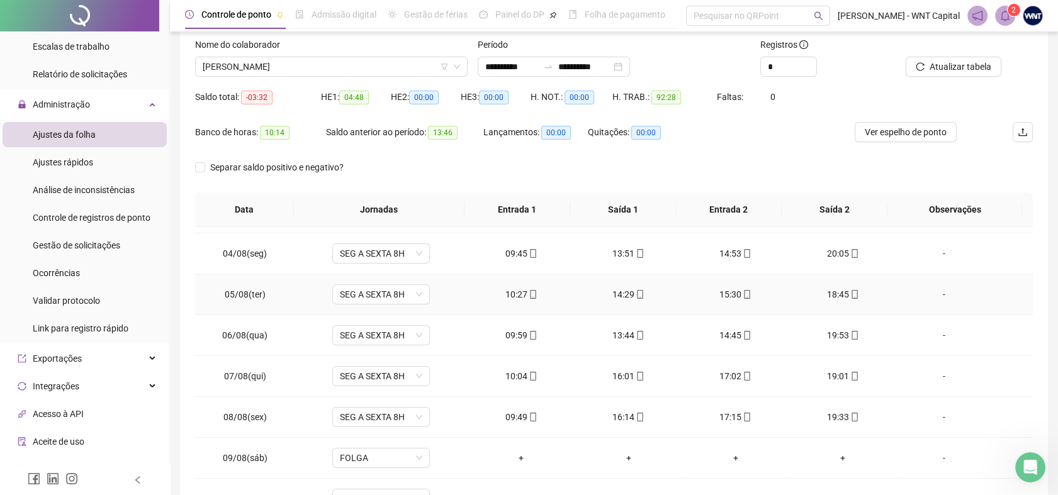
click at [850, 292] on icon "mobile" at bounding box center [854, 294] width 9 height 9
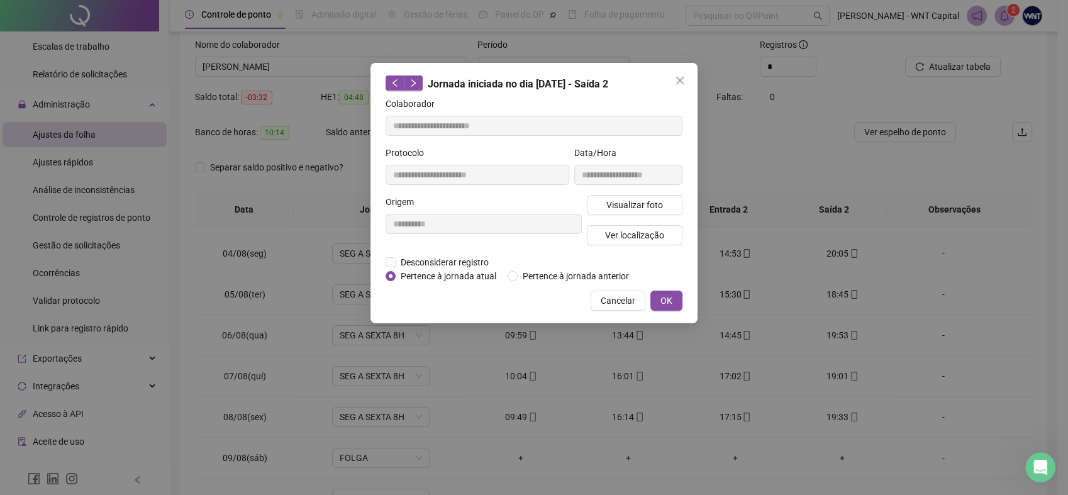
type input "**********"
click at [664, 236] on button "Ver localização" at bounding box center [635, 235] width 96 height 20
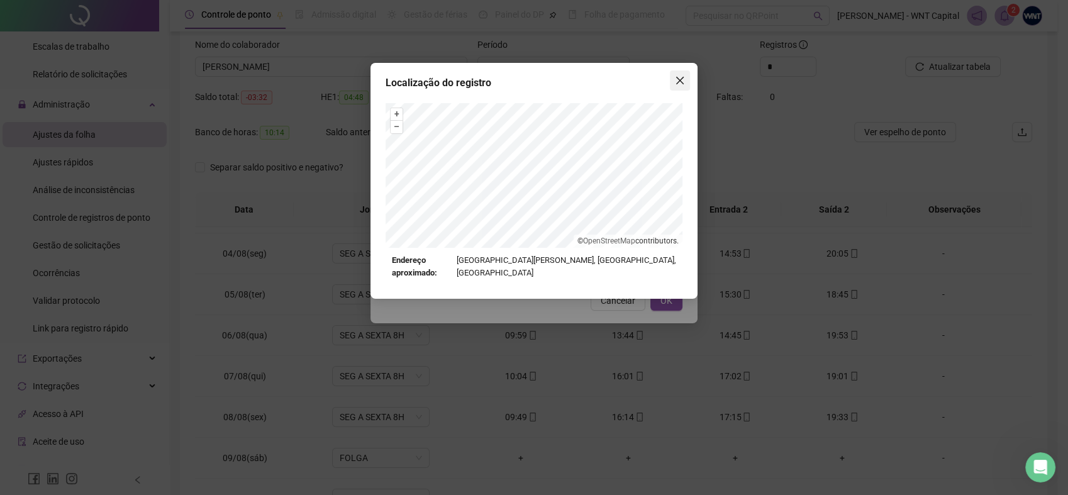
click at [675, 79] on span "Close" at bounding box center [680, 81] width 20 height 10
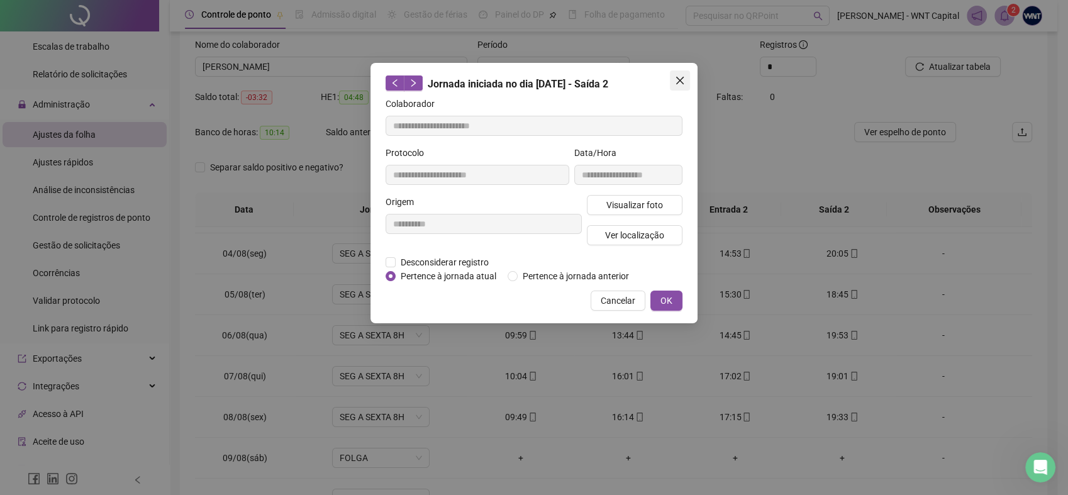
click at [681, 80] on icon "close" at bounding box center [680, 81] width 8 height 8
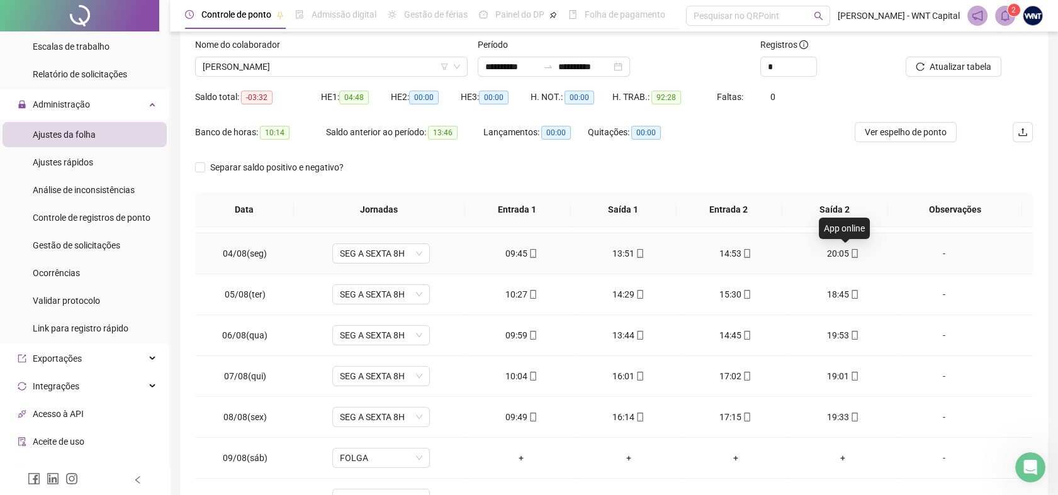
click at [851, 251] on icon "mobile" at bounding box center [854, 253] width 6 height 9
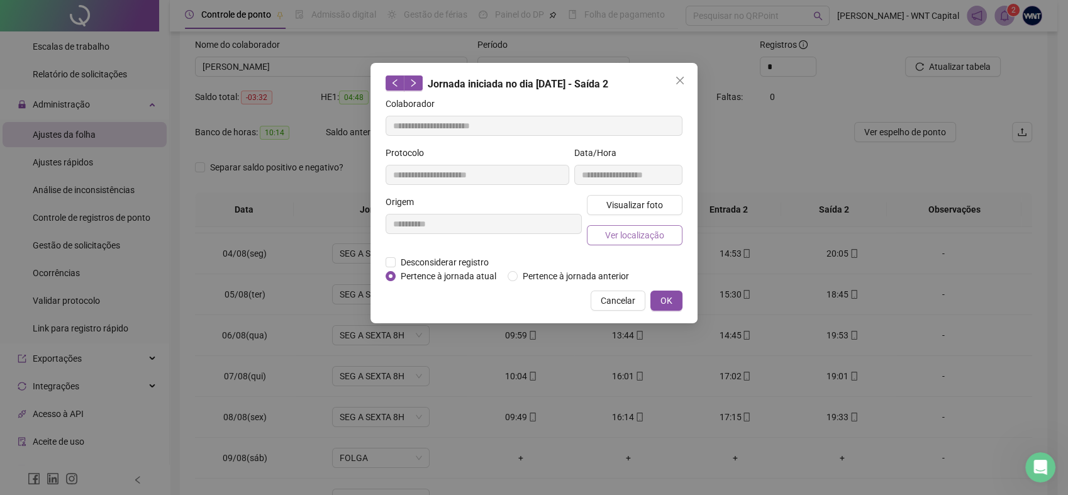
click at [670, 238] on button "Ver localização" at bounding box center [635, 235] width 96 height 20
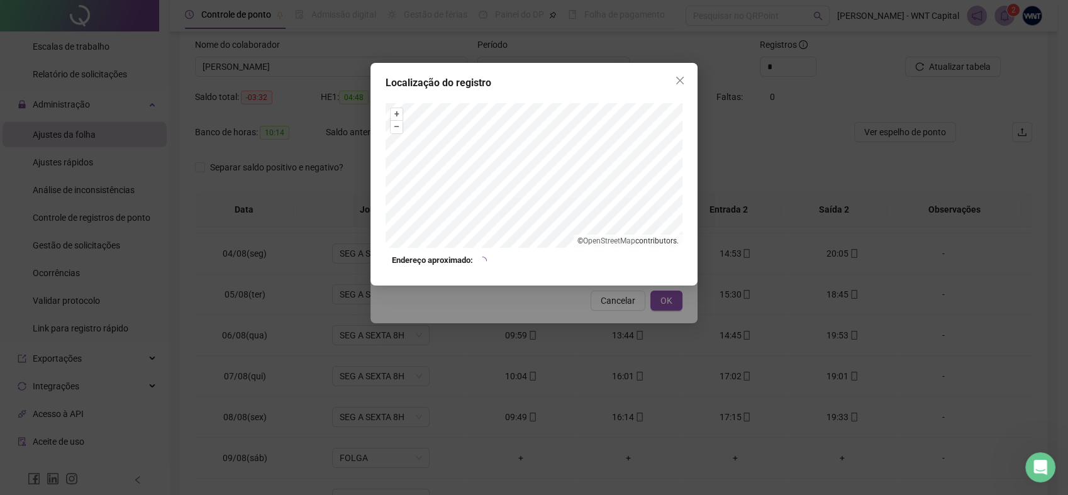
type input "**********"
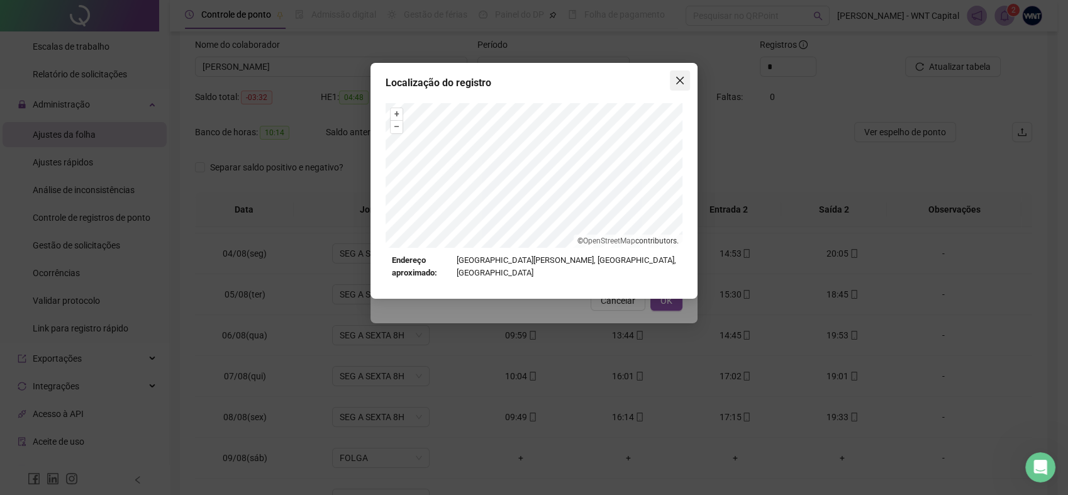
click at [677, 80] on icon "close" at bounding box center [680, 81] width 10 height 10
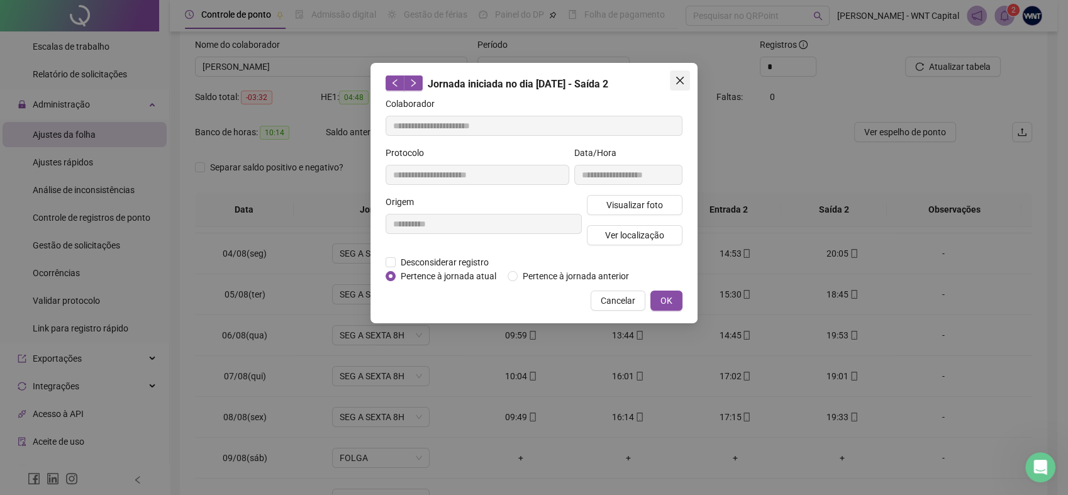
click at [678, 86] on button "Close" at bounding box center [680, 80] width 20 height 20
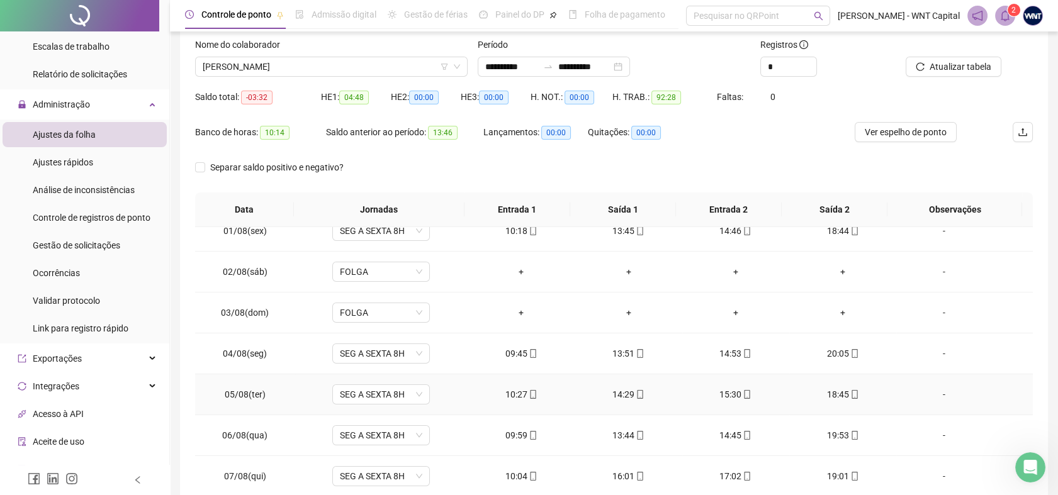
scroll to position [0, 0]
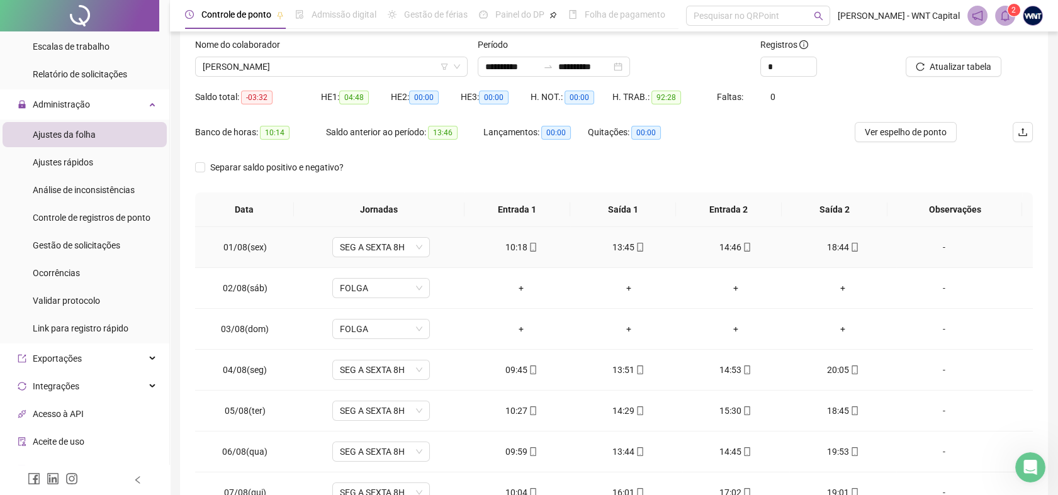
click at [850, 244] on icon "mobile" at bounding box center [854, 247] width 9 height 9
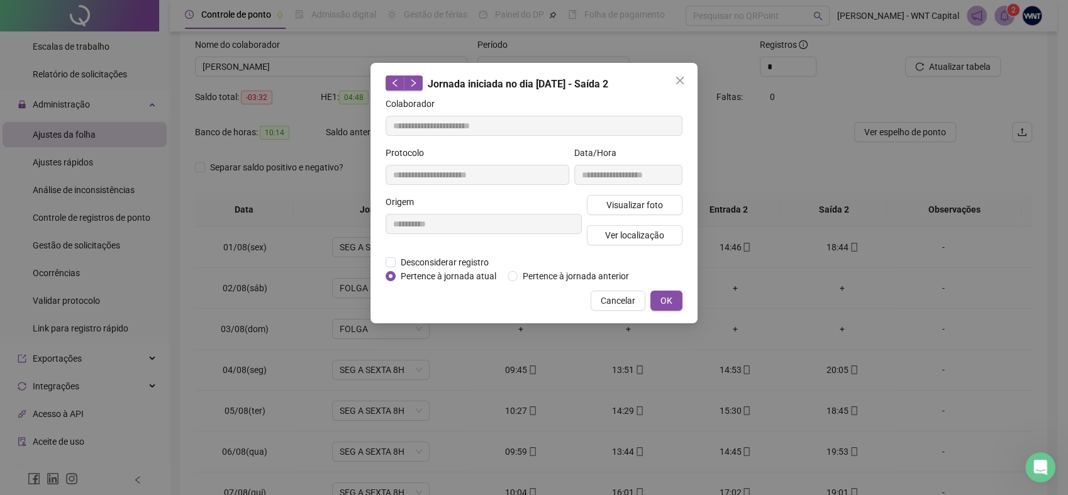
type input "**********"
click at [630, 232] on span "Ver localização" at bounding box center [634, 235] width 59 height 14
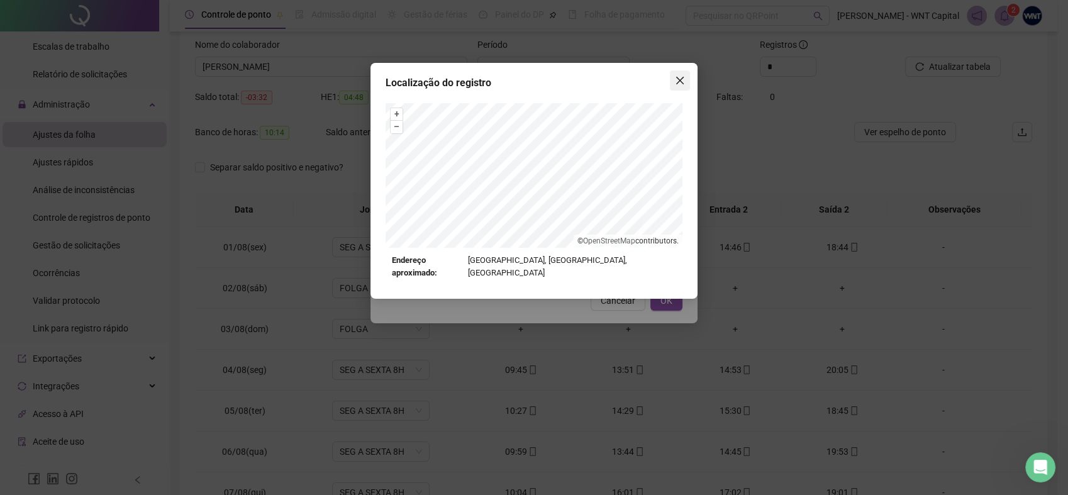
click at [681, 72] on button "Close" at bounding box center [680, 80] width 20 height 20
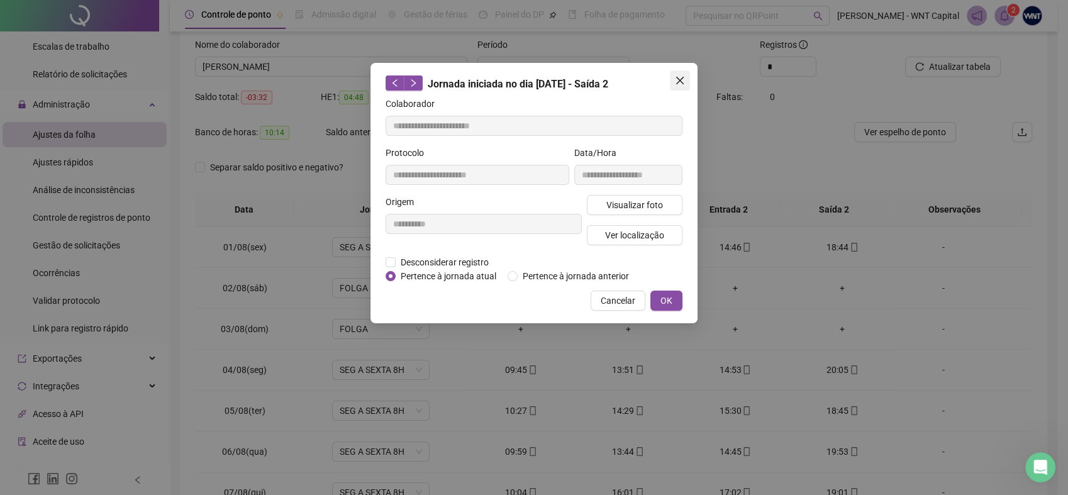
click at [680, 81] on icon "close" at bounding box center [680, 81] width 8 height 8
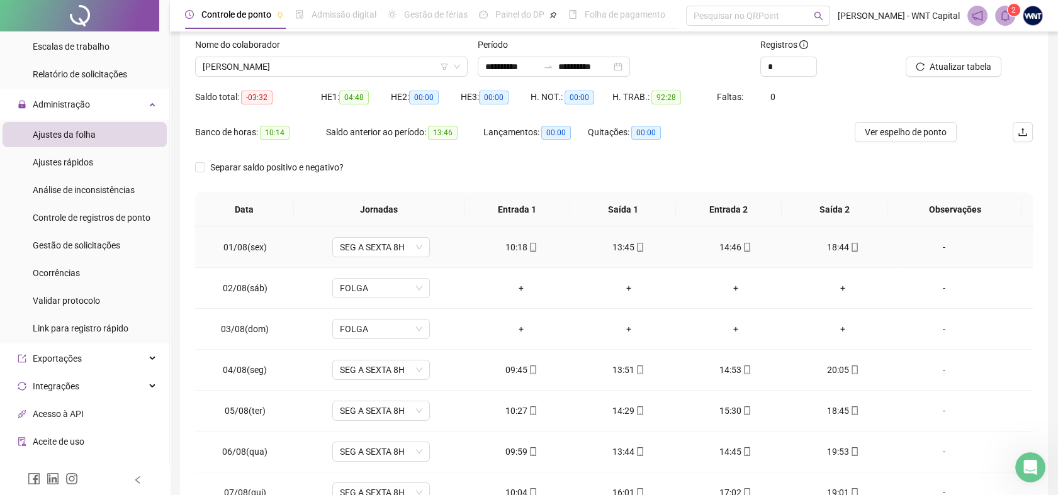
click at [742, 243] on icon "mobile" at bounding box center [746, 247] width 9 height 9
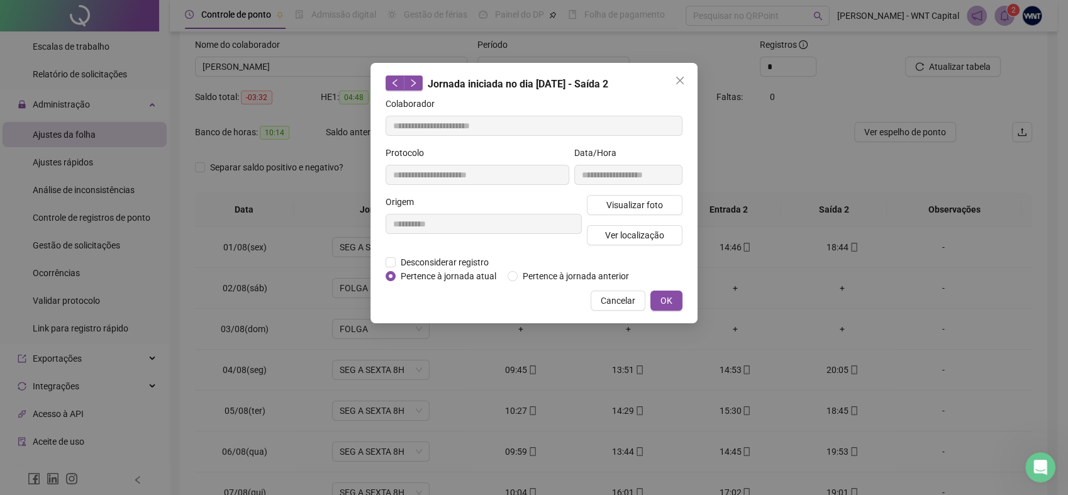
type input "**********"
click at [662, 238] on span "Ver localização" at bounding box center [634, 235] width 59 height 14
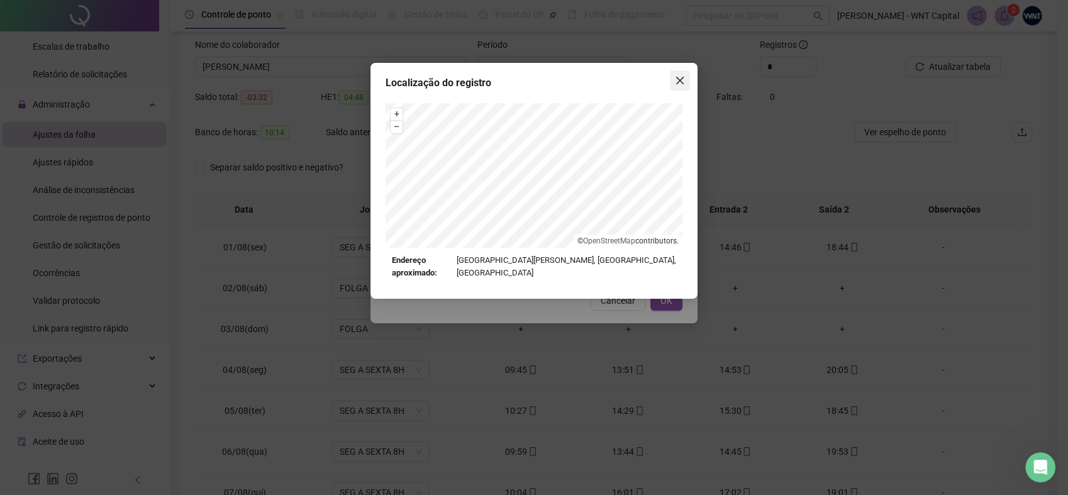
click at [680, 83] on icon "close" at bounding box center [680, 81] width 10 height 10
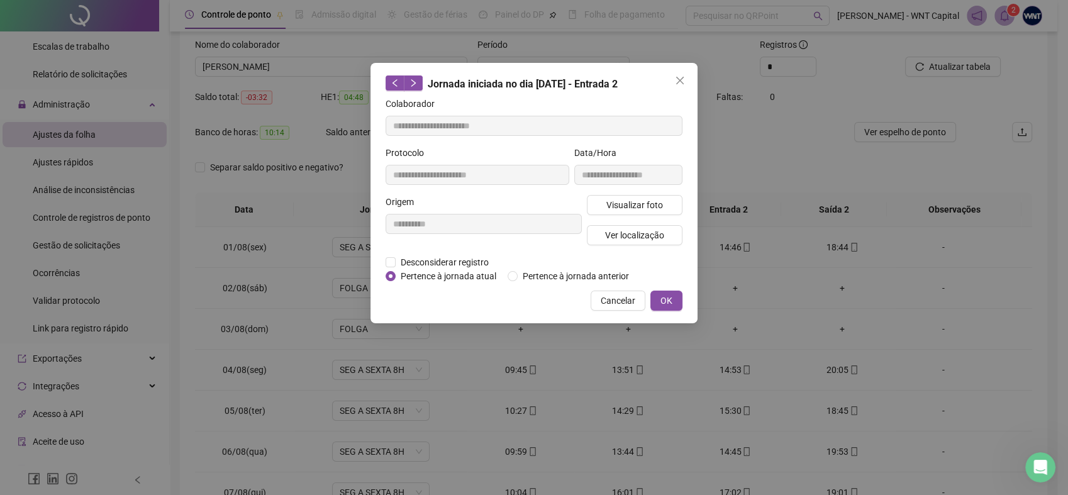
click at [680, 83] on icon "close" at bounding box center [680, 81] width 10 height 10
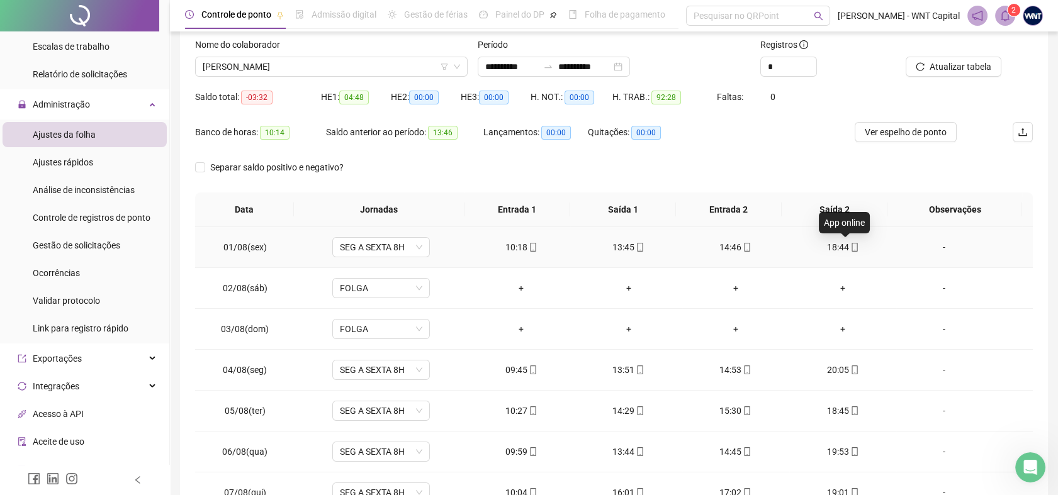
click at [850, 247] on icon "mobile" at bounding box center [854, 247] width 9 height 9
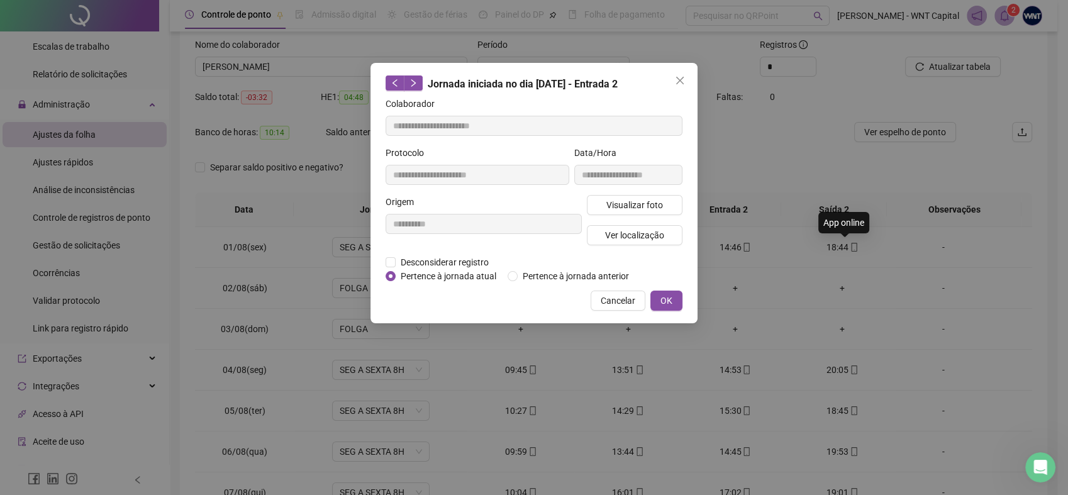
type input "**********"
click at [648, 232] on span "Ver localização" at bounding box center [634, 235] width 59 height 14
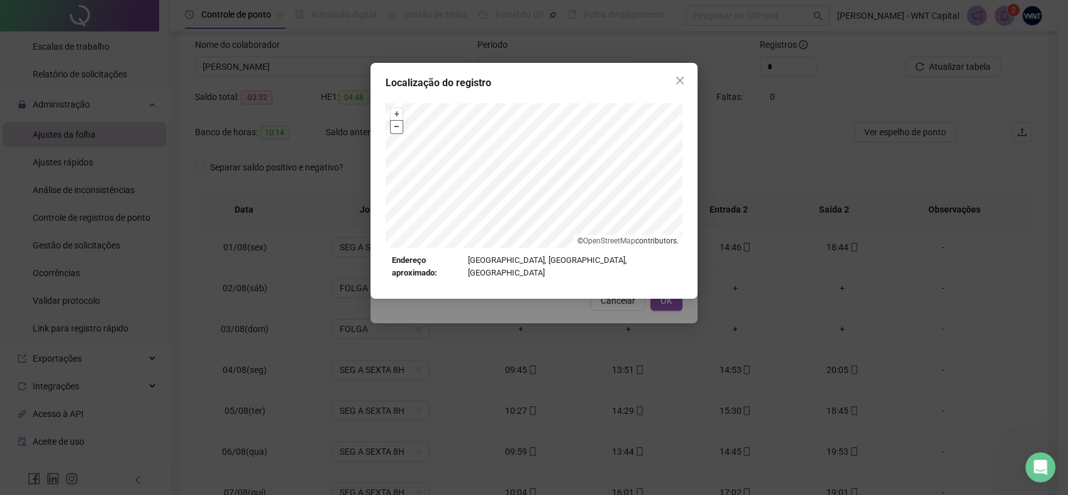
click at [395, 129] on button "–" at bounding box center [397, 127] width 12 height 12
click at [395, 128] on button "–" at bounding box center [397, 127] width 12 height 12
click at [668, 238] on div "+ – ⇧ › © OpenStreetMap contributors." at bounding box center [534, 175] width 297 height 145
click at [684, 79] on icon "close" at bounding box center [680, 81] width 10 height 10
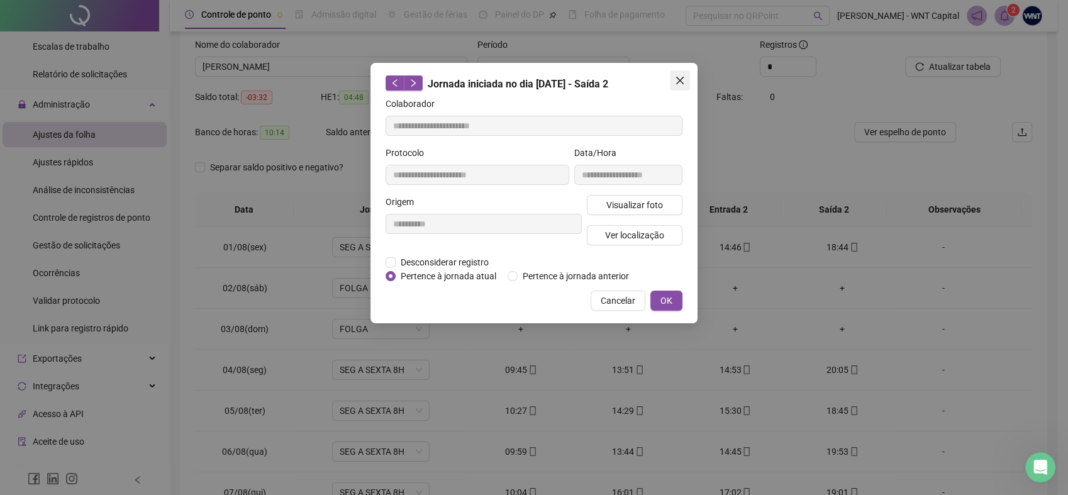
click at [676, 79] on icon "close" at bounding box center [680, 81] width 10 height 10
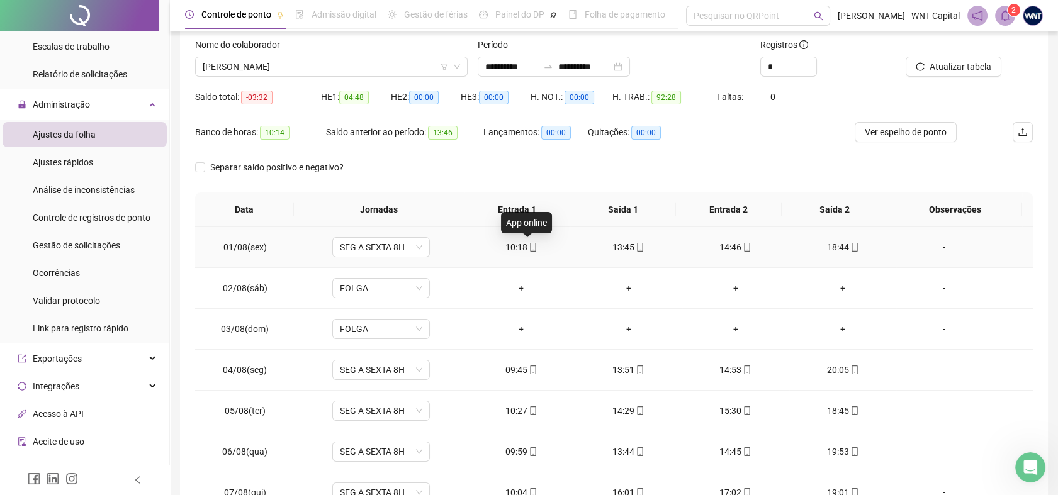
click at [530, 245] on icon "mobile" at bounding box center [533, 247] width 9 height 9
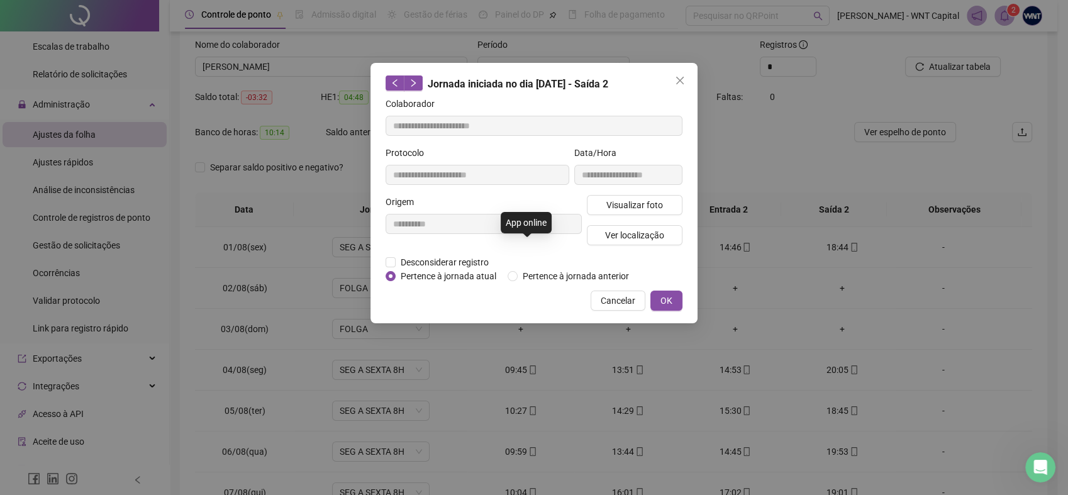
type input "**********"
click at [626, 227] on button "Ver localização" at bounding box center [635, 235] width 96 height 20
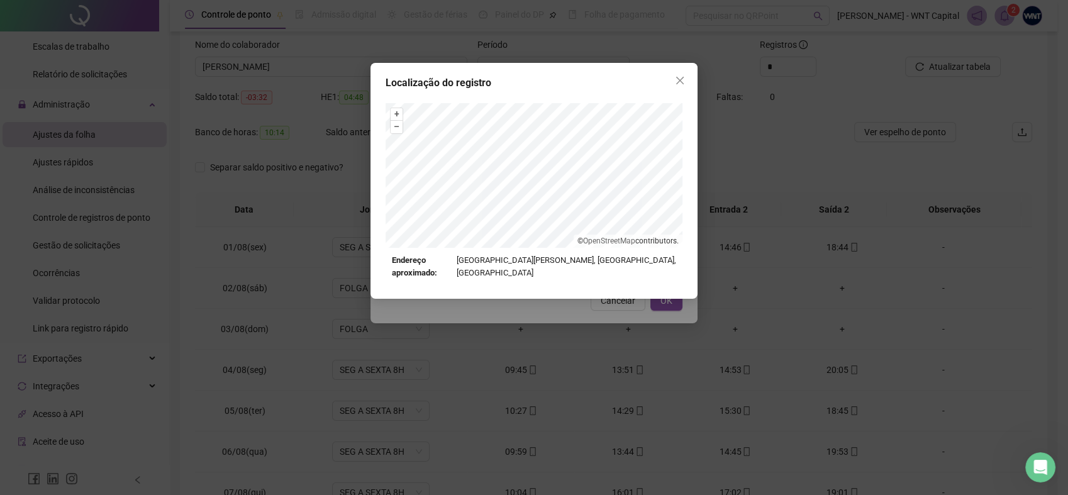
click at [646, 236] on div "+ – ⇧ › © OpenStreetMap contributors." at bounding box center [534, 175] width 297 height 145
click at [675, 81] on icon "close" at bounding box center [680, 81] width 10 height 10
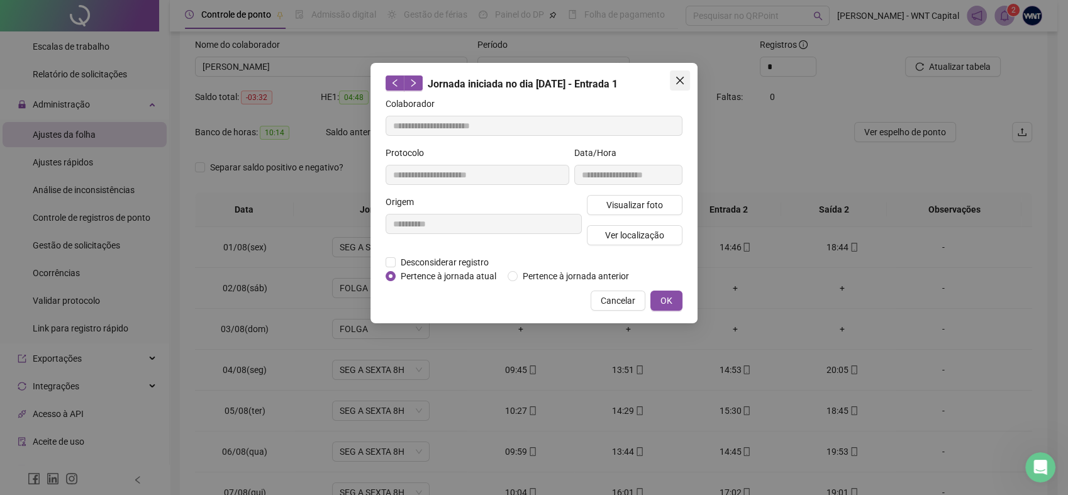
click at [676, 86] on button "Close" at bounding box center [680, 80] width 20 height 20
